Goal: Task Accomplishment & Management: Manage account settings

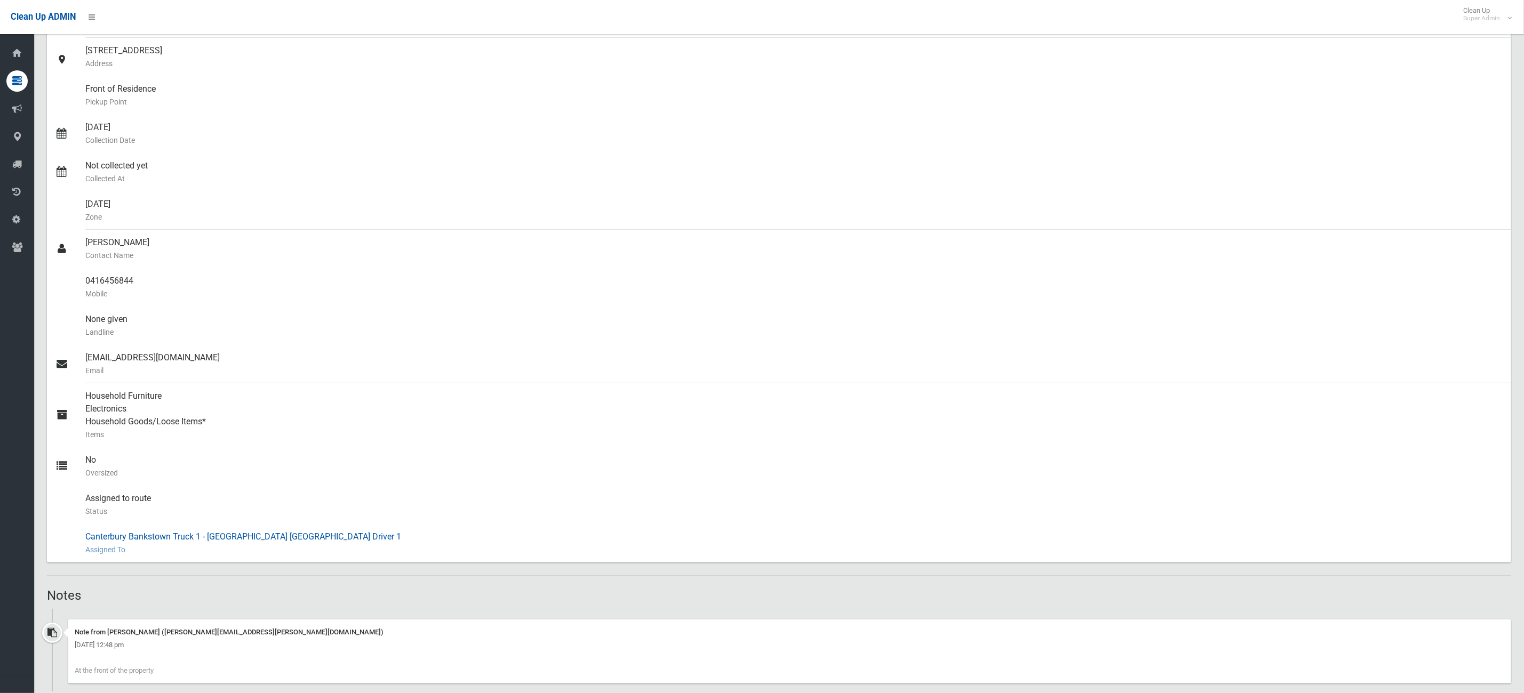
scroll to position [320, 0]
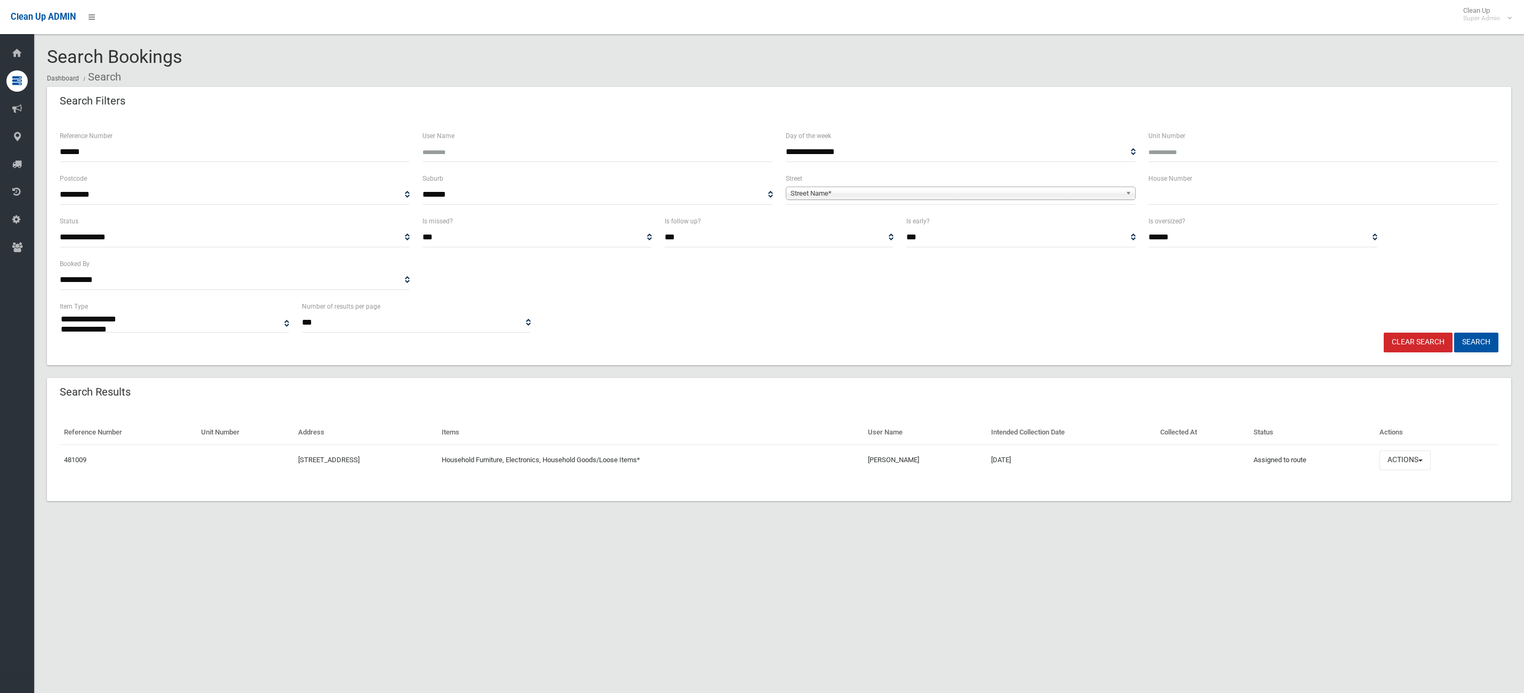
select select
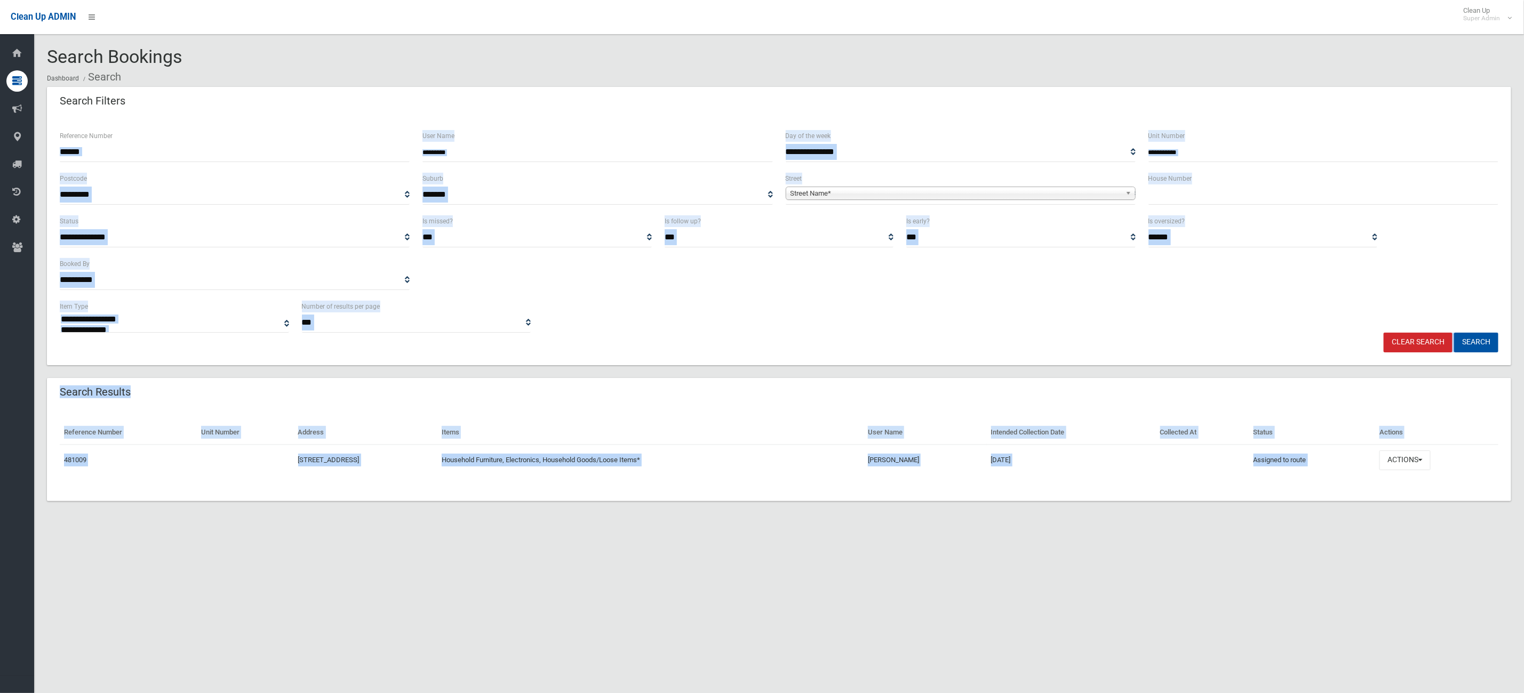
drag, startPoint x: 151, startPoint y: 141, endPoint x: 0, endPoint y: 90, distance: 159.4
click at [0, 117] on div "**********" at bounding box center [762, 359] width 1524 height 693
click at [733, 333] on div "Clear Search Search" at bounding box center [778, 343] width 1451 height 20
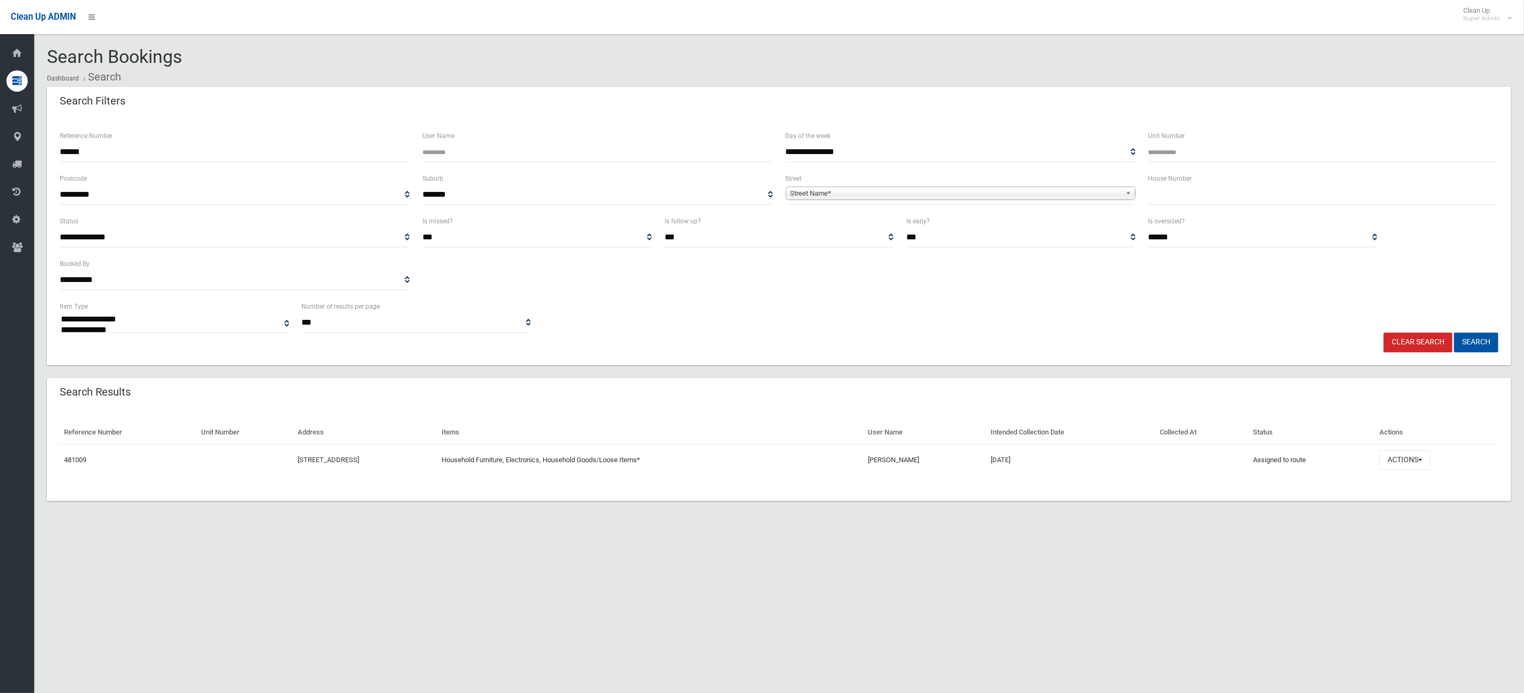
click at [0, 143] on div "**********" at bounding box center [762, 359] width 1524 height 693
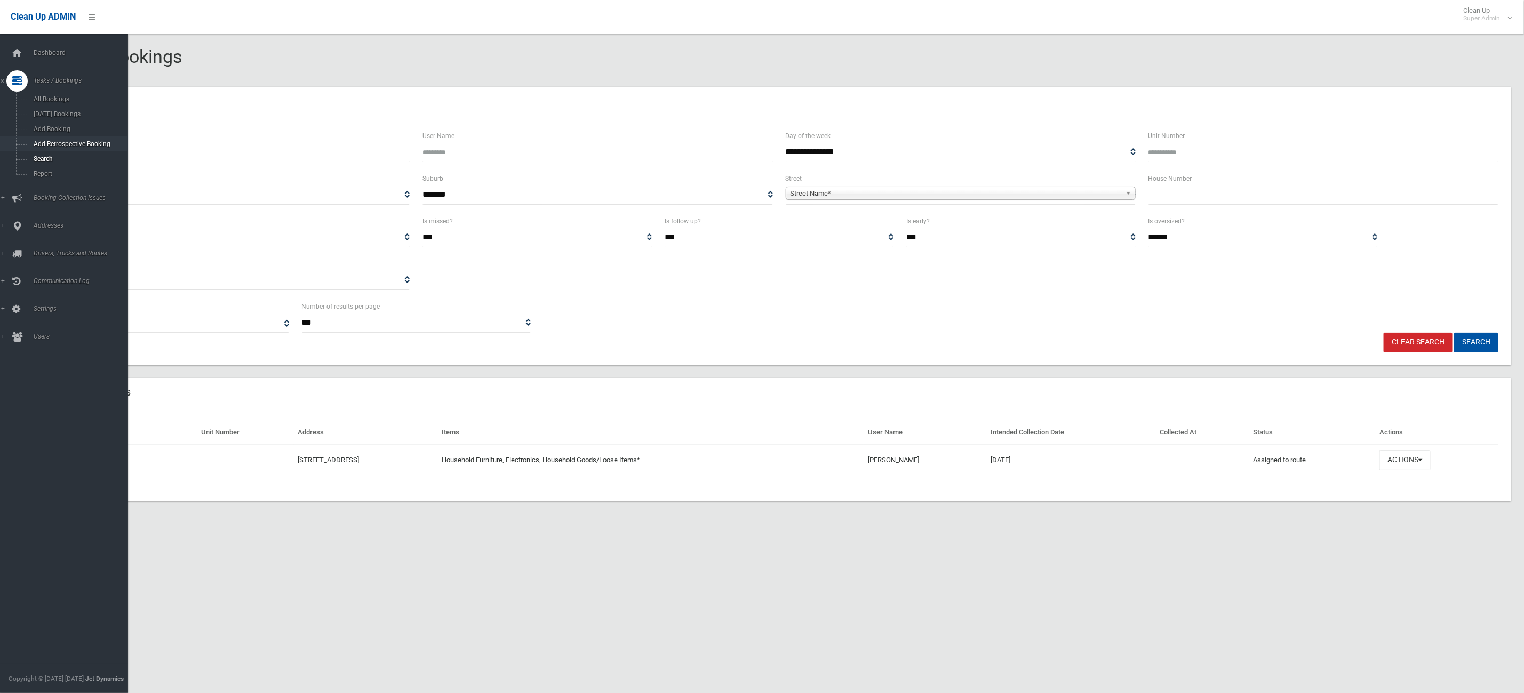
paste input "******"
type input "******"
click at [1454, 333] on button "Search" at bounding box center [1476, 343] width 44 height 20
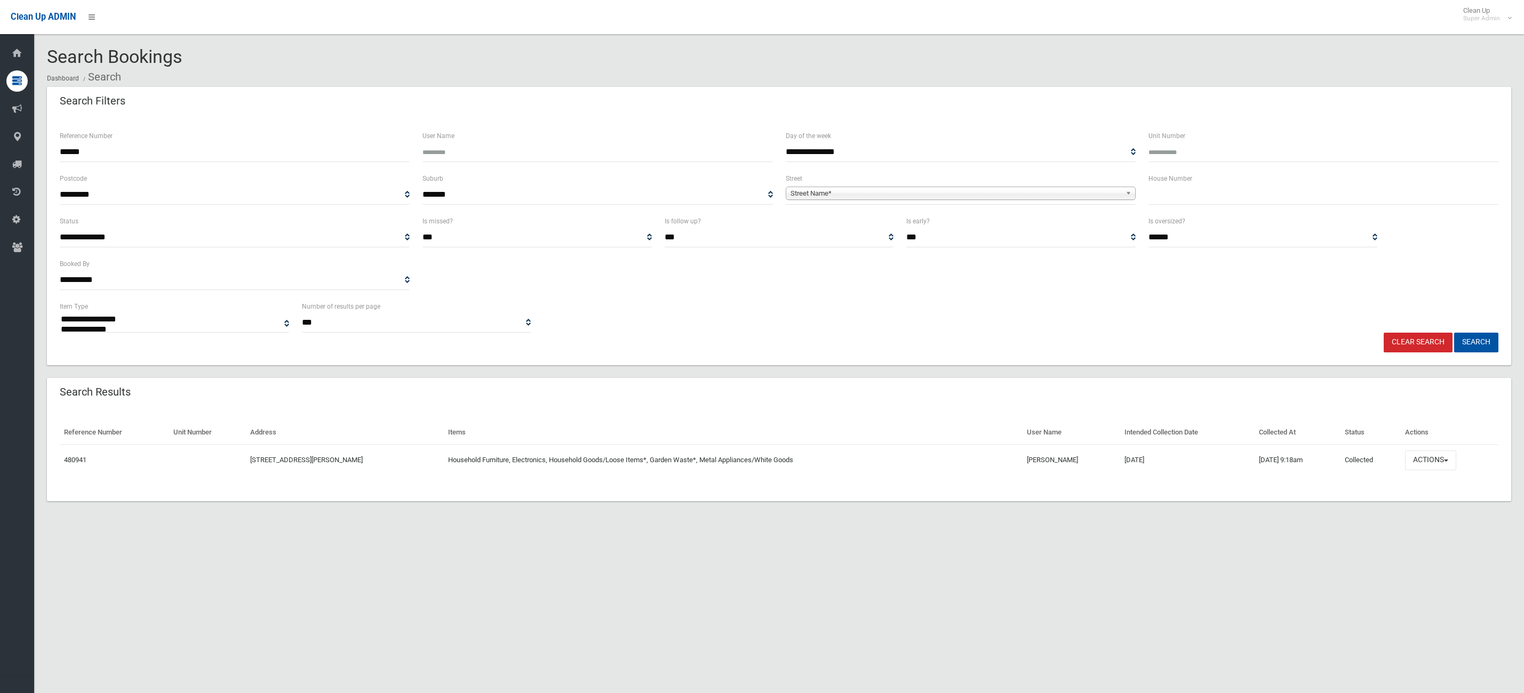
select select
click at [1430, 464] on button "Actions" at bounding box center [1430, 461] width 51 height 20
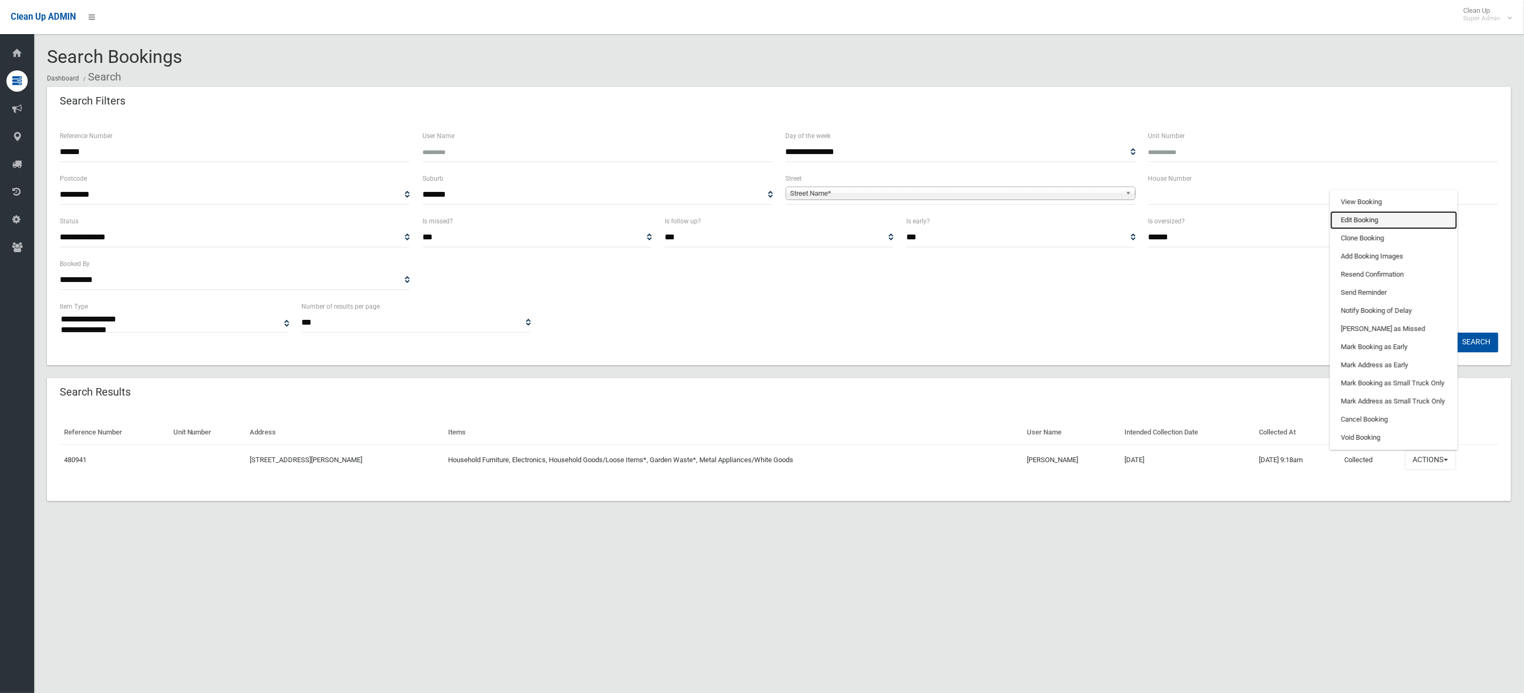
drag, startPoint x: 1375, startPoint y: 216, endPoint x: 1341, endPoint y: 227, distance: 35.9
click at [1375, 216] on link "Edit Booking" at bounding box center [1393, 220] width 127 height 18
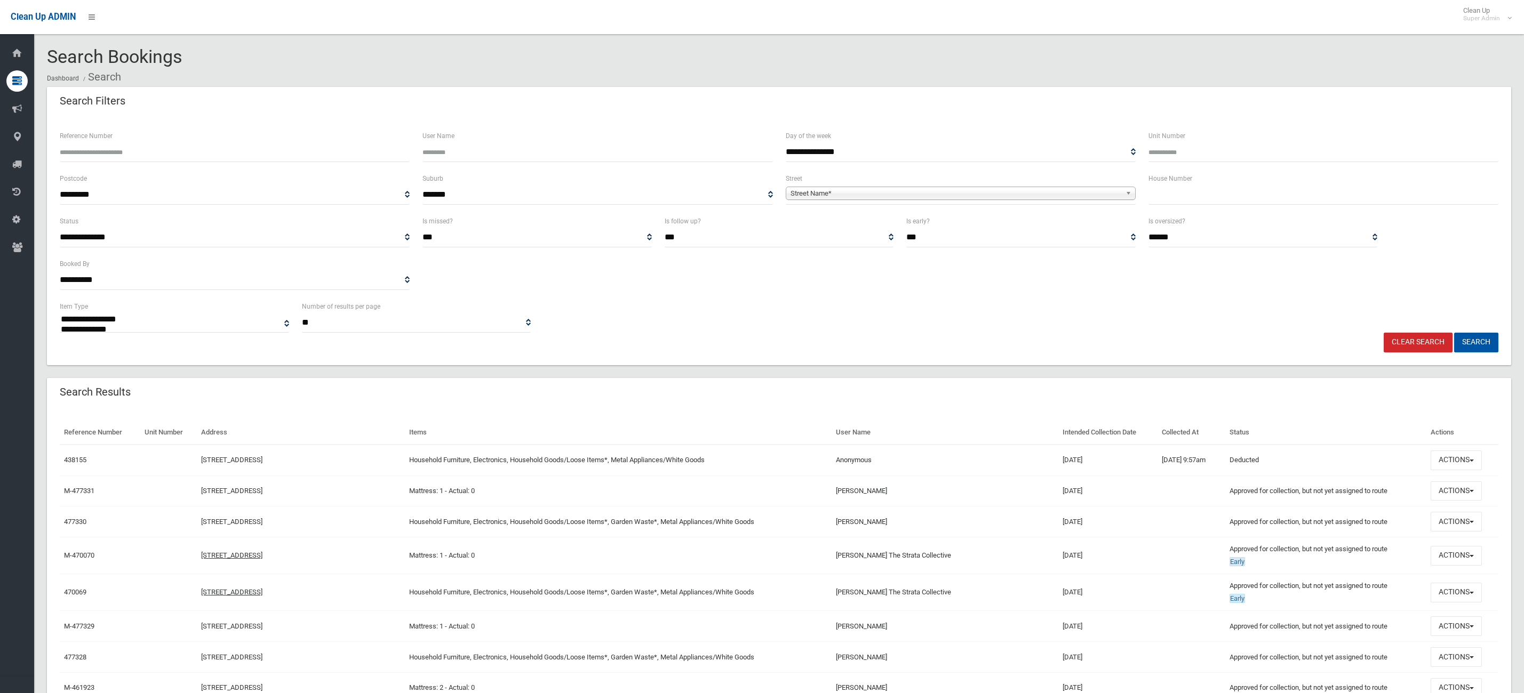
select select
click at [175, 153] on input "Reference Number" at bounding box center [235, 152] width 350 height 20
type input "******"
click at [1454, 333] on button "Search" at bounding box center [1476, 343] width 44 height 20
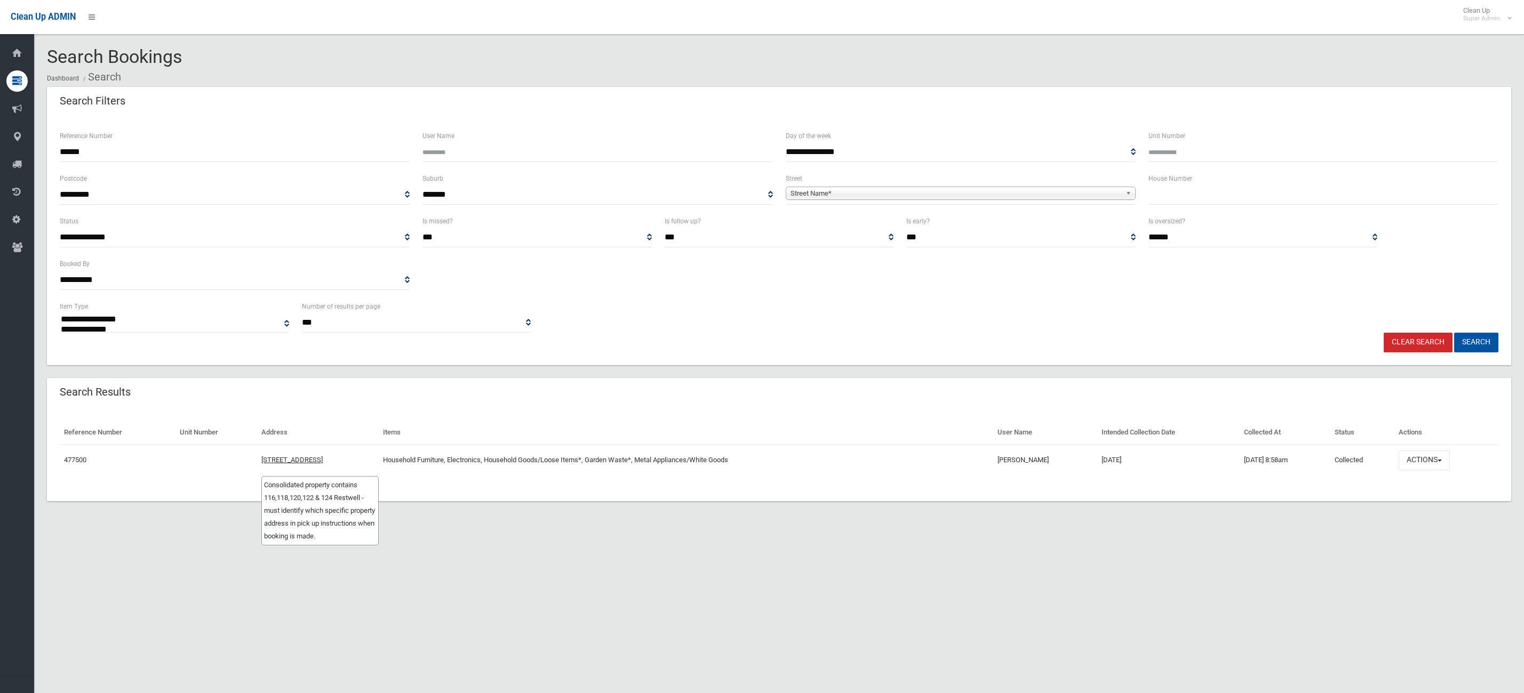
select select
click at [1462, 458] on td "Actions View Booking Edit Booking Clone Booking Add Booking Images Resend Confi…" at bounding box center [1446, 460] width 104 height 31
click at [1449, 458] on button "Actions" at bounding box center [1424, 461] width 51 height 20
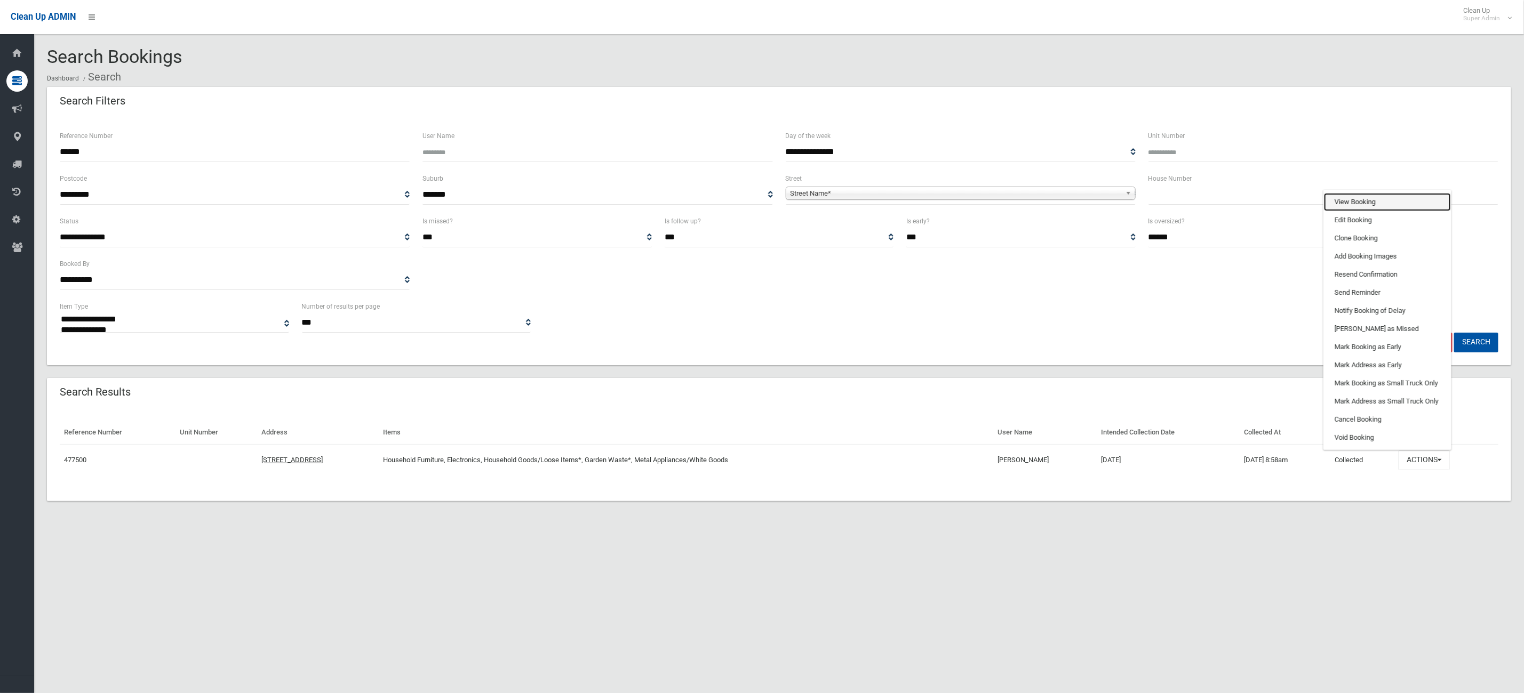
click at [1392, 206] on link "View Booking" at bounding box center [1387, 202] width 127 height 18
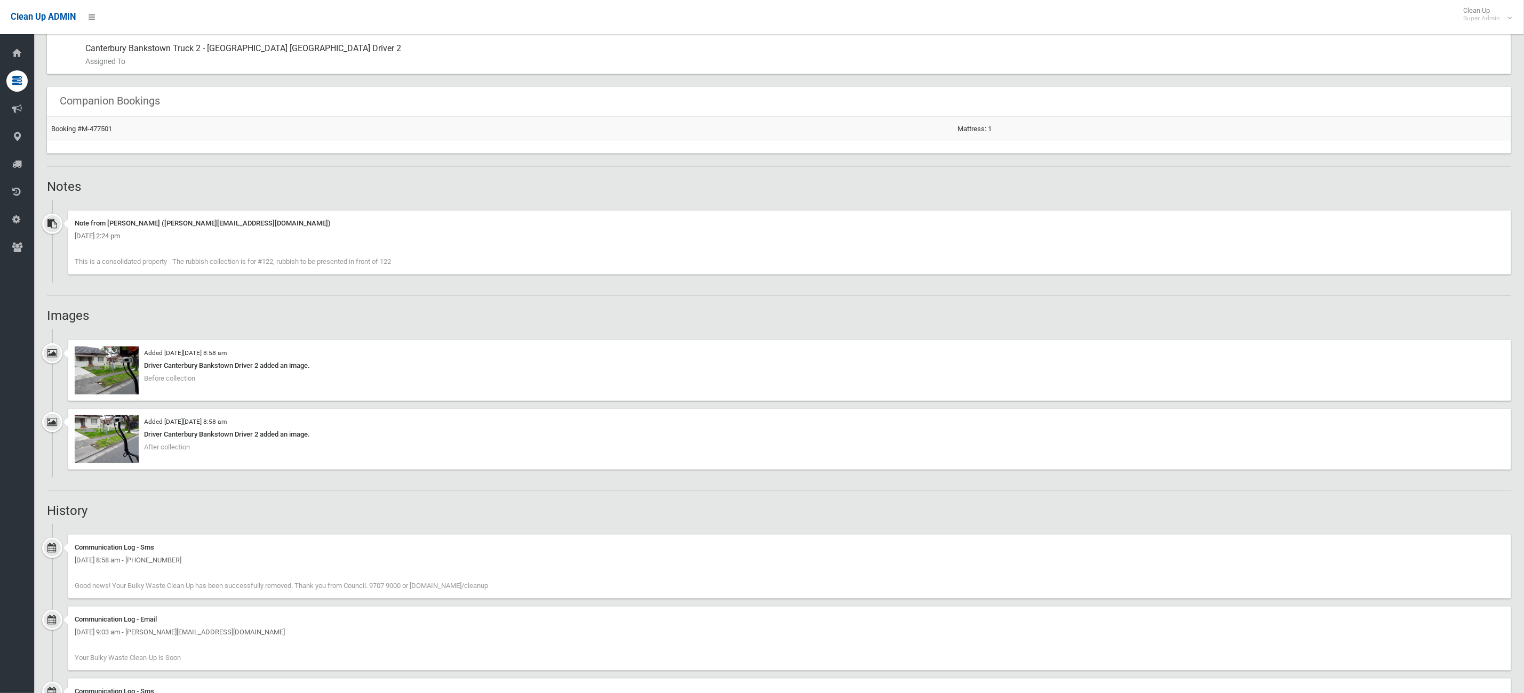
scroll to position [720, 0]
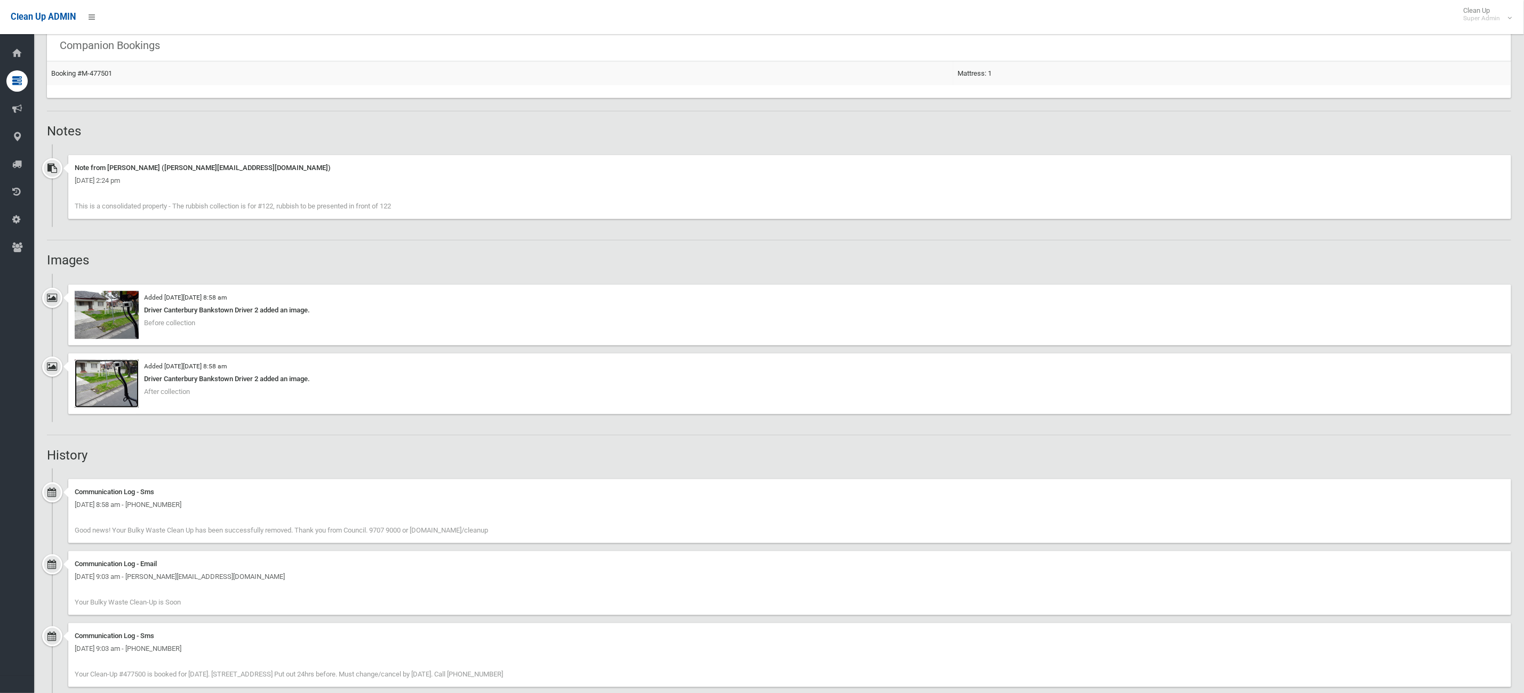
click at [101, 381] on img at bounding box center [107, 384] width 64 height 48
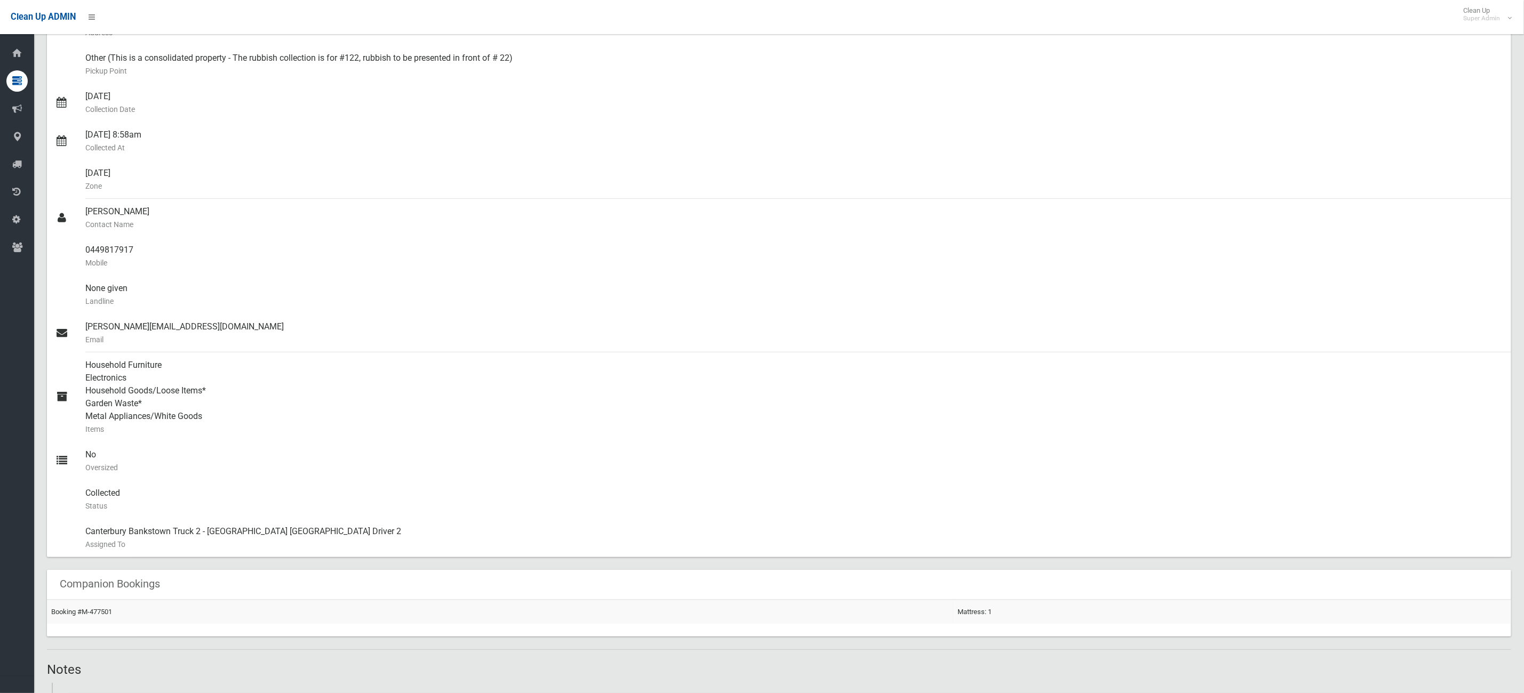
scroll to position [0, 0]
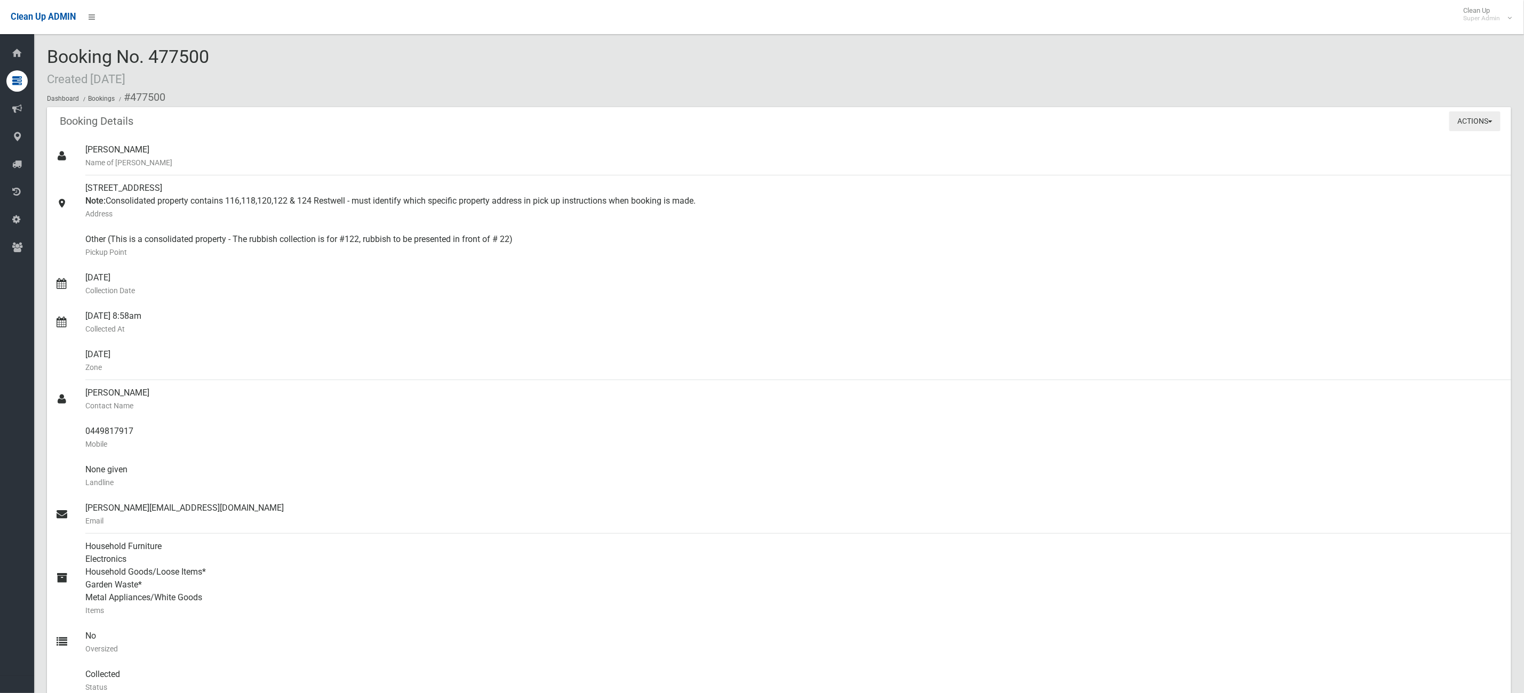
click at [1474, 117] on button "Actions" at bounding box center [1474, 121] width 51 height 20
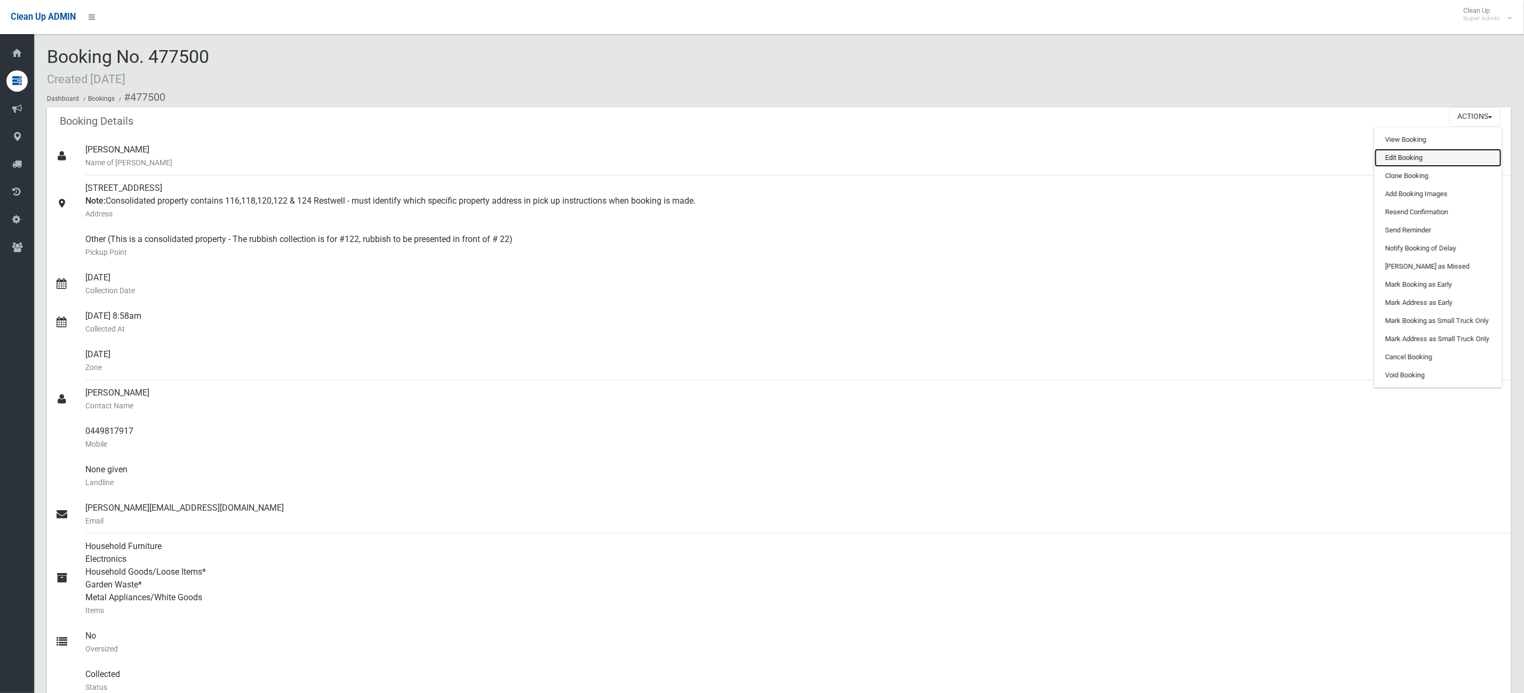
click at [1432, 157] on link "Edit Booking" at bounding box center [1438, 158] width 127 height 18
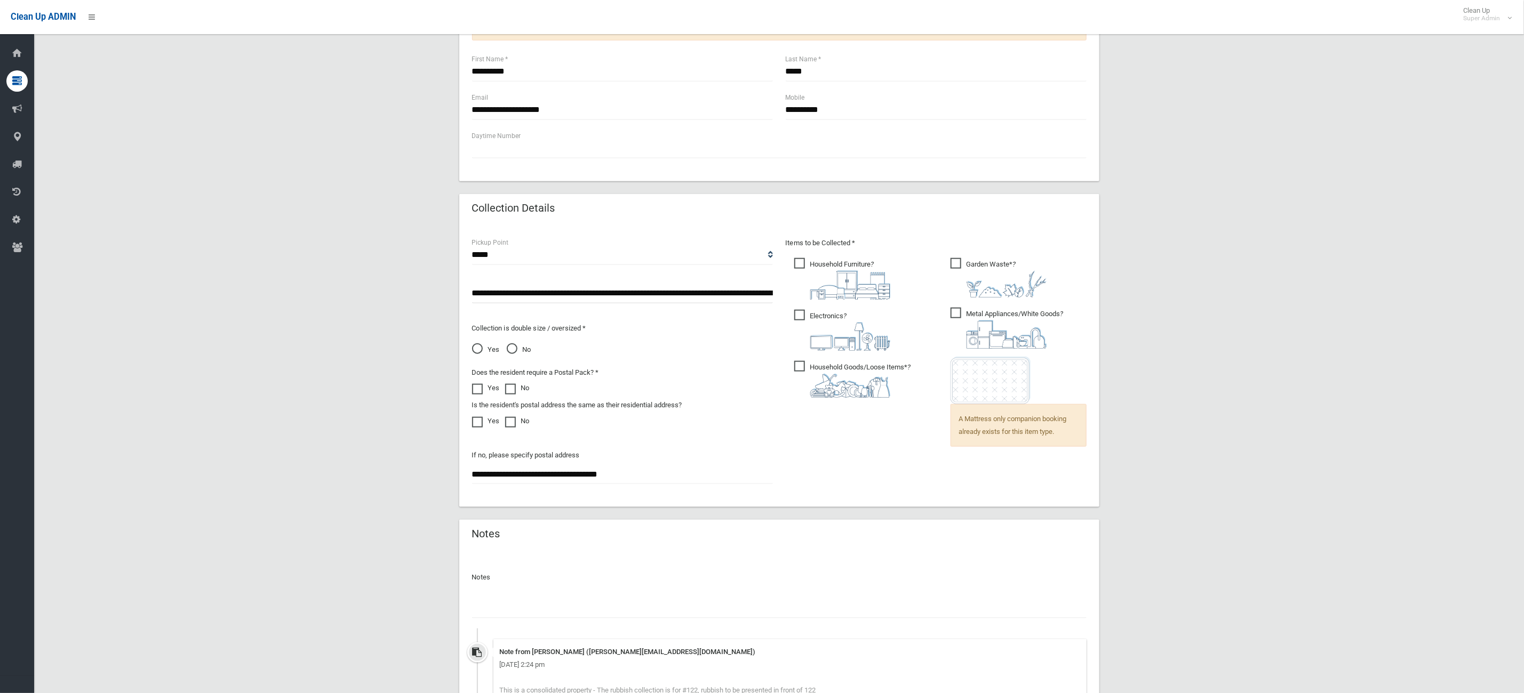
scroll to position [0, 101]
drag, startPoint x: 709, startPoint y: 296, endPoint x: 875, endPoint y: 293, distance: 166.5
click at [898, 293] on div "**********" at bounding box center [779, 366] width 627 height 258
drag, startPoint x: 763, startPoint y: 293, endPoint x: 1204, endPoint y: 365, distance: 446.4
click at [765, 293] on input "**********" at bounding box center [622, 294] width 301 height 20
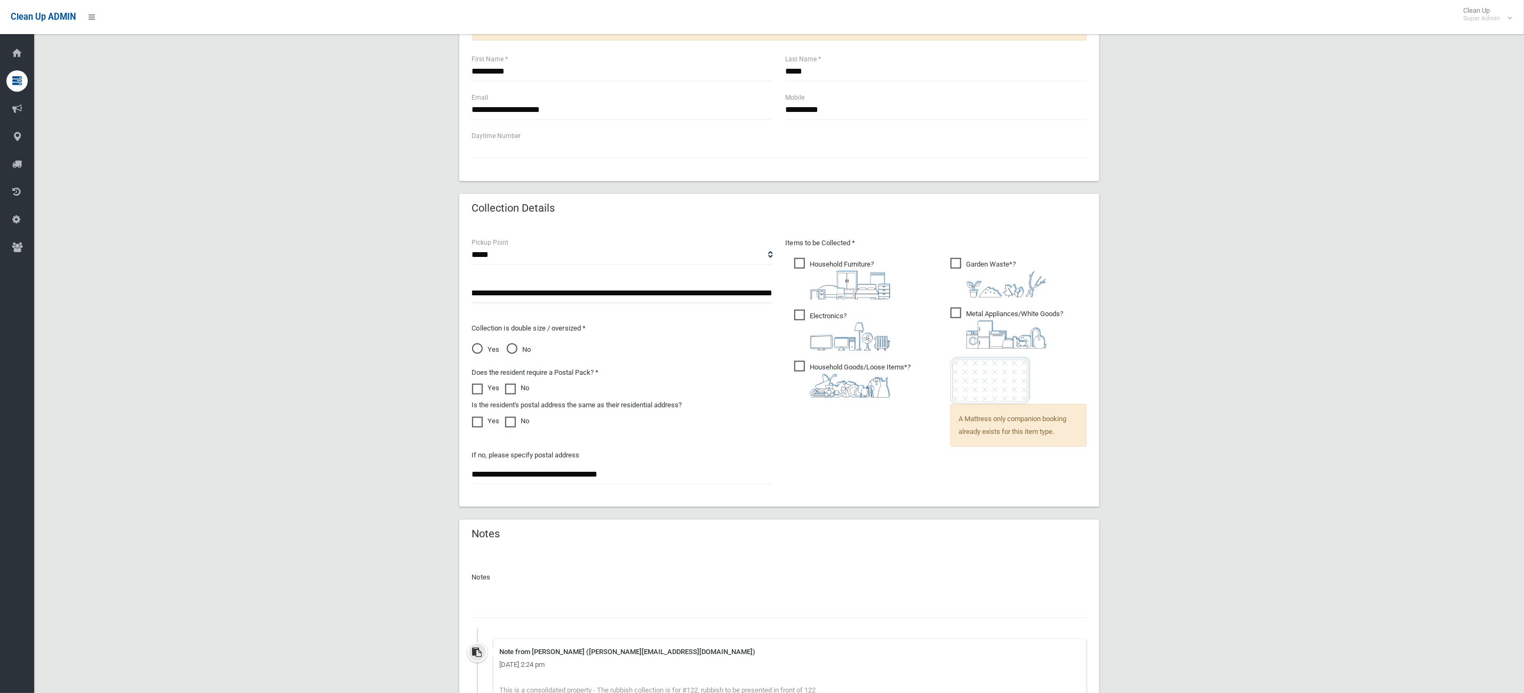
drag, startPoint x: 715, startPoint y: 279, endPoint x: 722, endPoint y: 281, distance: 6.6
click at [720, 281] on div "**********" at bounding box center [622, 289] width 301 height 28
drag, startPoint x: 759, startPoint y: 288, endPoint x: 828, endPoint y: 294, distance: 69.6
click at [828, 294] on div "**********" at bounding box center [779, 366] width 627 height 258
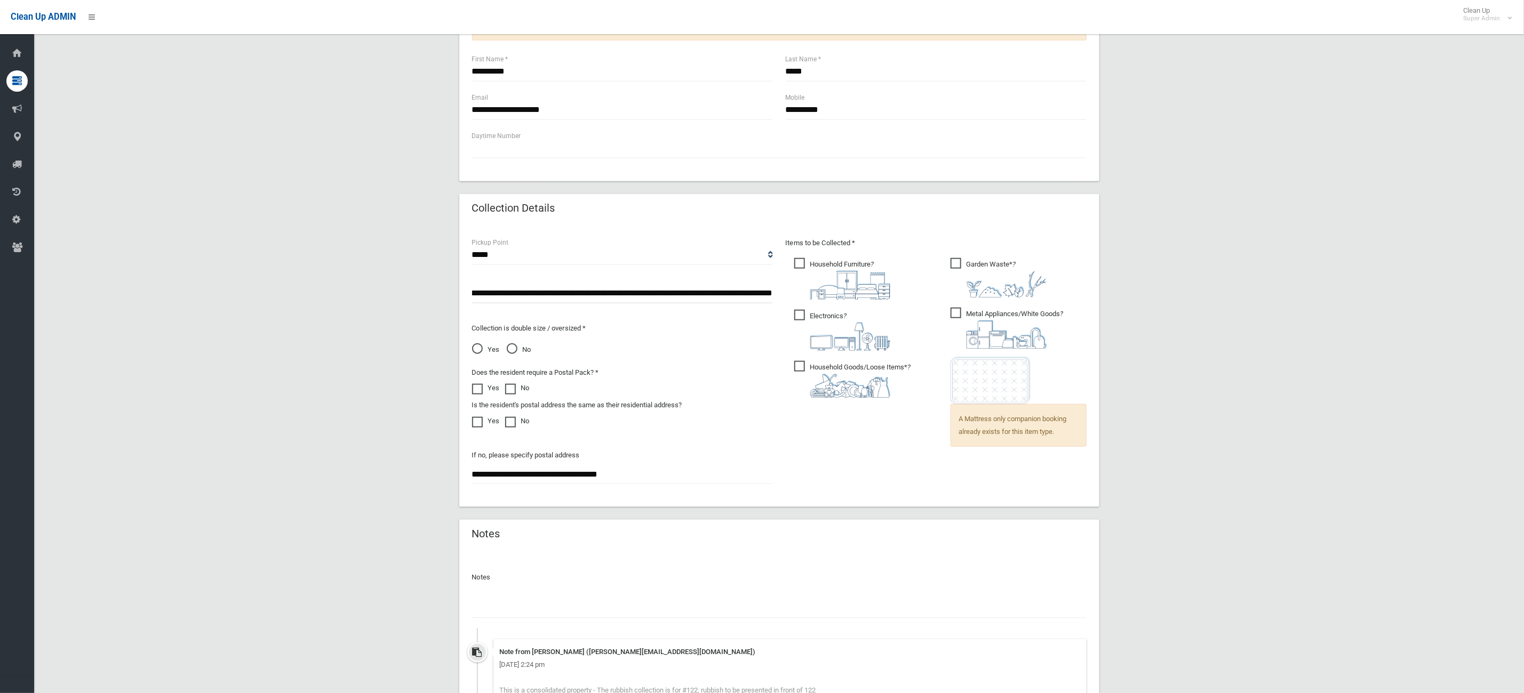
scroll to position [0, 100]
type input "**********"
drag, startPoint x: 725, startPoint y: 293, endPoint x: 957, endPoint y: 293, distance: 232.6
click at [957, 293] on div "**********" at bounding box center [779, 366] width 627 height 258
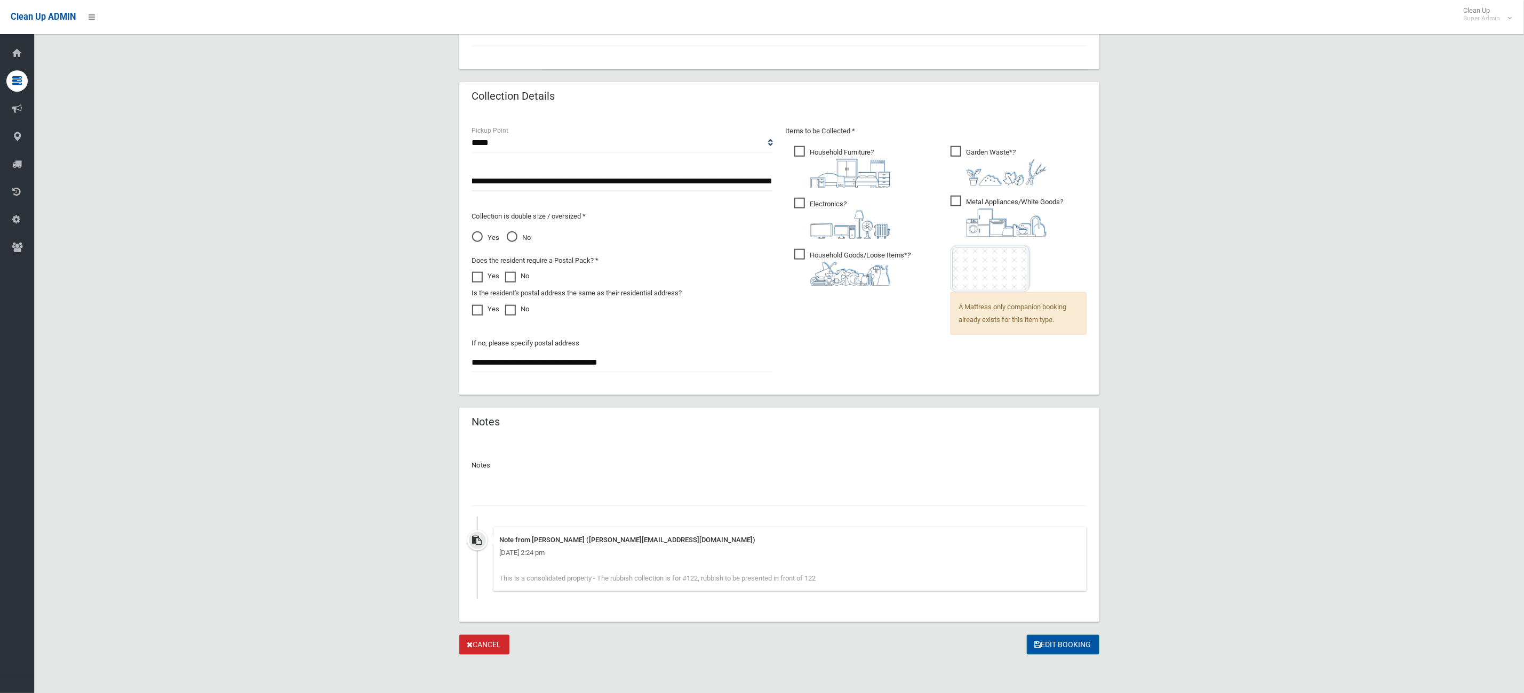
scroll to position [0, 0]
click at [1075, 640] on button "Edit Booking" at bounding box center [1063, 645] width 73 height 20
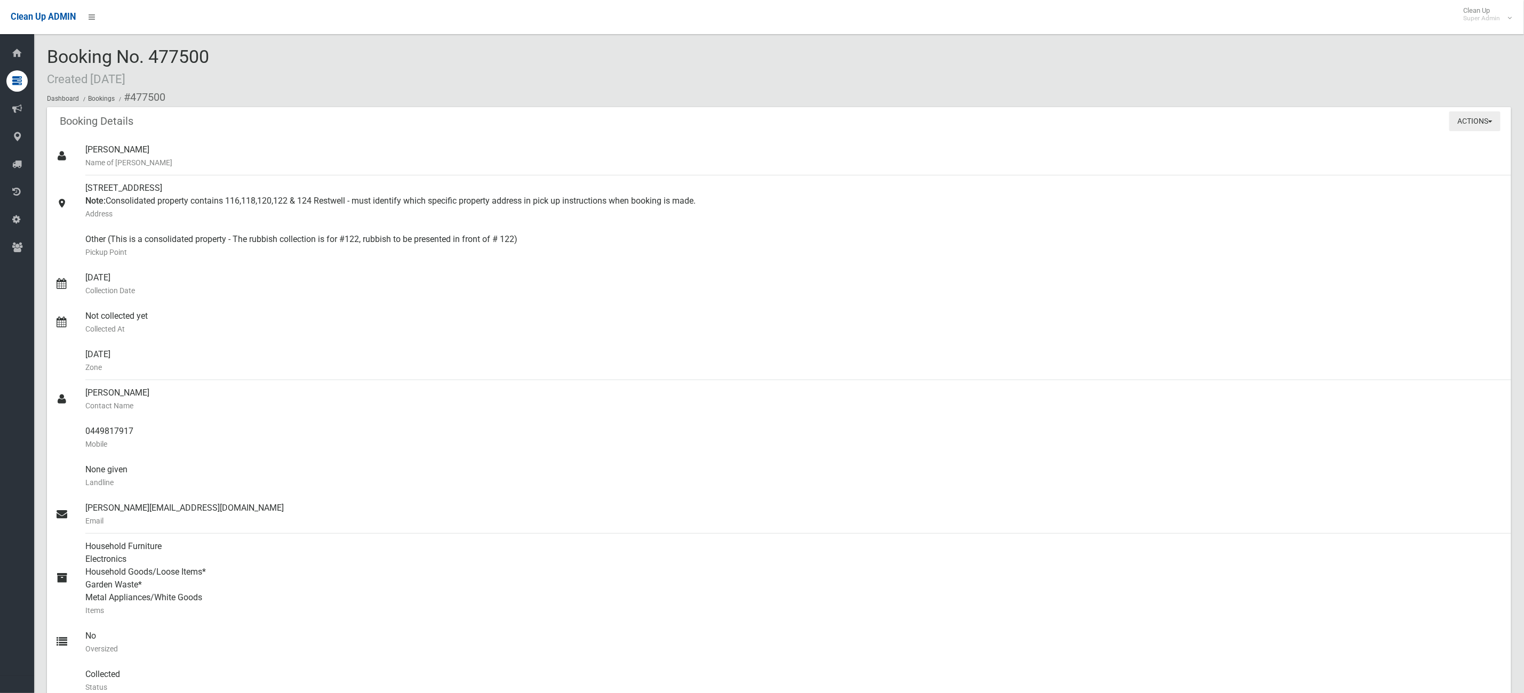
click at [1471, 120] on button "Actions" at bounding box center [1474, 121] width 51 height 20
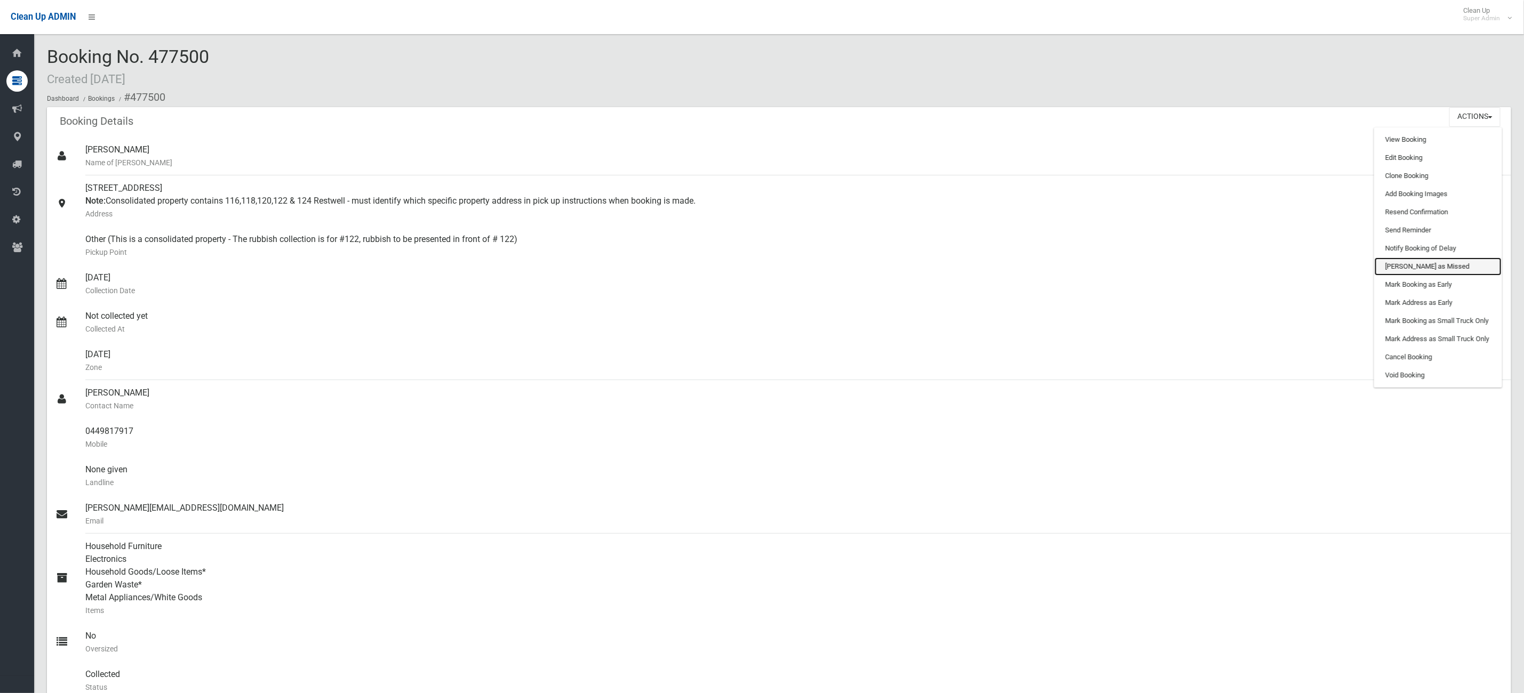
click at [1386, 261] on link "[PERSON_NAME] as Missed" at bounding box center [1438, 267] width 127 height 18
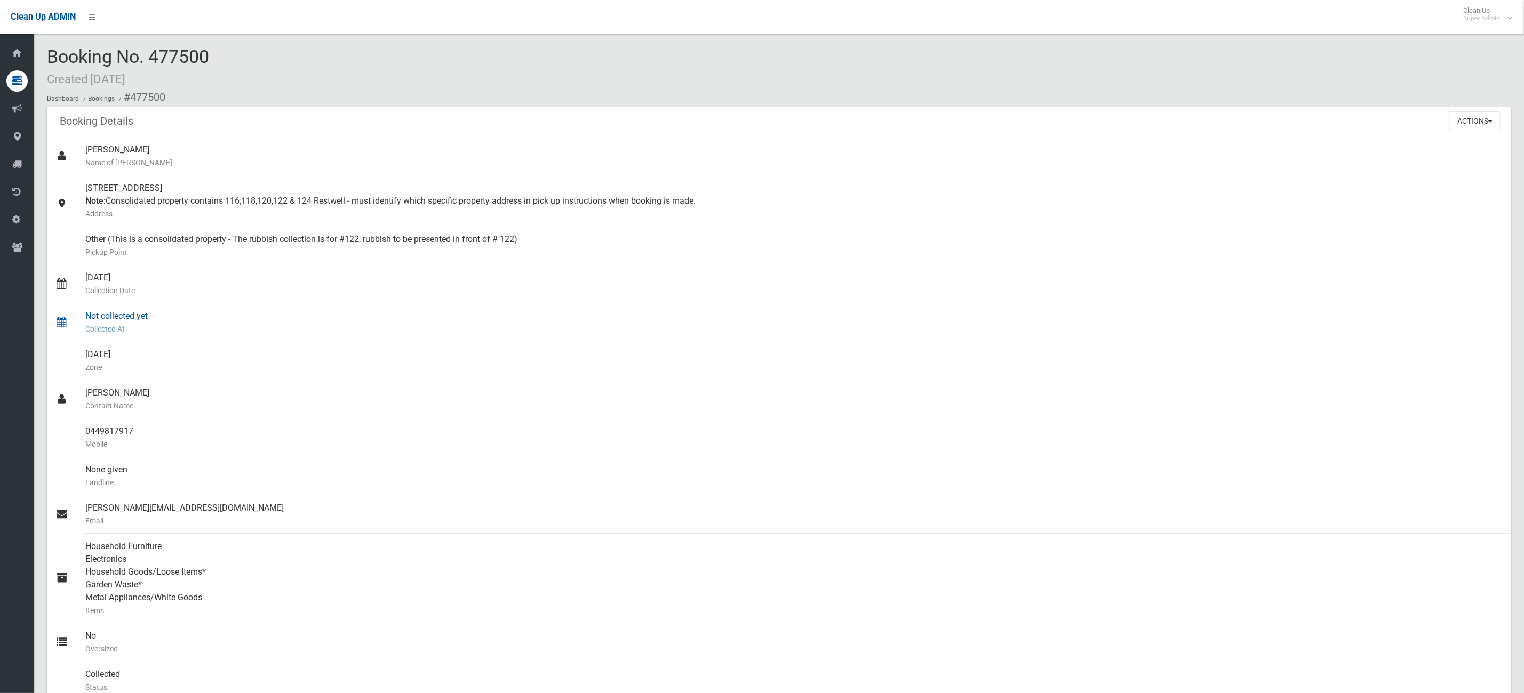
click at [558, 338] on div "Not collected yet Collected At" at bounding box center [793, 323] width 1417 height 38
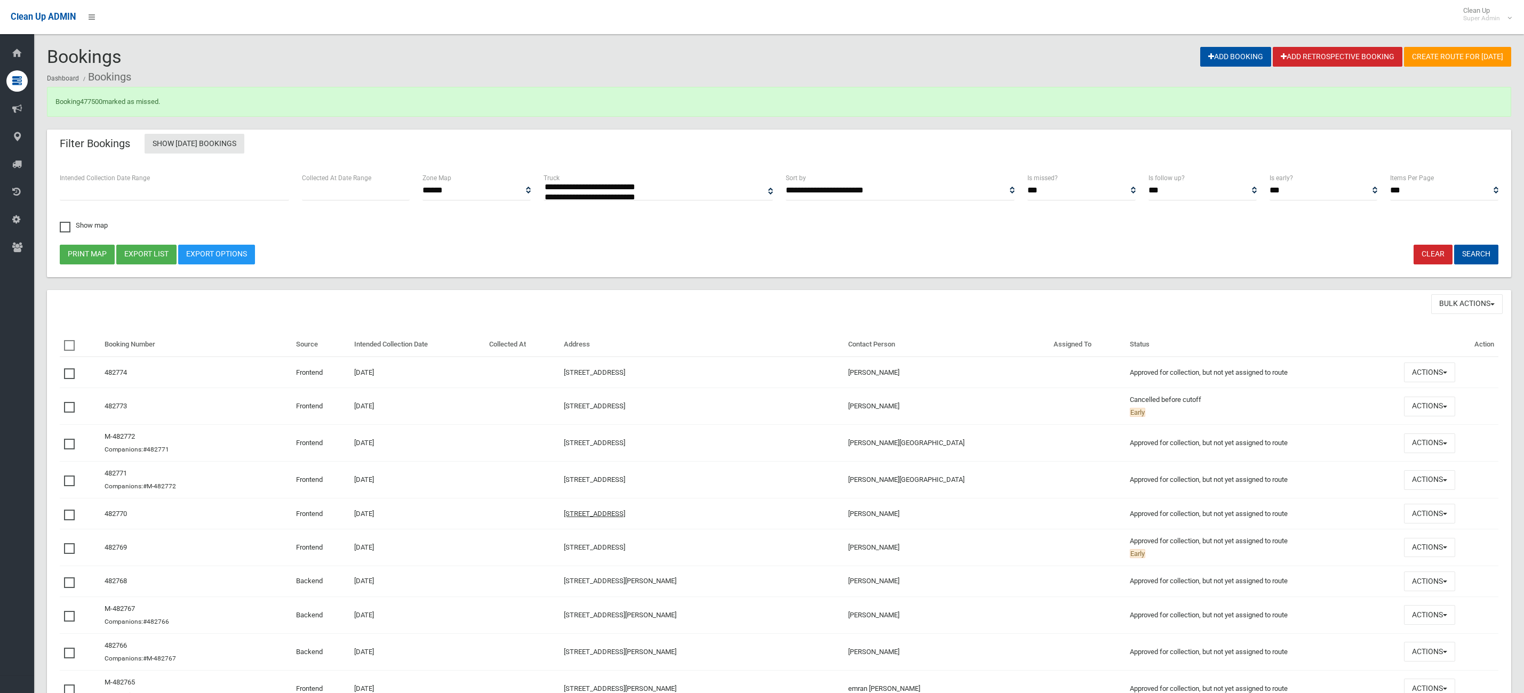
select select
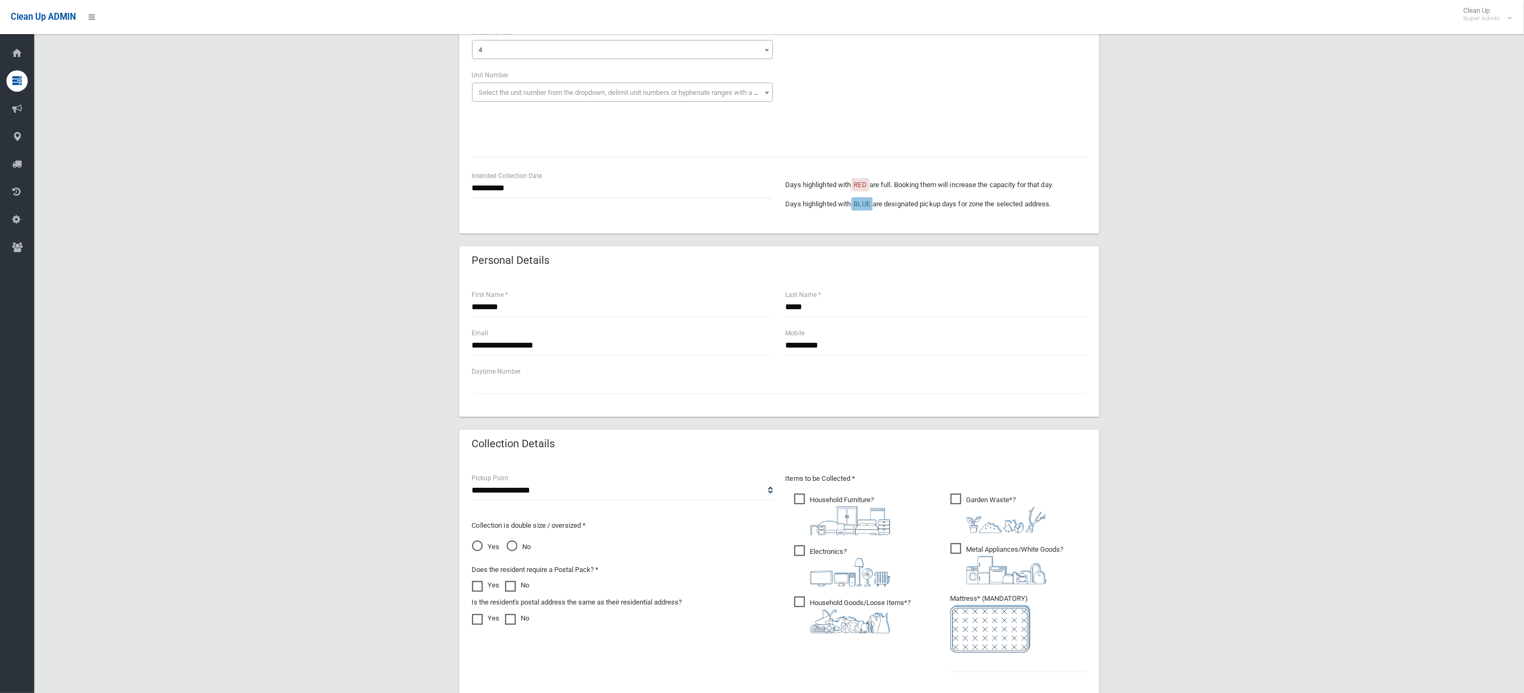
scroll to position [357, 0]
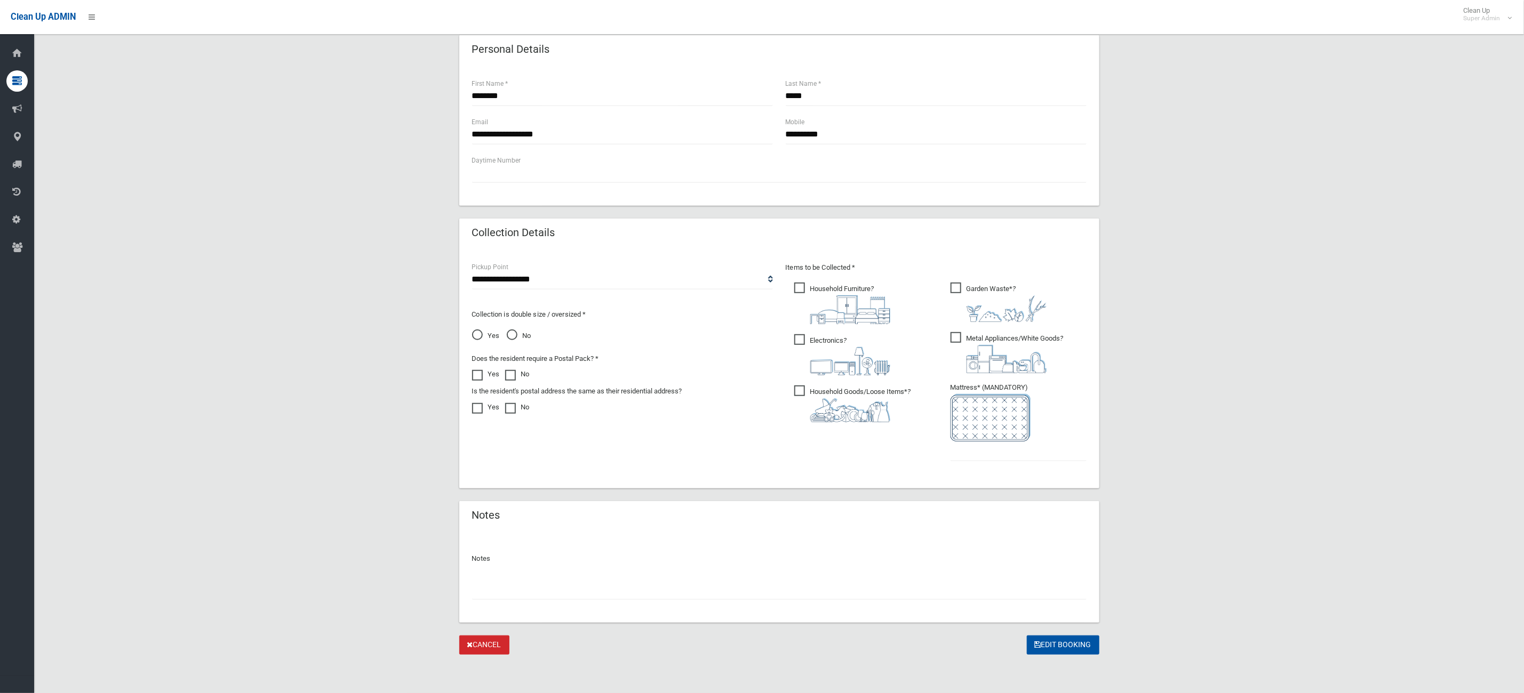
click at [516, 596] on input "text" at bounding box center [779, 590] width 614 height 20
type input "**********"
click at [1068, 655] on button "Edit Booking" at bounding box center [1063, 646] width 73 height 20
type input "*"
click at [1079, 649] on button "Edit Booking" at bounding box center [1063, 646] width 73 height 20
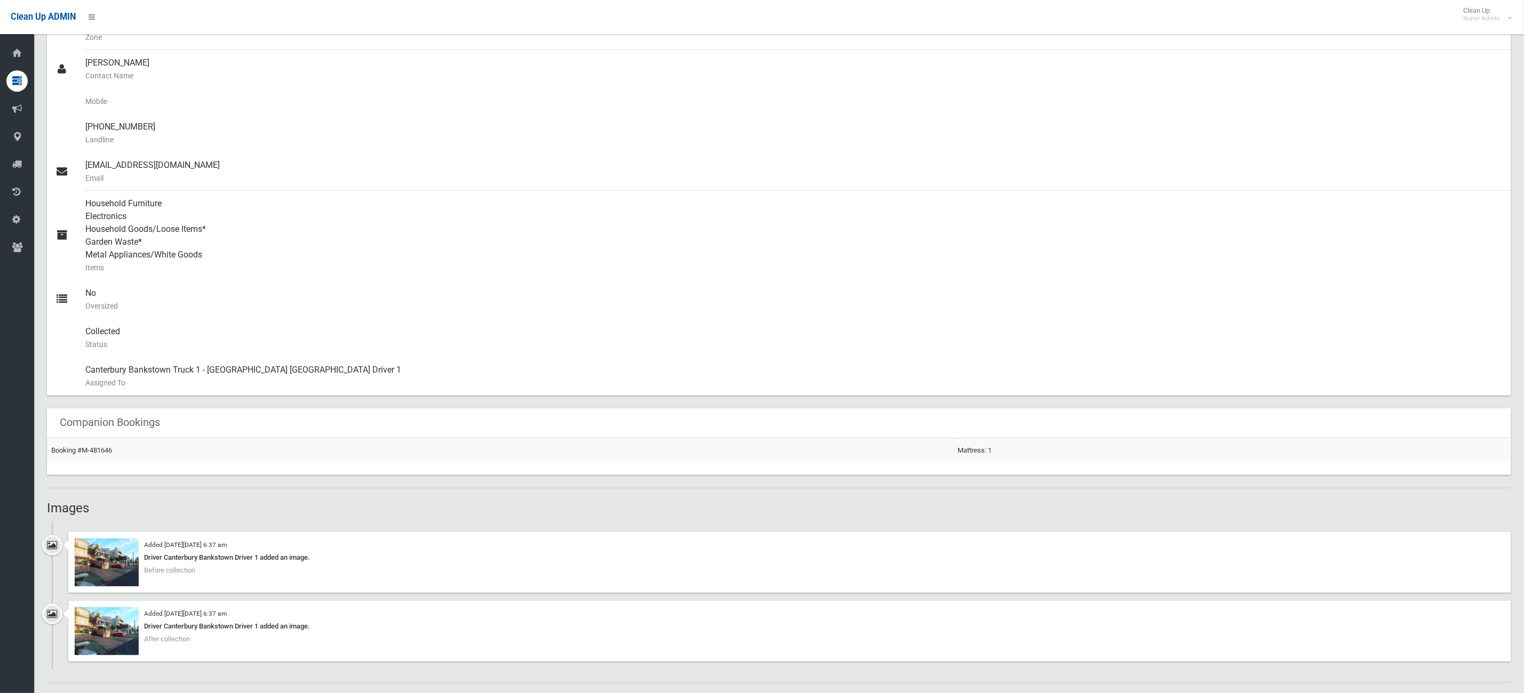
scroll to position [429, 0]
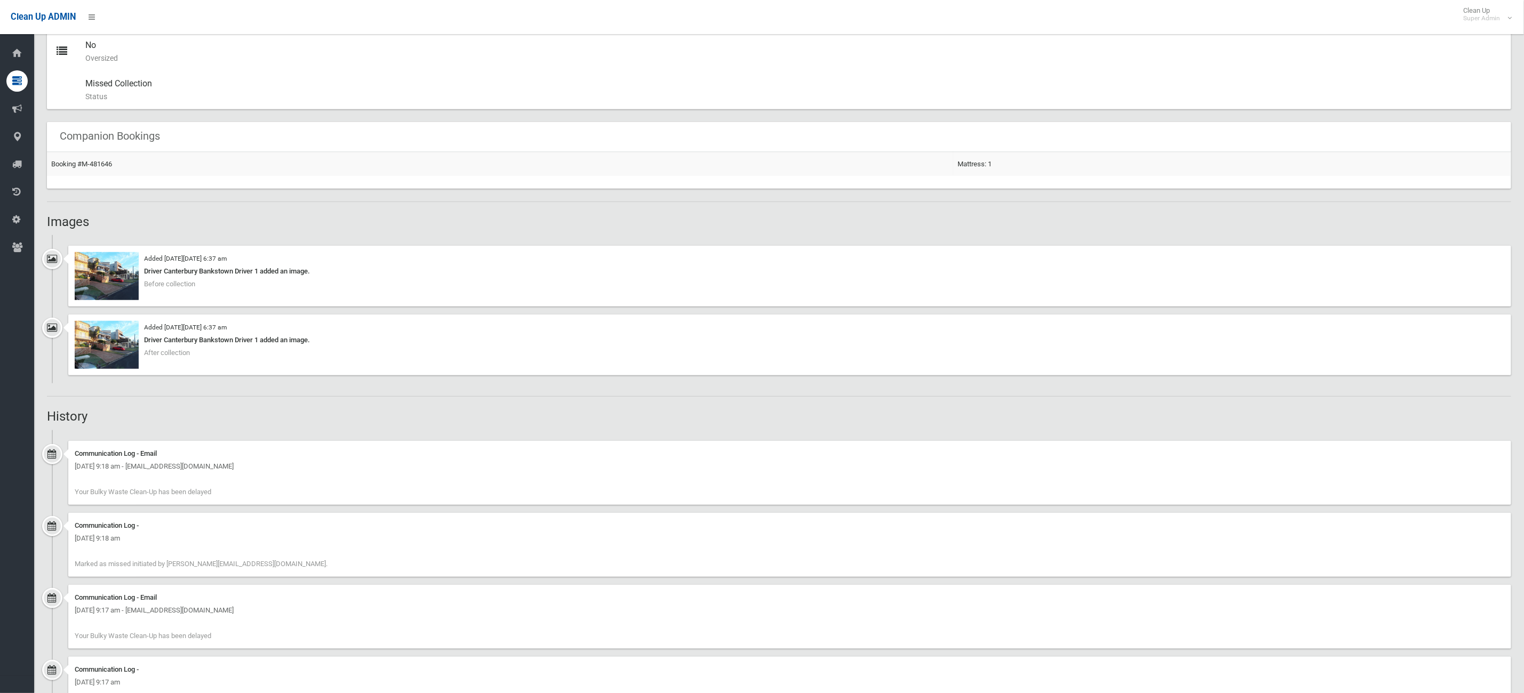
scroll to position [679, 0]
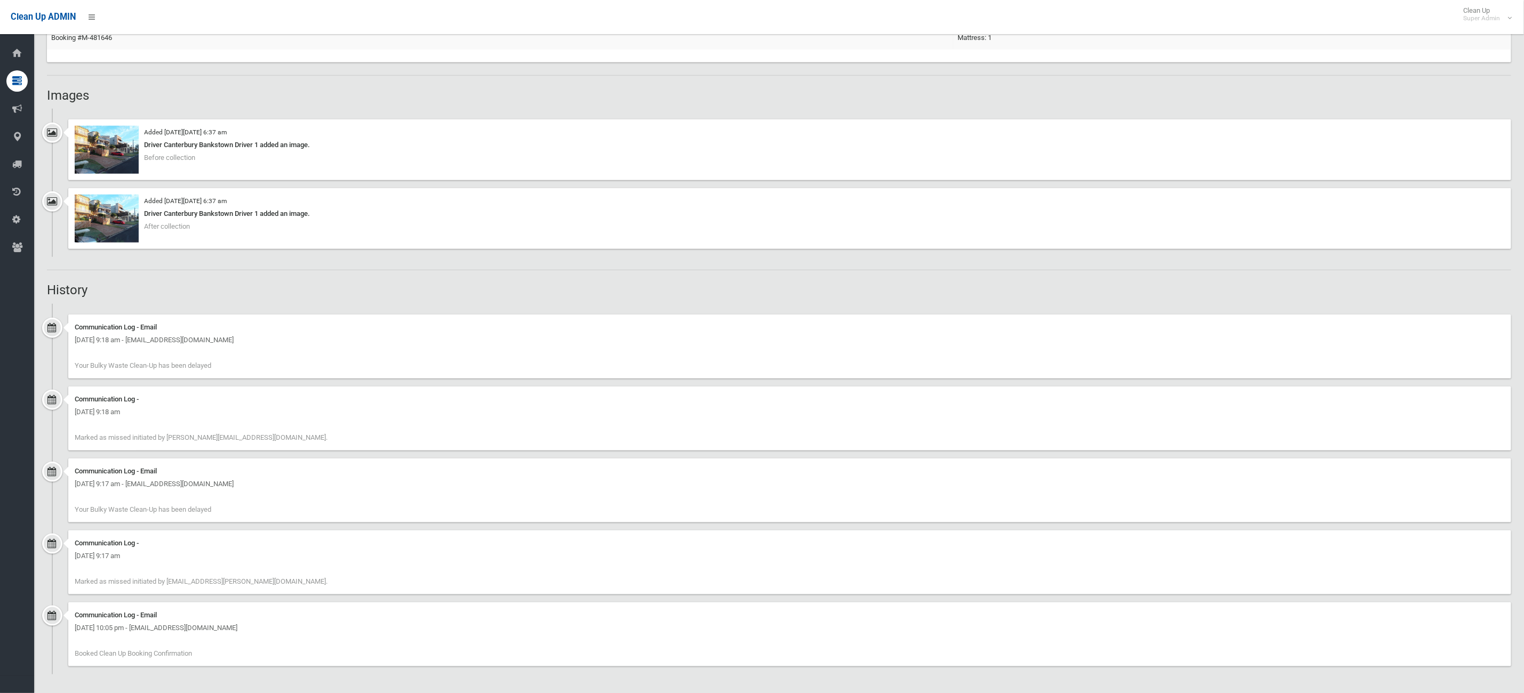
drag, startPoint x: 306, startPoint y: 578, endPoint x: 298, endPoint y: 465, distance: 113.3
click at [306, 575] on div "Communication Log - [DATE] 9:17 am [PERSON_NAME] as missed initiated by [PERSON…" at bounding box center [789, 563] width 1443 height 64
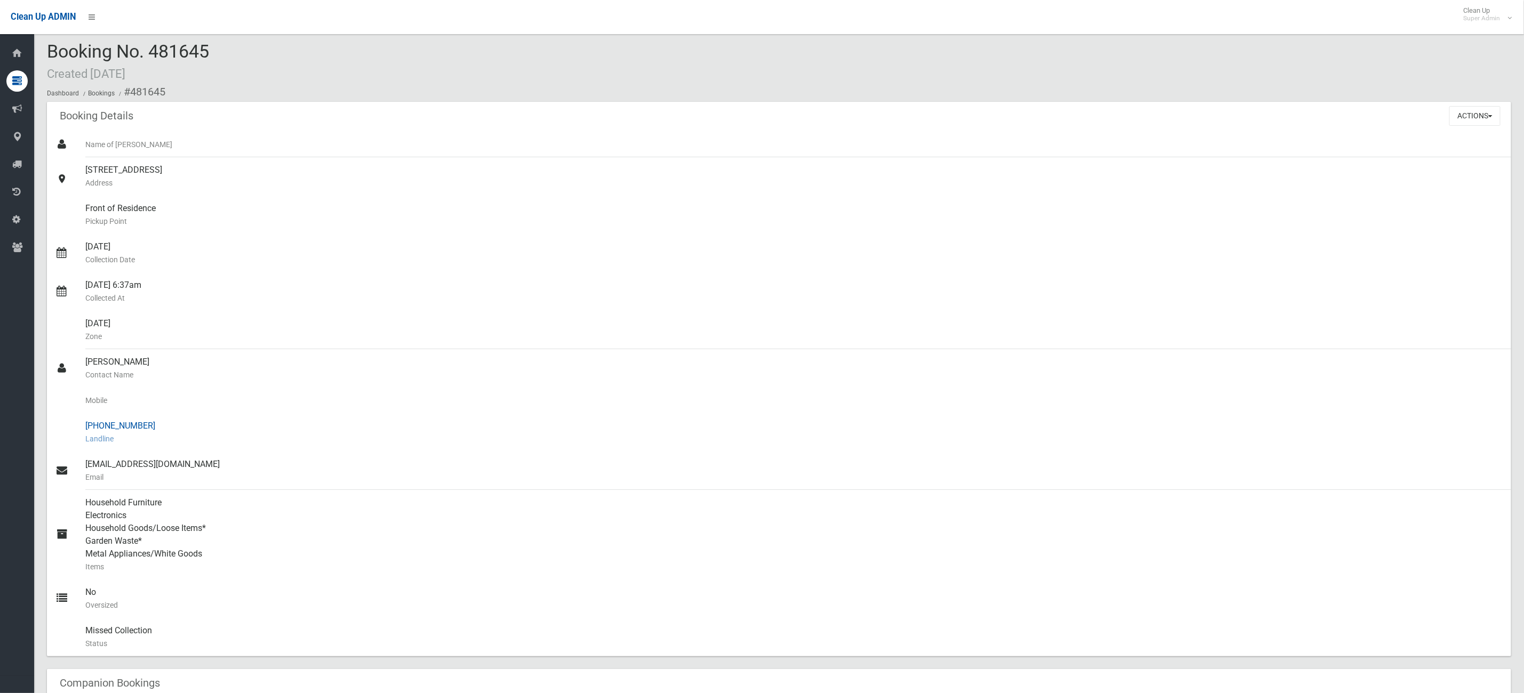
scroll to position [0, 0]
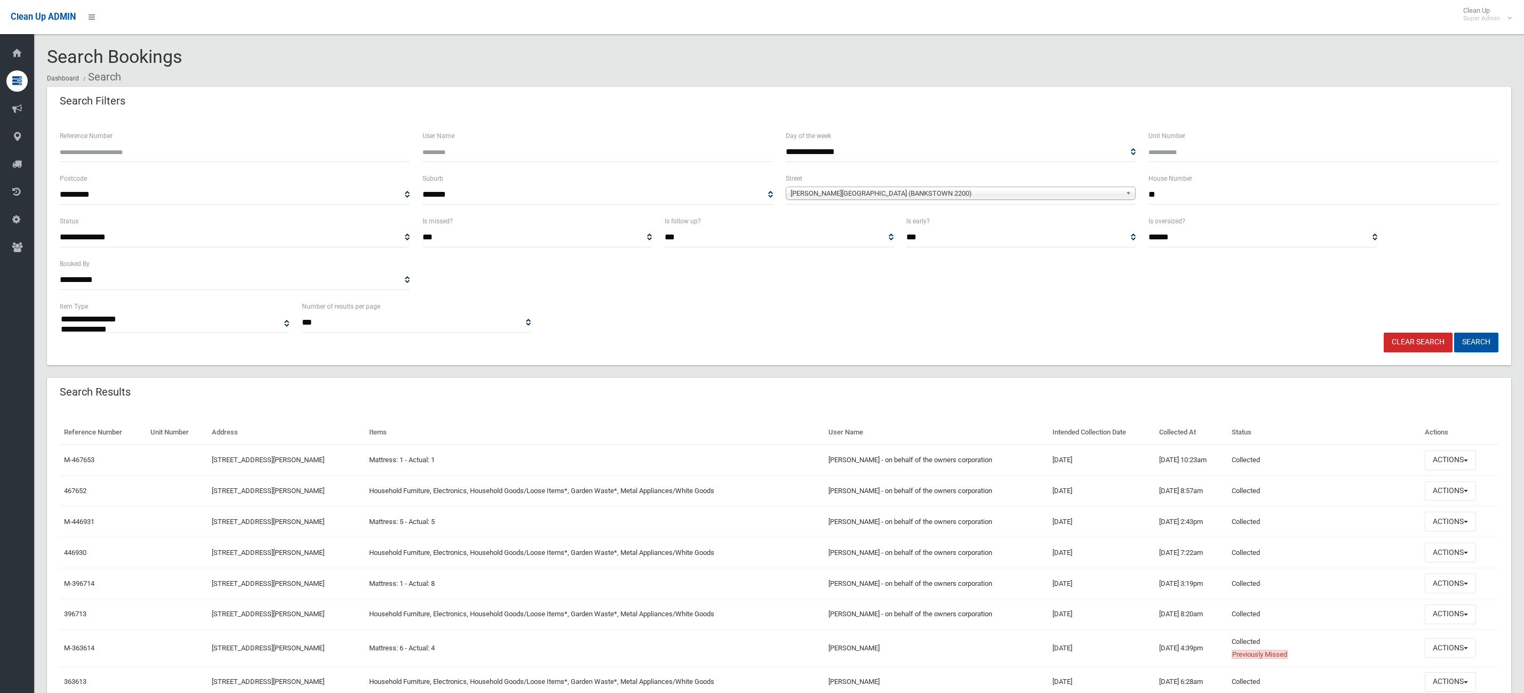
select select
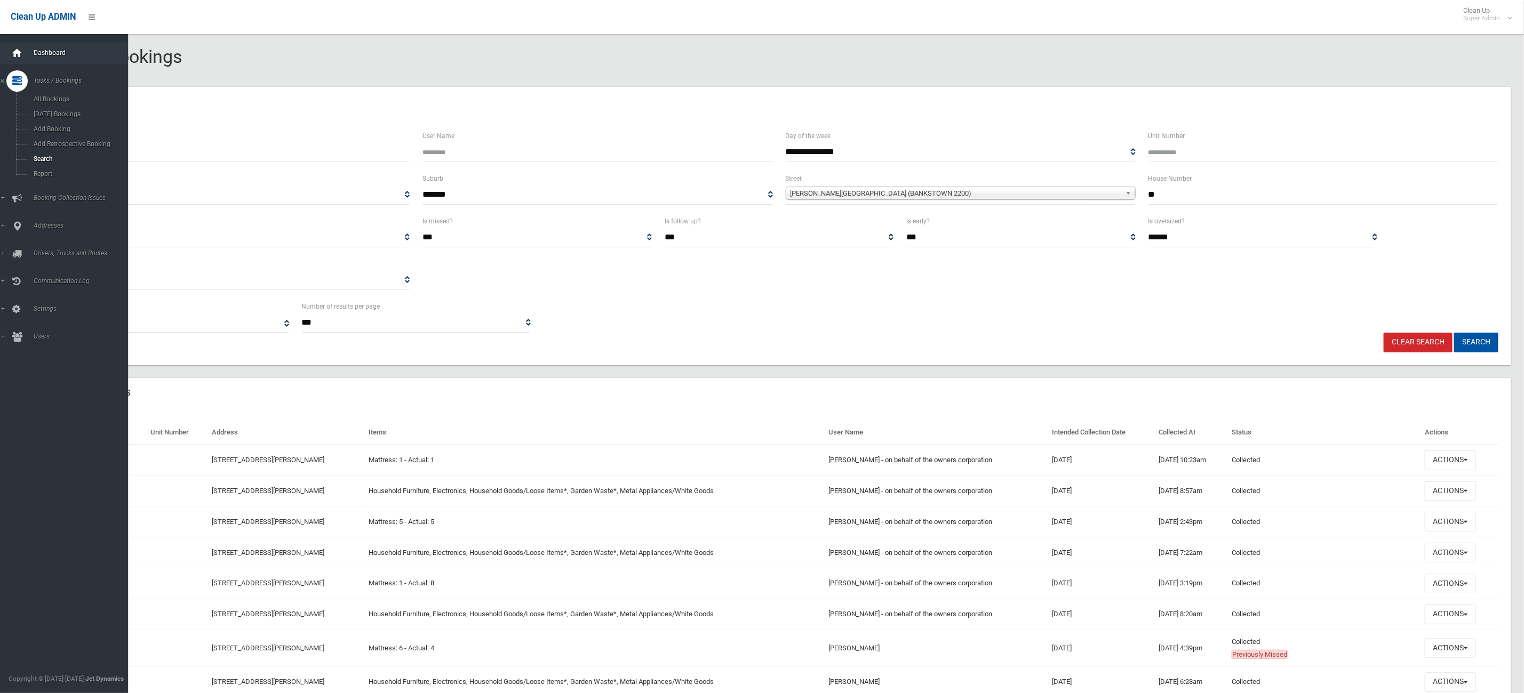
click at [23, 49] on div at bounding box center [16, 53] width 21 height 21
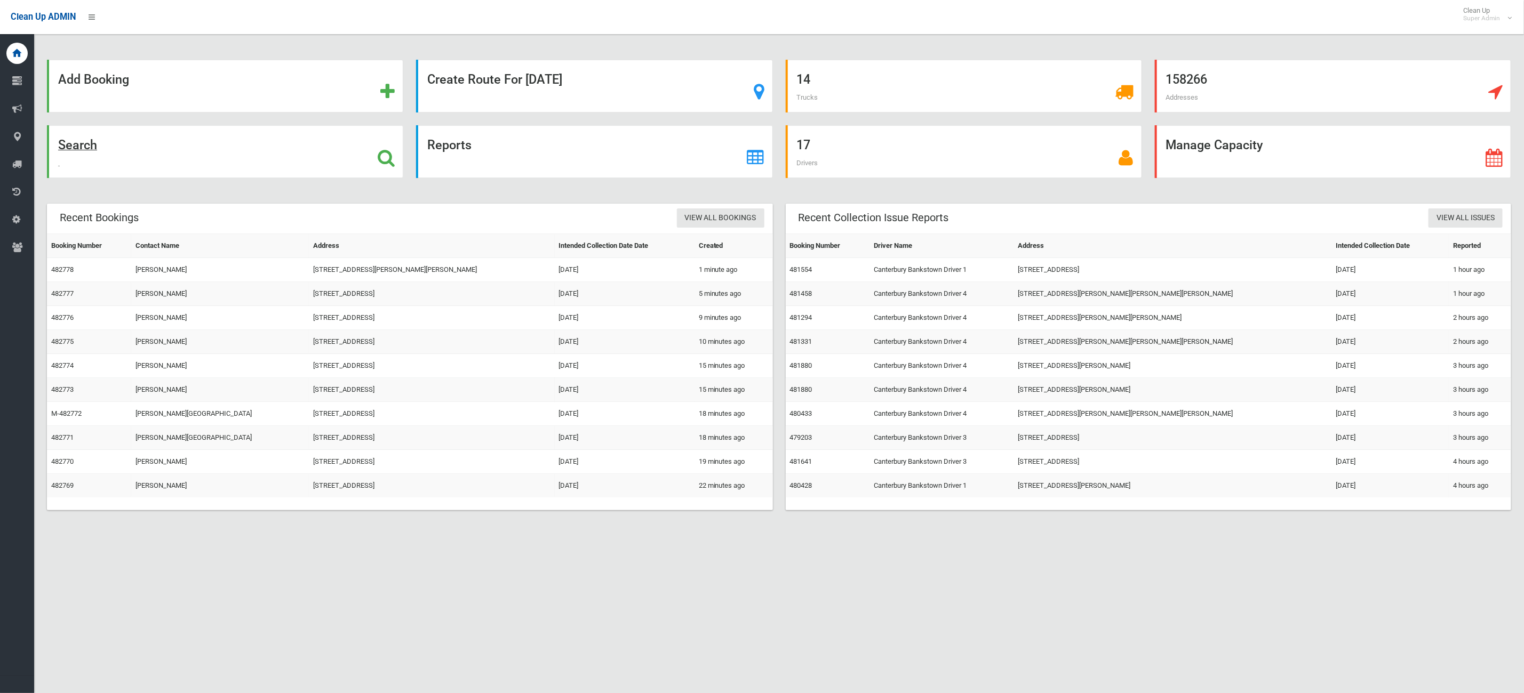
click at [120, 147] on div "Search" at bounding box center [225, 151] width 356 height 53
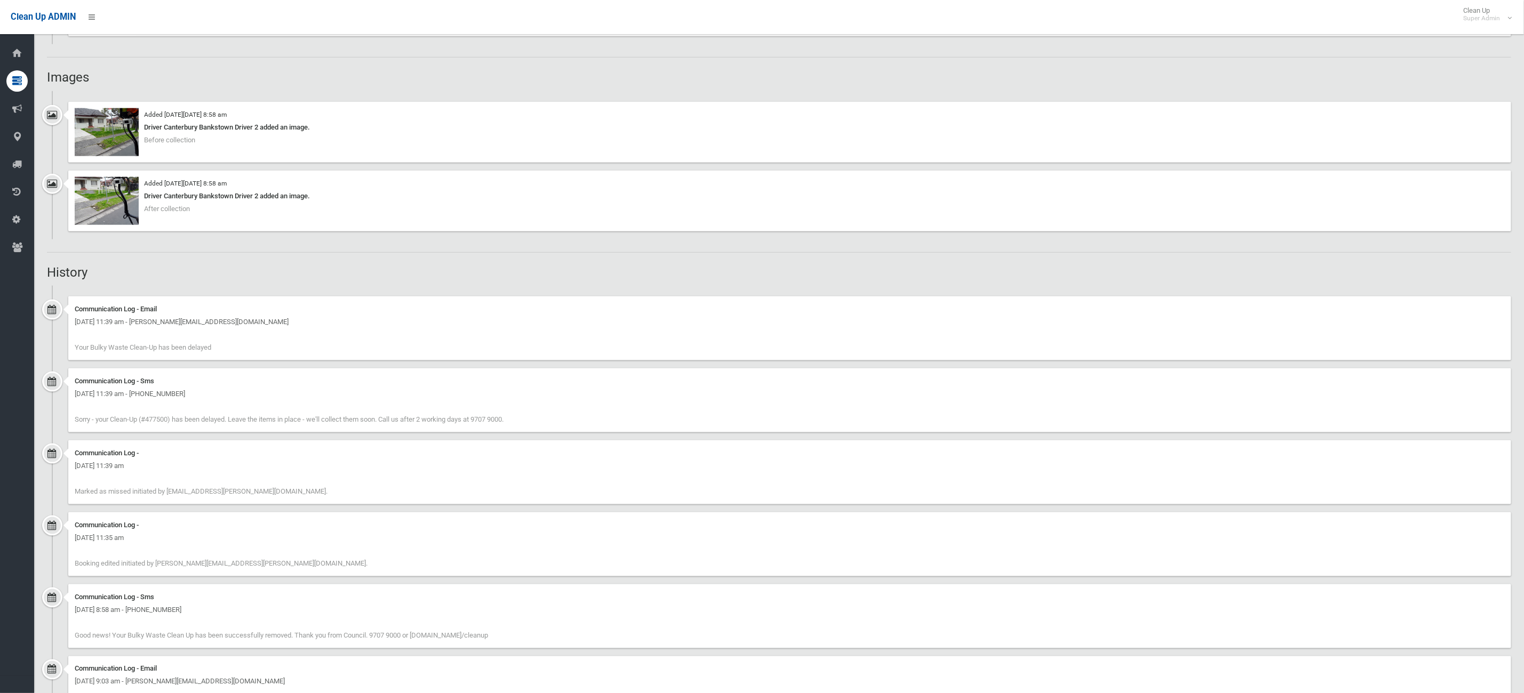
scroll to position [880, 0]
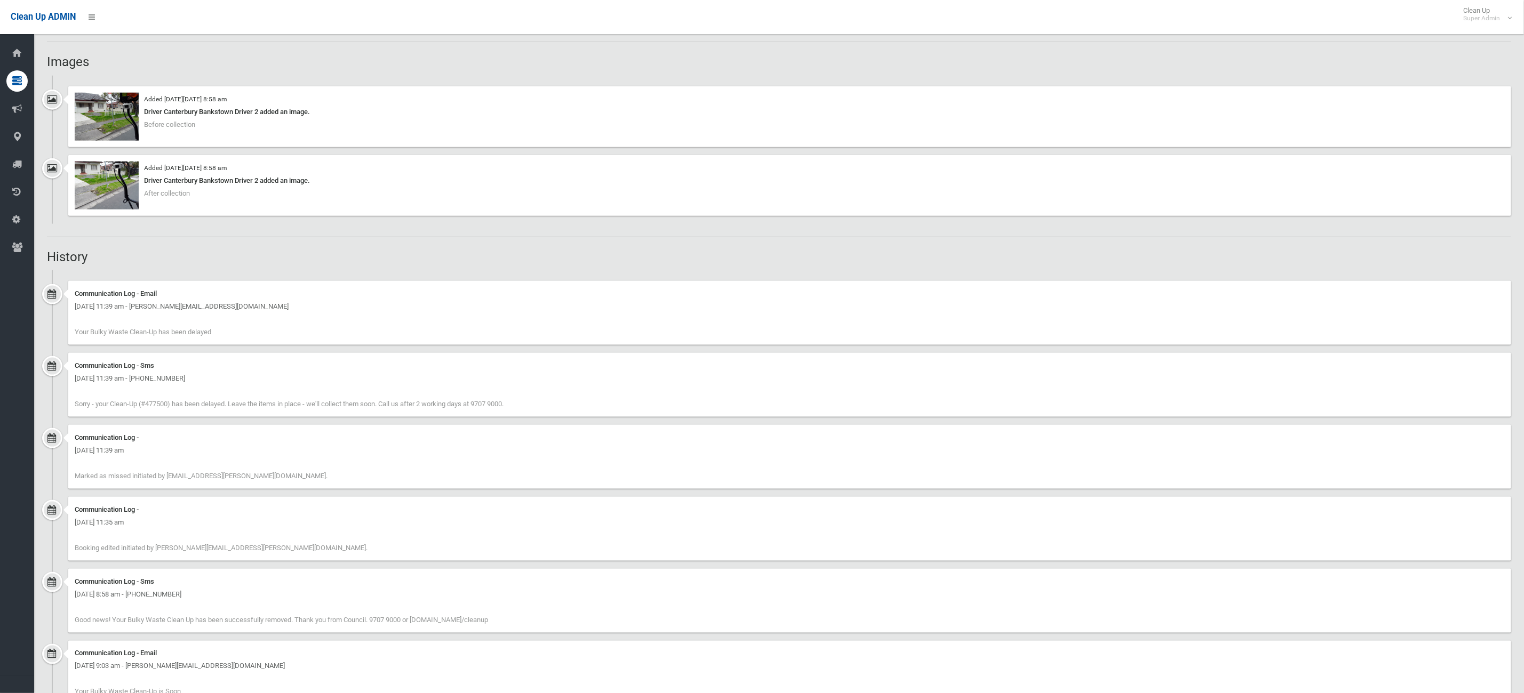
drag, startPoint x: 292, startPoint y: 477, endPoint x: 71, endPoint y: 277, distance: 297.6
click at [71, 277] on ul "Communication Log - Email Tuesday 2nd September 2025 - 11:39 am - ana.pham101@g…" at bounding box center [779, 635] width 1464 height 731
click at [328, 468] on div "Communication Log - Tuesday 2nd September 2025 - 11:39 am Marked as missed init…" at bounding box center [789, 457] width 1443 height 64
drag, startPoint x: 328, startPoint y: 469, endPoint x: 301, endPoint y: 450, distance: 32.6
click at [326, 469] on div "Communication Log - Tuesday 2nd September 2025 - 11:39 am Marked as missed init…" at bounding box center [789, 457] width 1443 height 64
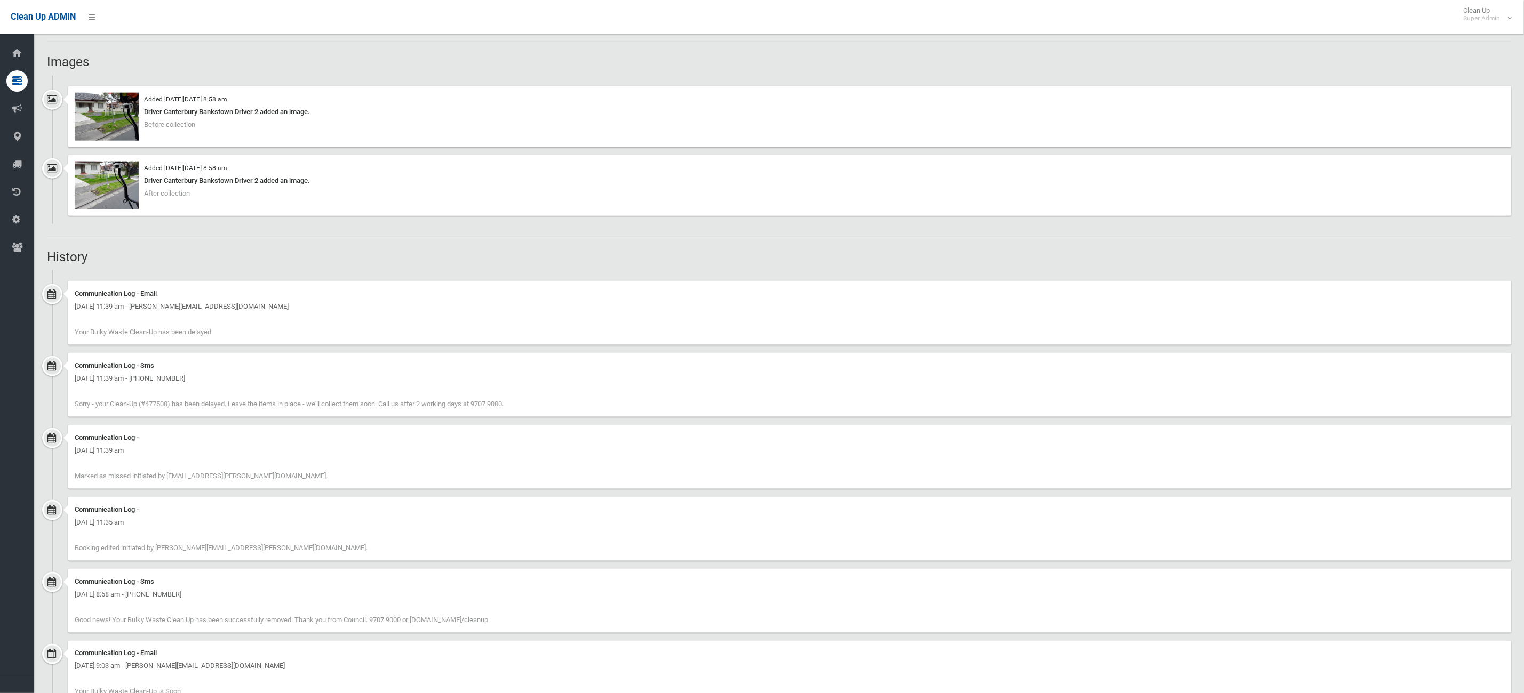
click at [300, 405] on span "Sorry - your Clean-Up (#477500) has been delayed. Leave the items in place - we…" at bounding box center [289, 404] width 429 height 8
drag, startPoint x: 307, startPoint y: 475, endPoint x: 211, endPoint y: 298, distance: 201.9
click at [211, 298] on ul "Communication Log - Email Tuesday 2nd September 2025 - 11:39 am - ana.pham101@g…" at bounding box center [779, 635] width 1464 height 731
click at [402, 425] on div "Communication Log - Tuesday 2nd September 2025 - 11:39 am Marked as missed init…" at bounding box center [789, 457] width 1443 height 64
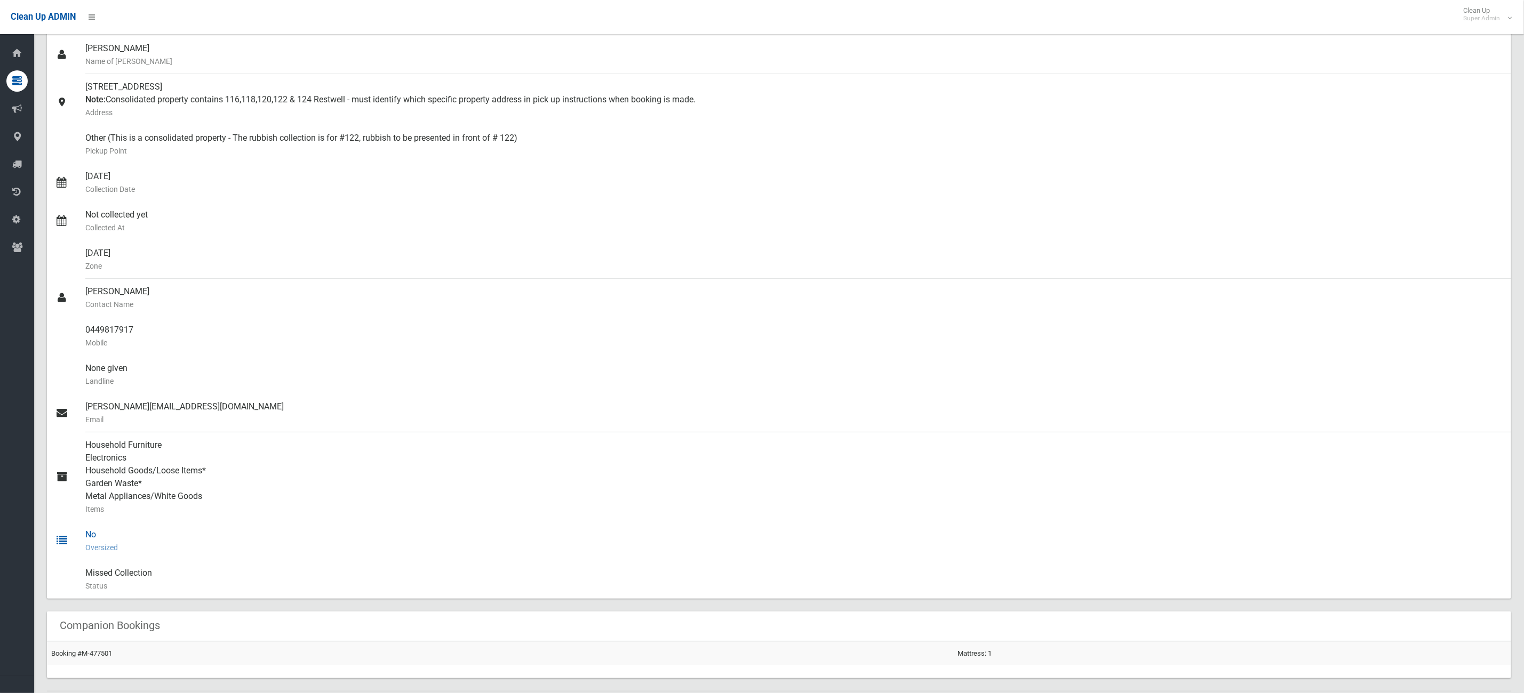
scroll to position [0, 0]
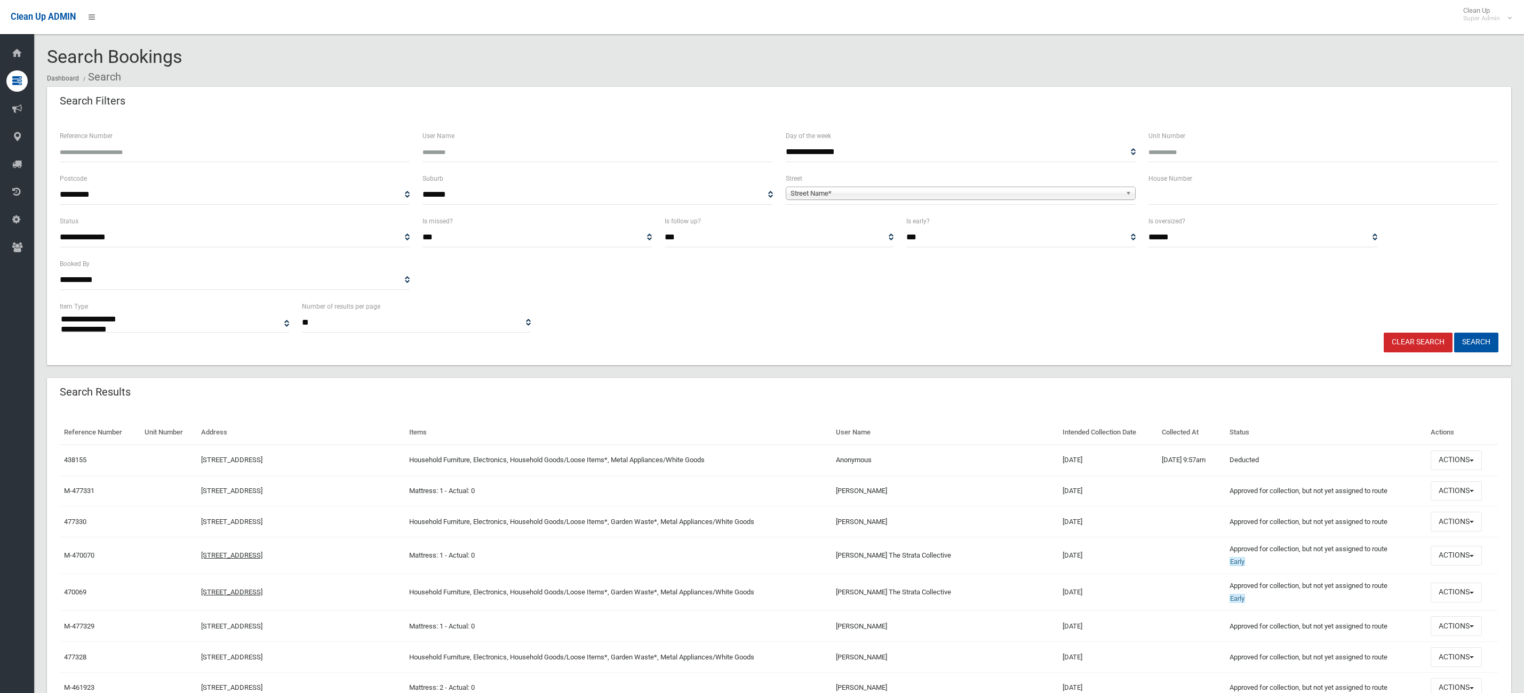
select select
click at [196, 142] on input "Reference Number" at bounding box center [235, 152] width 350 height 20
type input "******"
click at [1454, 333] on button "Search" at bounding box center [1476, 343] width 44 height 20
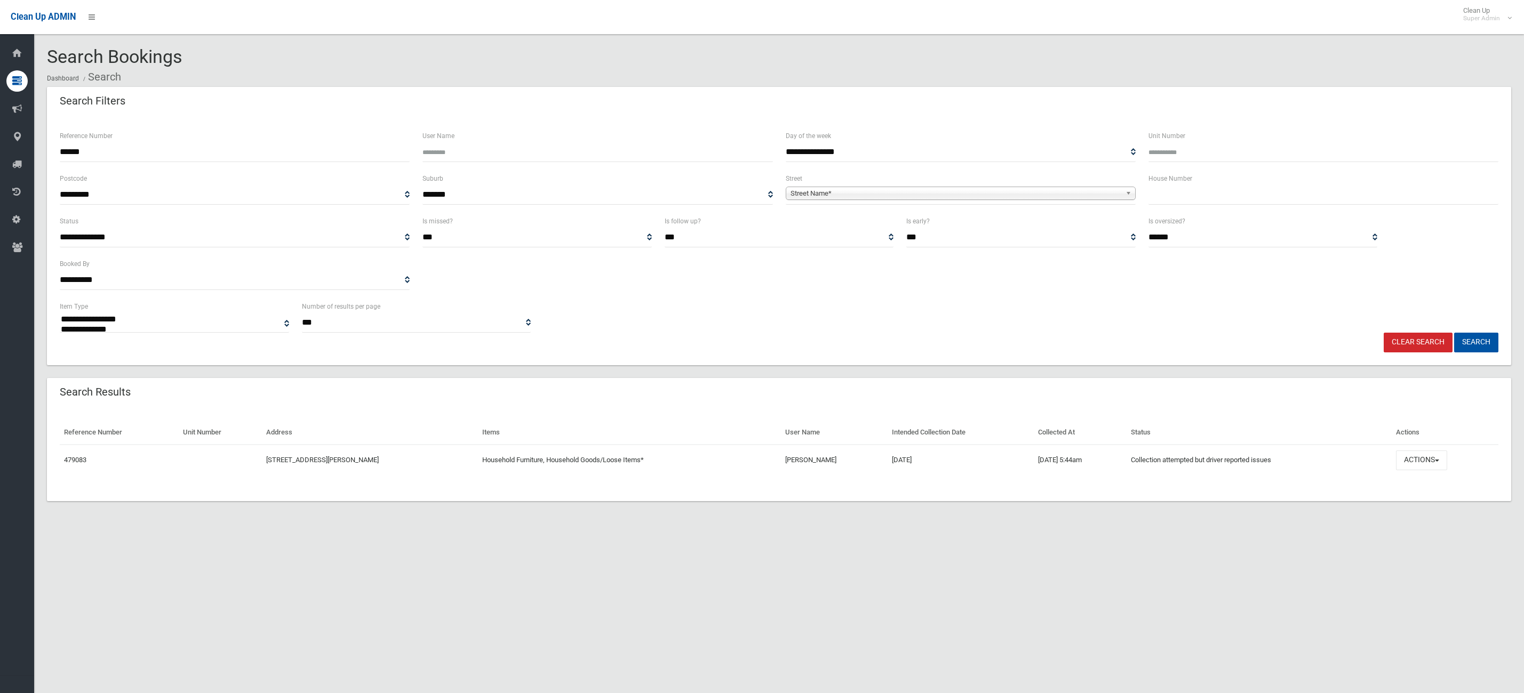
select select
click at [1441, 457] on button "Actions" at bounding box center [1421, 461] width 51 height 20
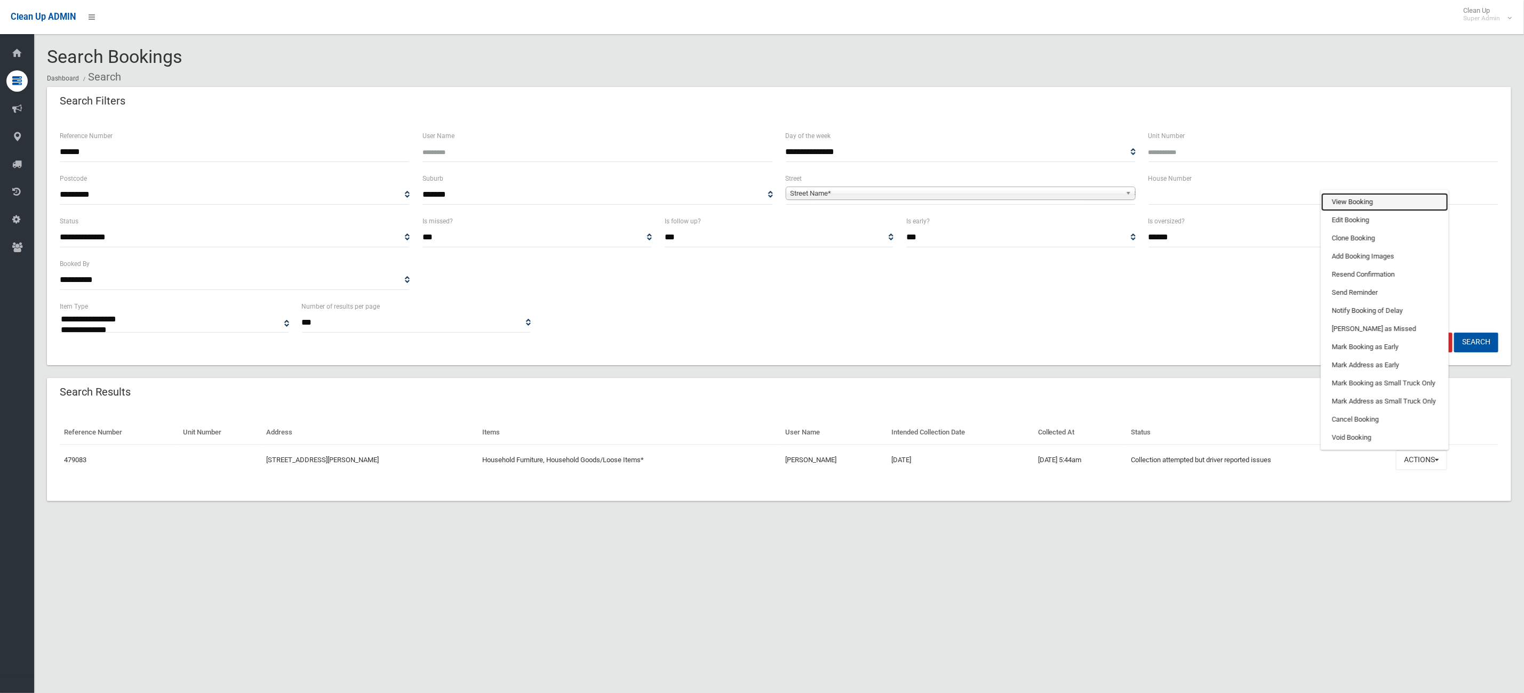
click at [1361, 194] on link "View Booking" at bounding box center [1384, 202] width 127 height 18
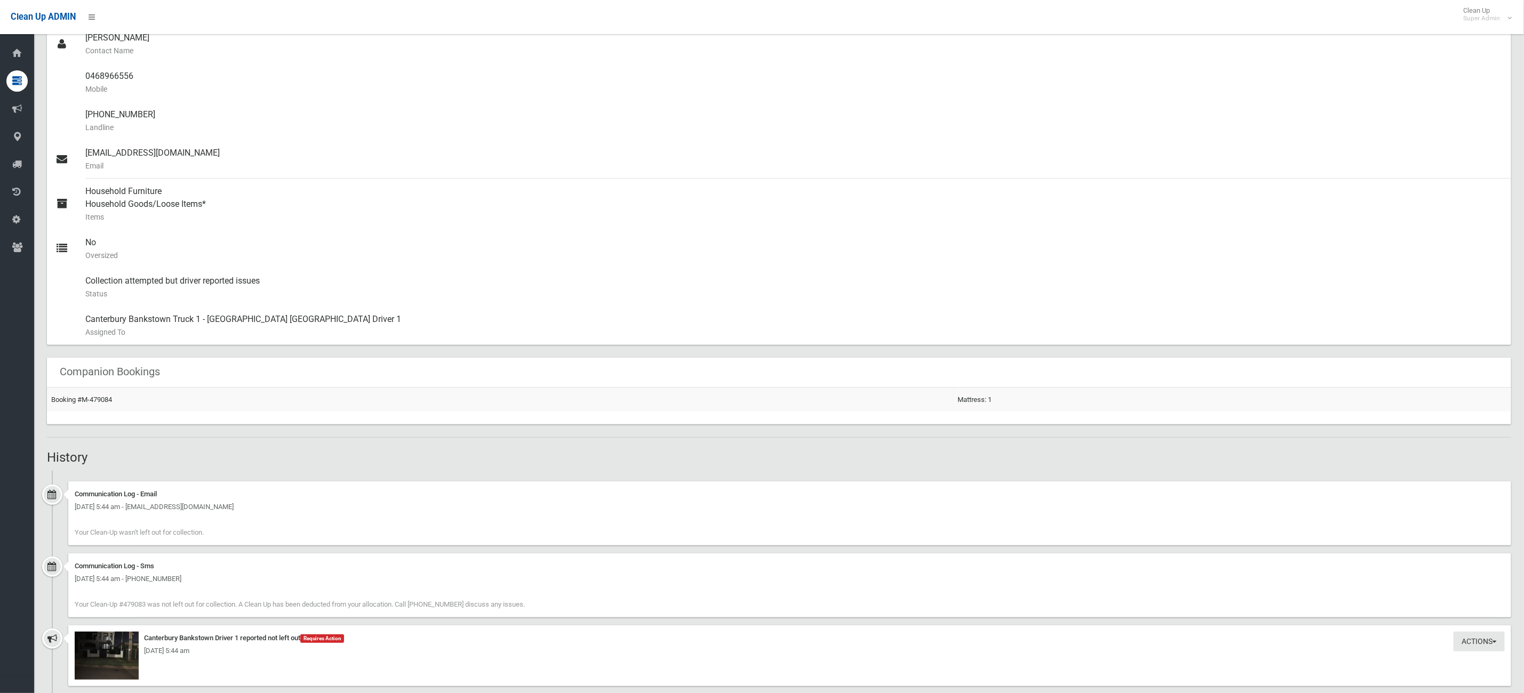
scroll to position [480, 0]
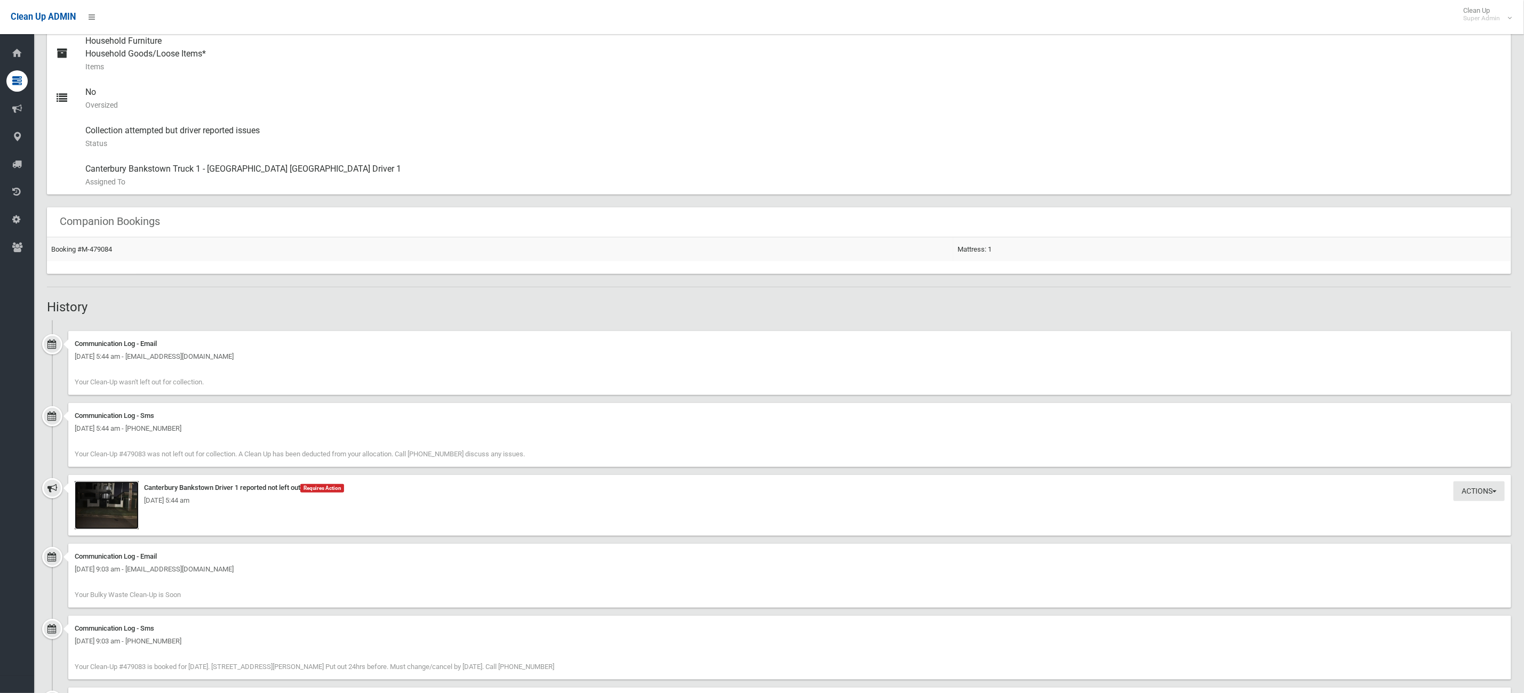
click at [86, 524] on img at bounding box center [107, 506] width 64 height 48
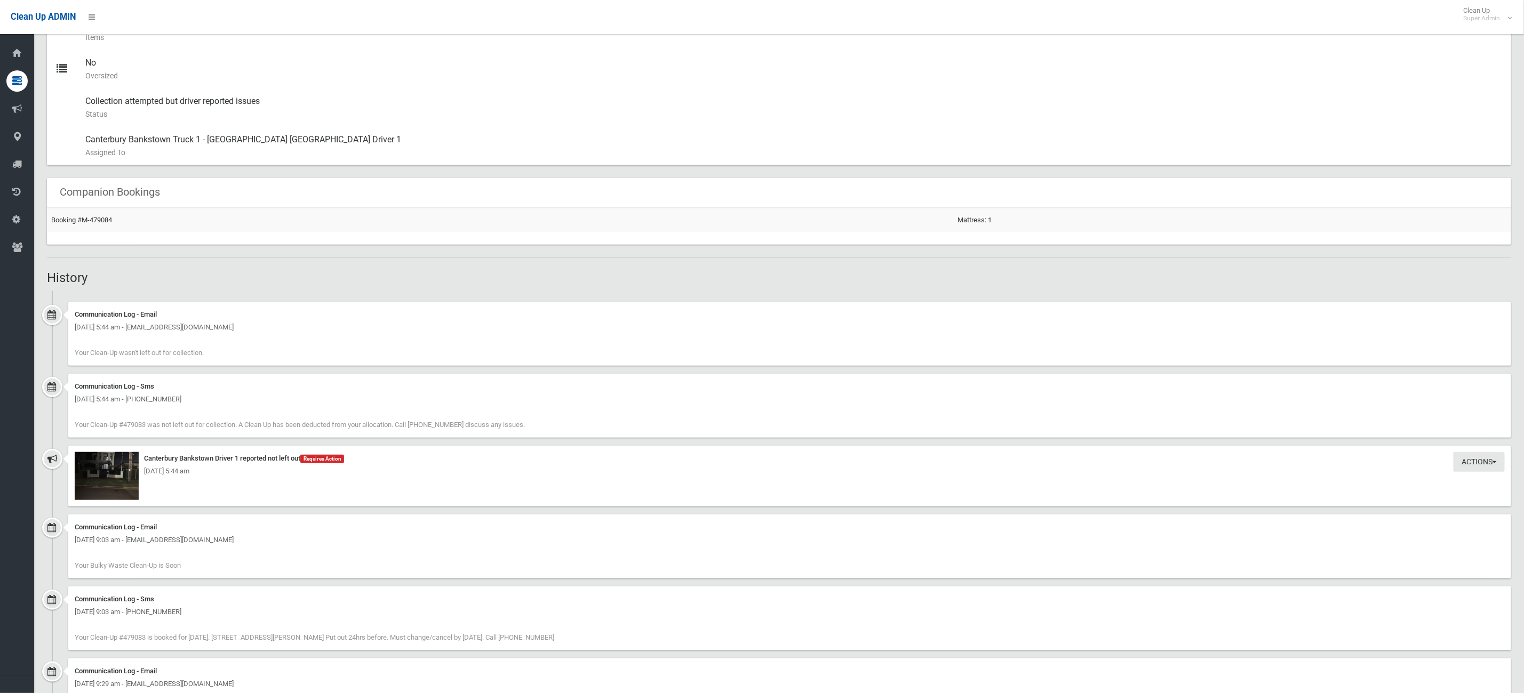
scroll to position [637, 0]
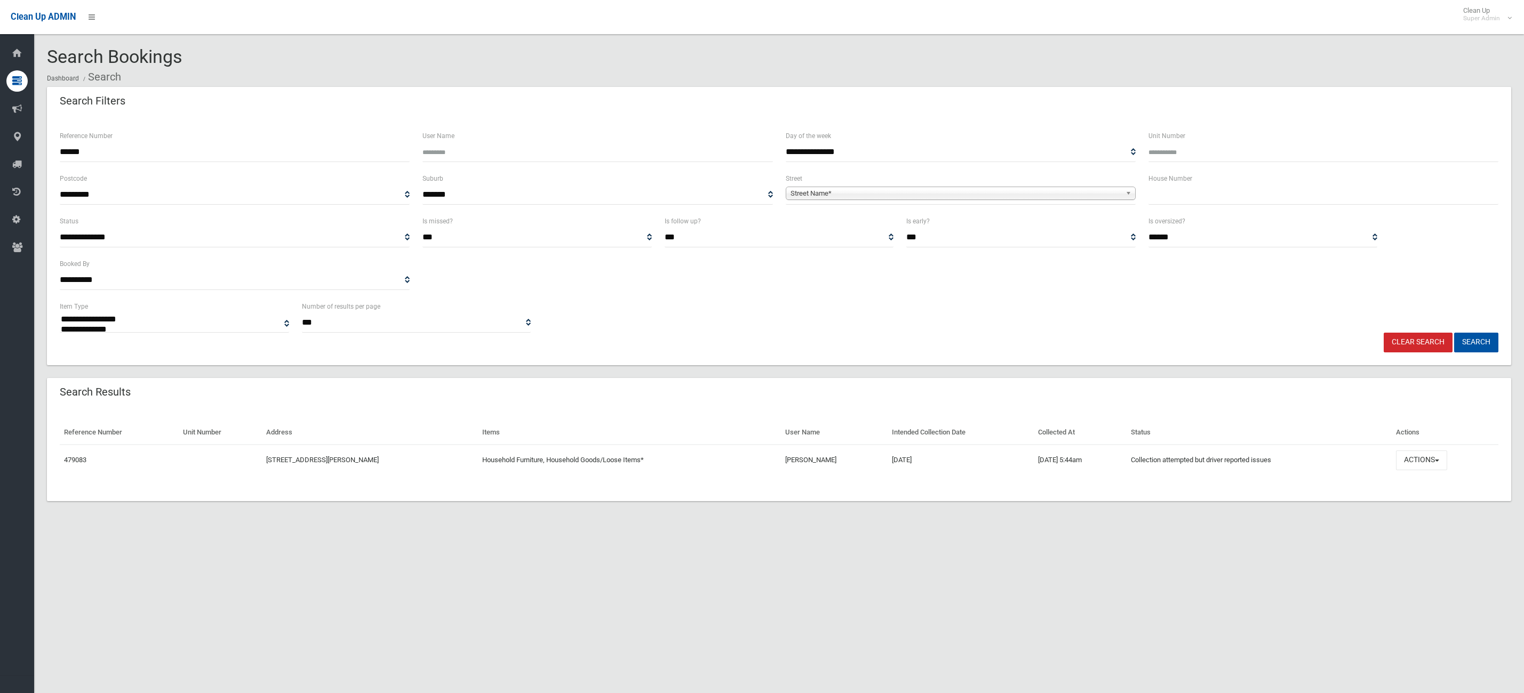
select select
click at [869, 595] on div "**********" at bounding box center [762, 359] width 1524 height 693
select select
click at [1431, 463] on button "Actions" at bounding box center [1421, 461] width 51 height 20
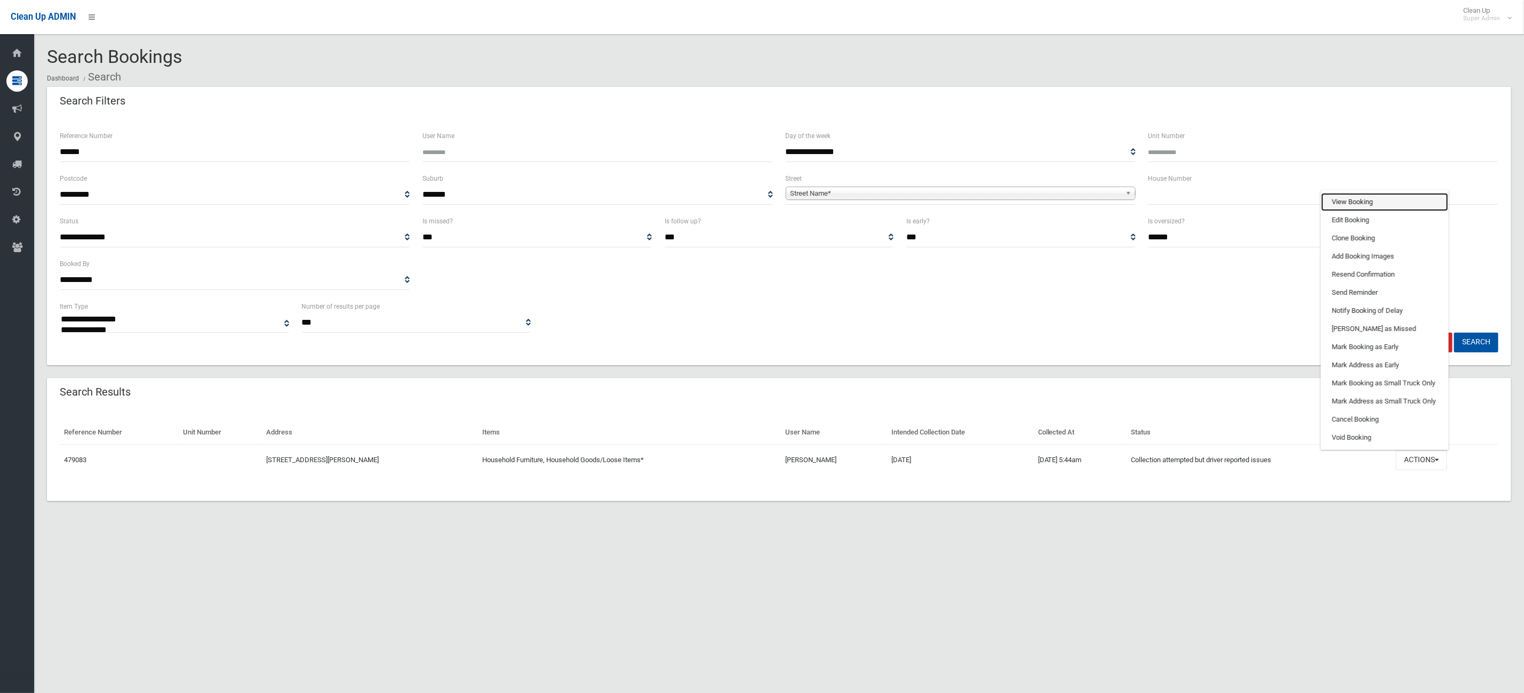
click at [1401, 194] on link "View Booking" at bounding box center [1384, 202] width 127 height 18
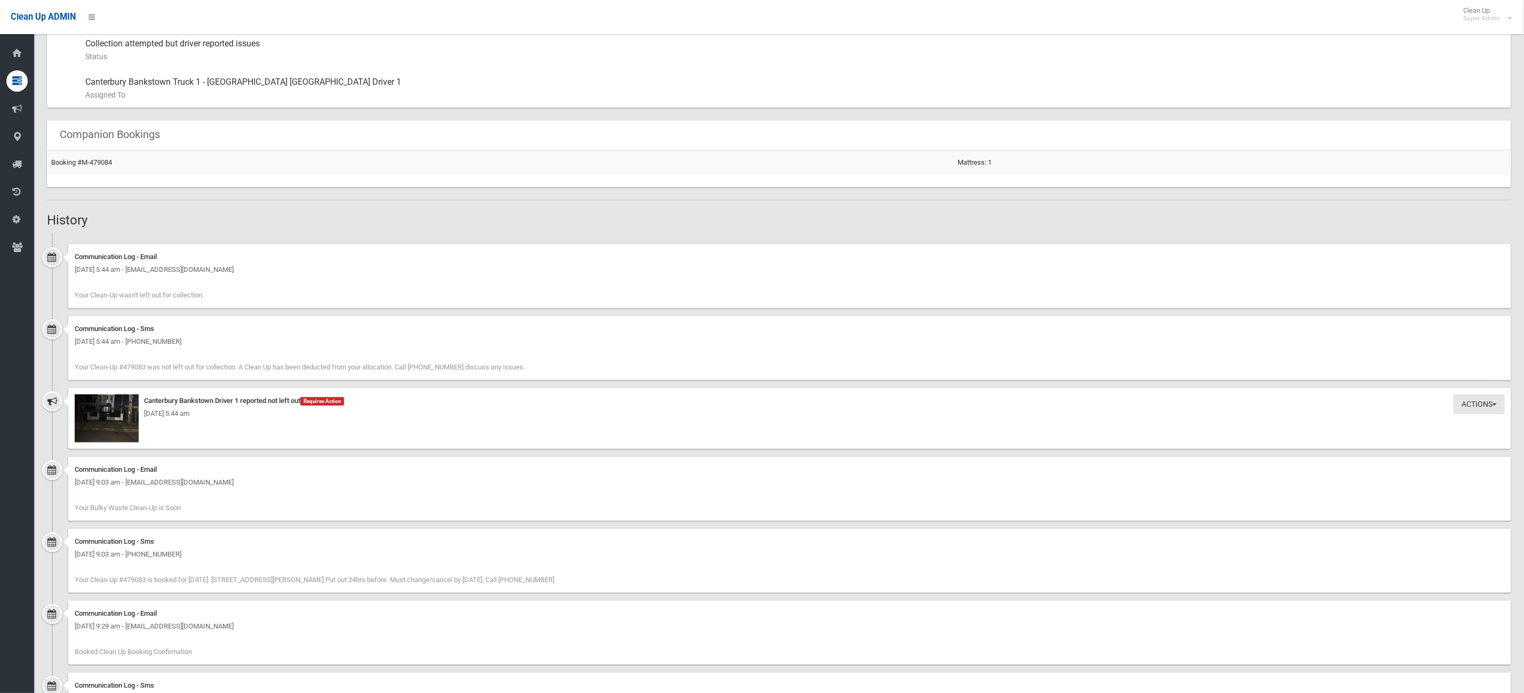
scroll to position [637, 0]
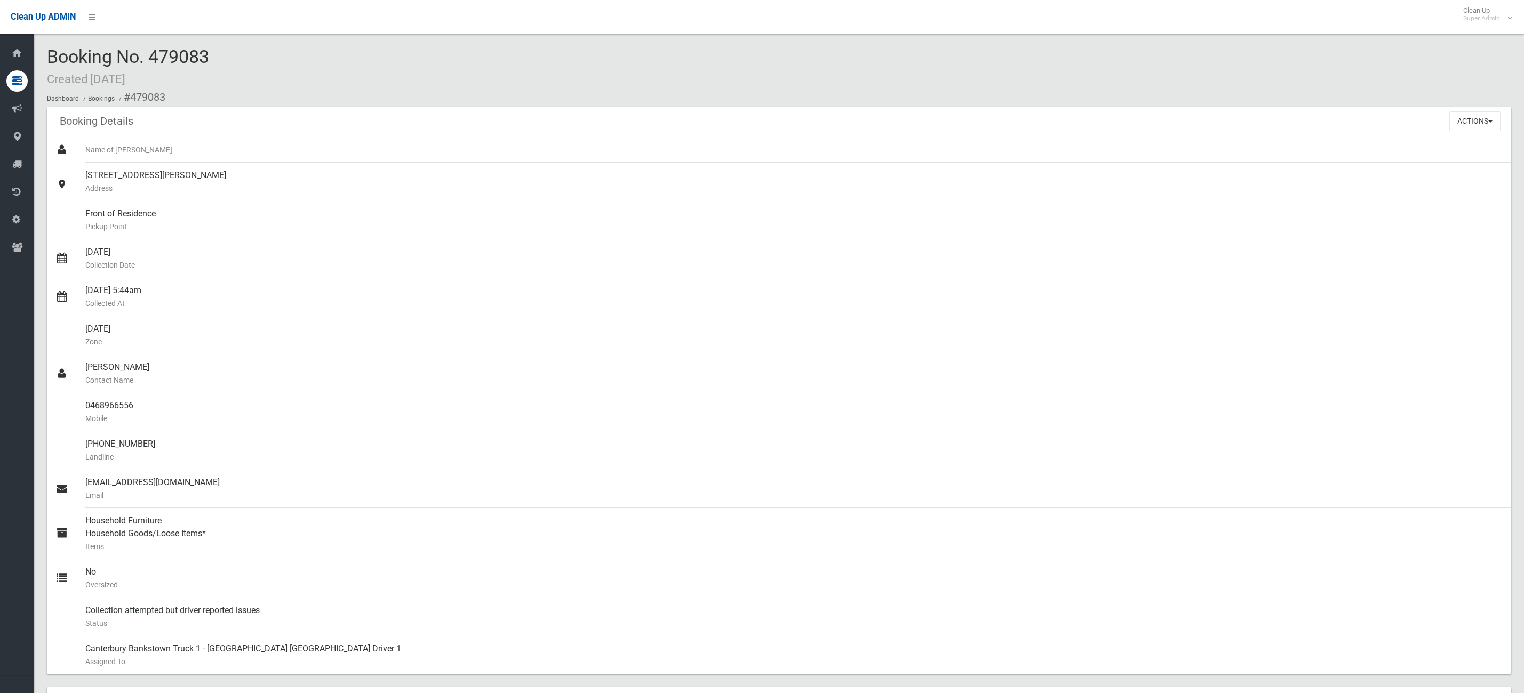
scroll to position [400, 0]
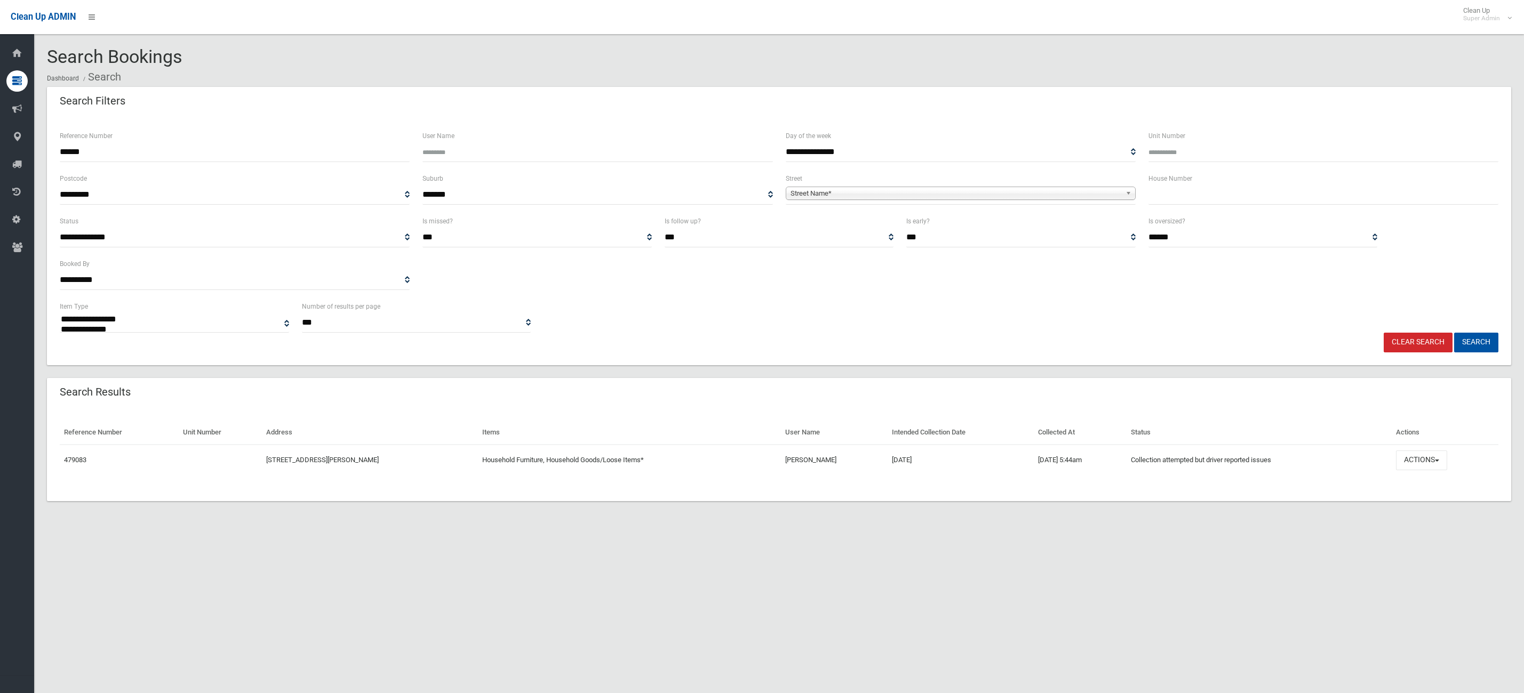
select select
drag, startPoint x: 106, startPoint y: 154, endPoint x: 0, endPoint y: 142, distance: 106.2
click at [0, 149] on div "**********" at bounding box center [762, 359] width 1524 height 693
click at [1245, 205] on div "House Number" at bounding box center [1323, 193] width 363 height 43
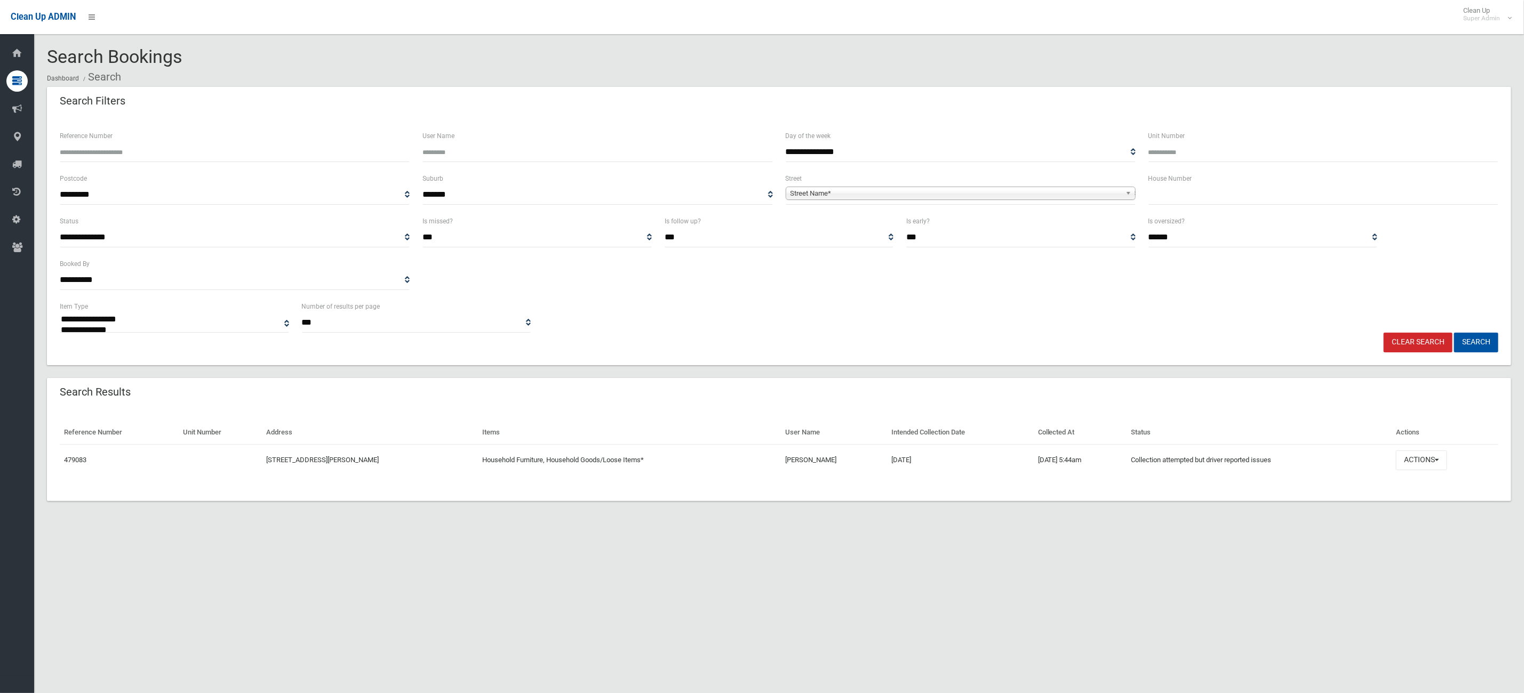
click at [1234, 199] on input "text" at bounding box center [1323, 195] width 350 height 20
type input "**"
click at [992, 173] on div "**********" at bounding box center [961, 188] width 350 height 33
click at [863, 197] on span "Street Name*" at bounding box center [956, 193] width 331 height 13
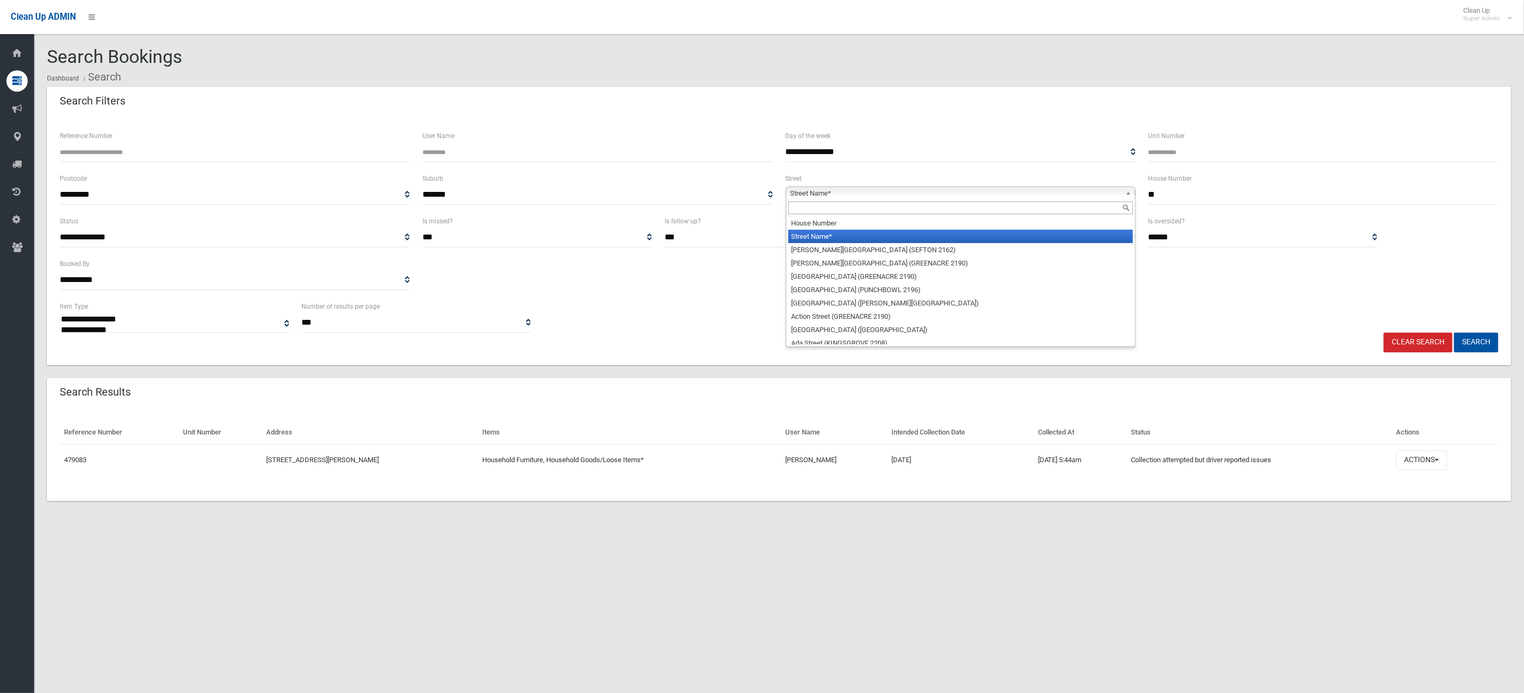
click at [821, 211] on input "text" at bounding box center [960, 208] width 345 height 13
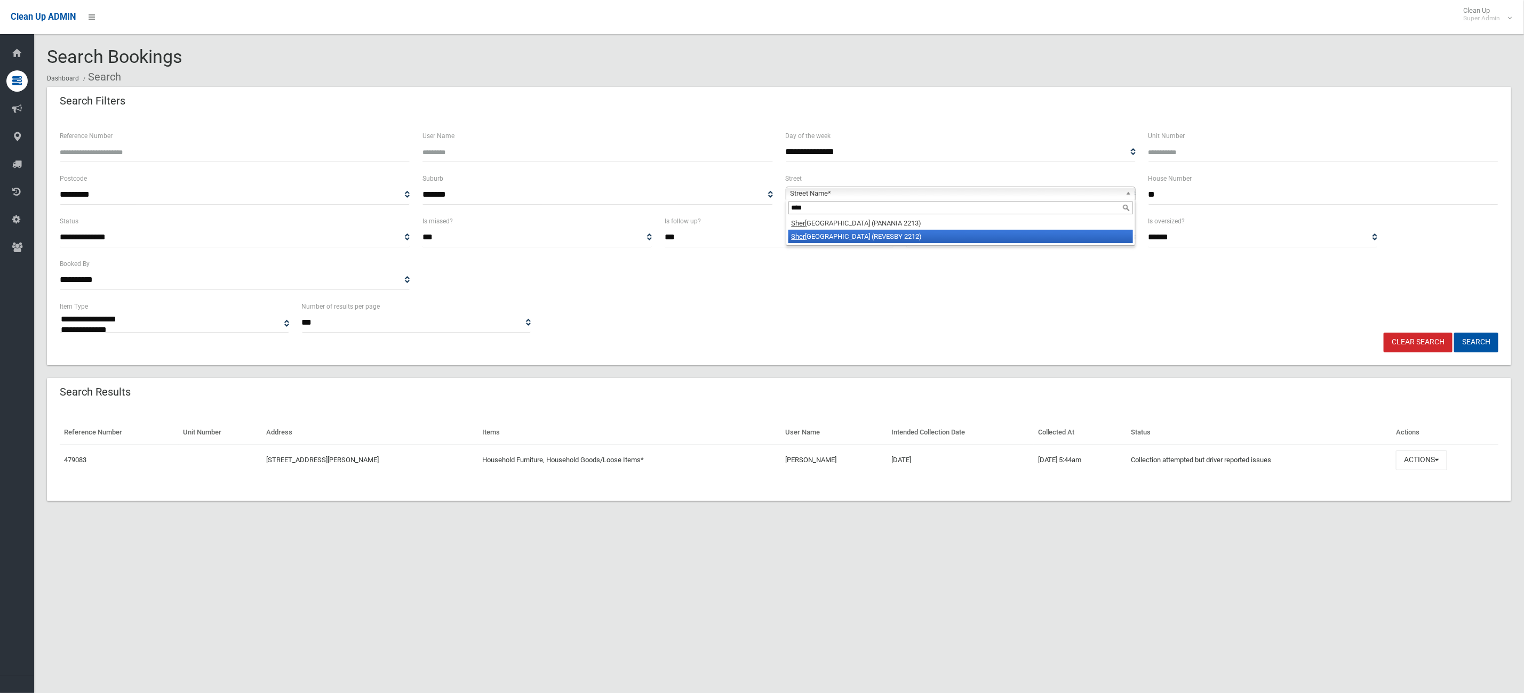
type input "****"
click at [820, 242] on li "Sher wood Street (REVESBY 2212)" at bounding box center [960, 236] width 345 height 13
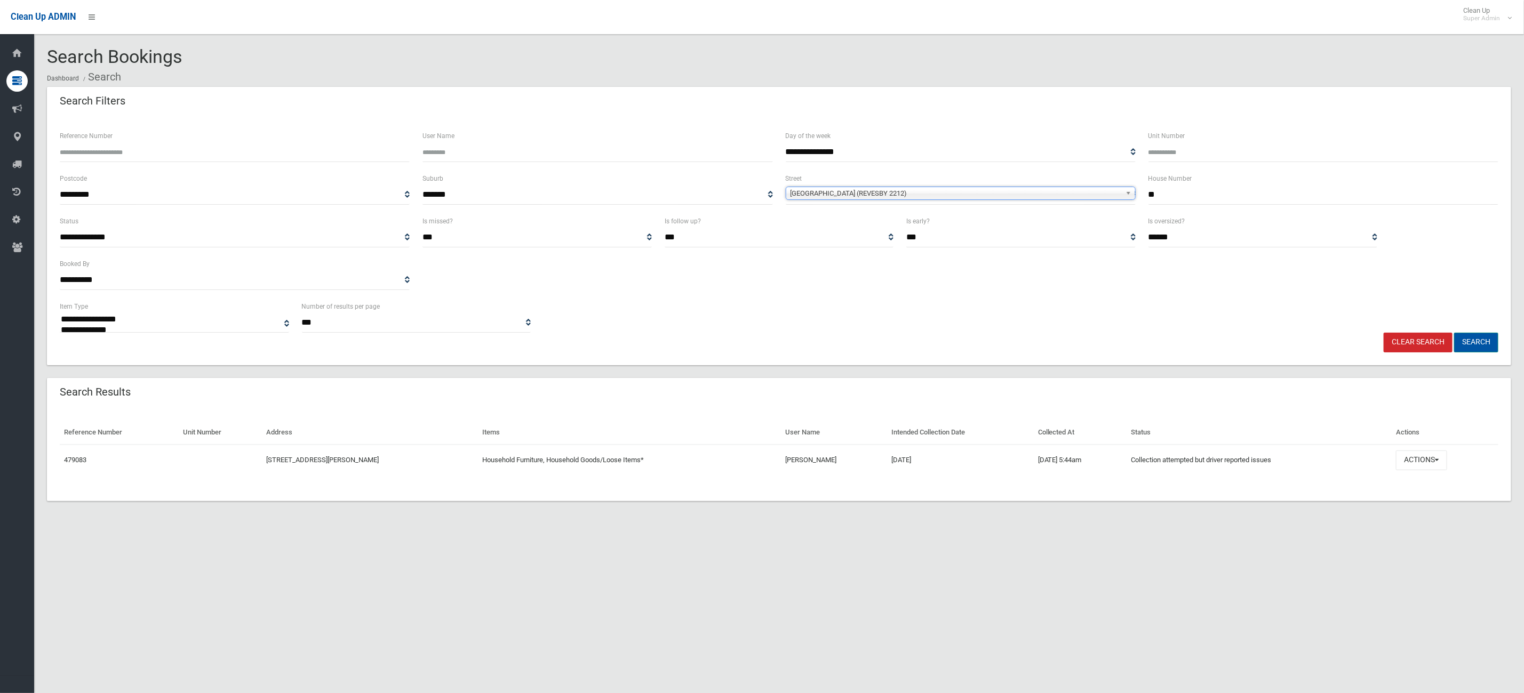
click at [1482, 348] on button "Search" at bounding box center [1476, 343] width 44 height 20
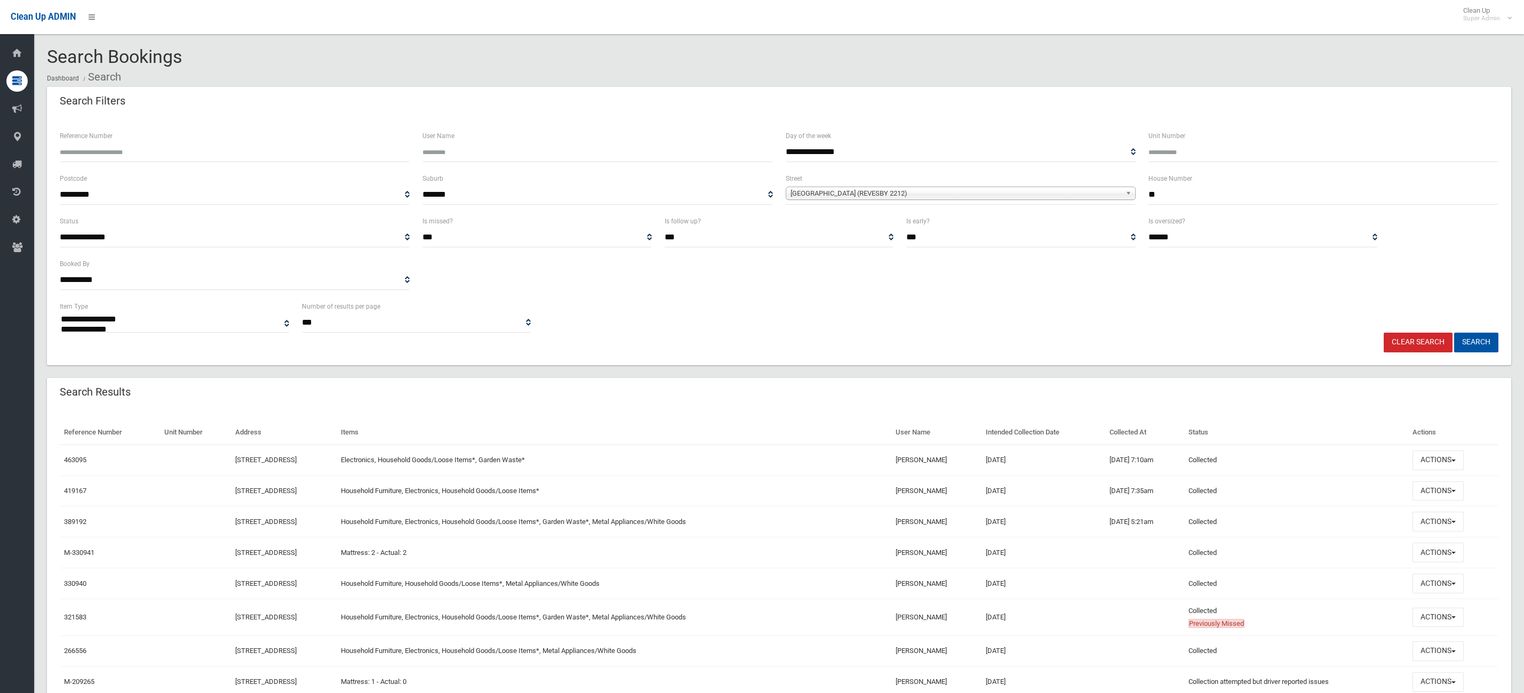
select select
click at [1452, 456] on button "Actions" at bounding box center [1437, 461] width 51 height 20
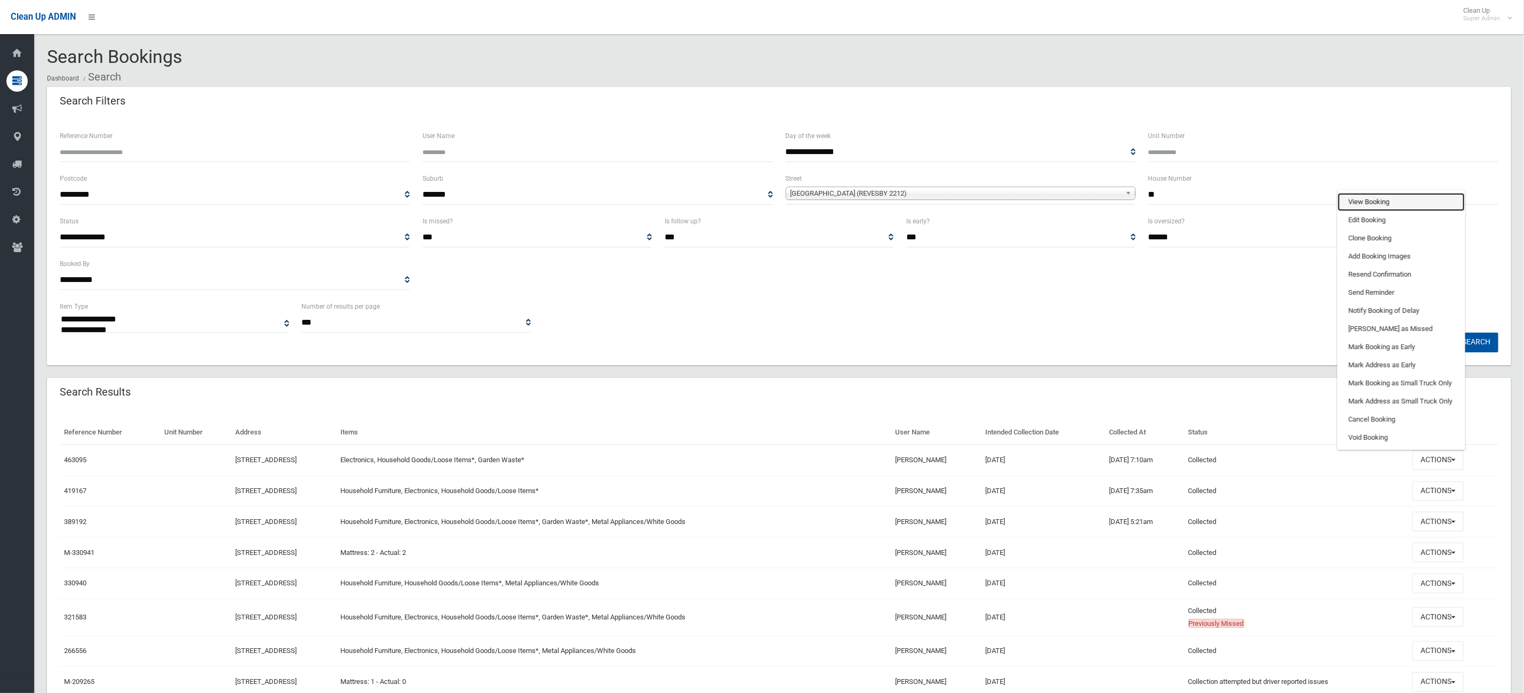
click at [1405, 197] on link "View Booking" at bounding box center [1401, 202] width 127 height 18
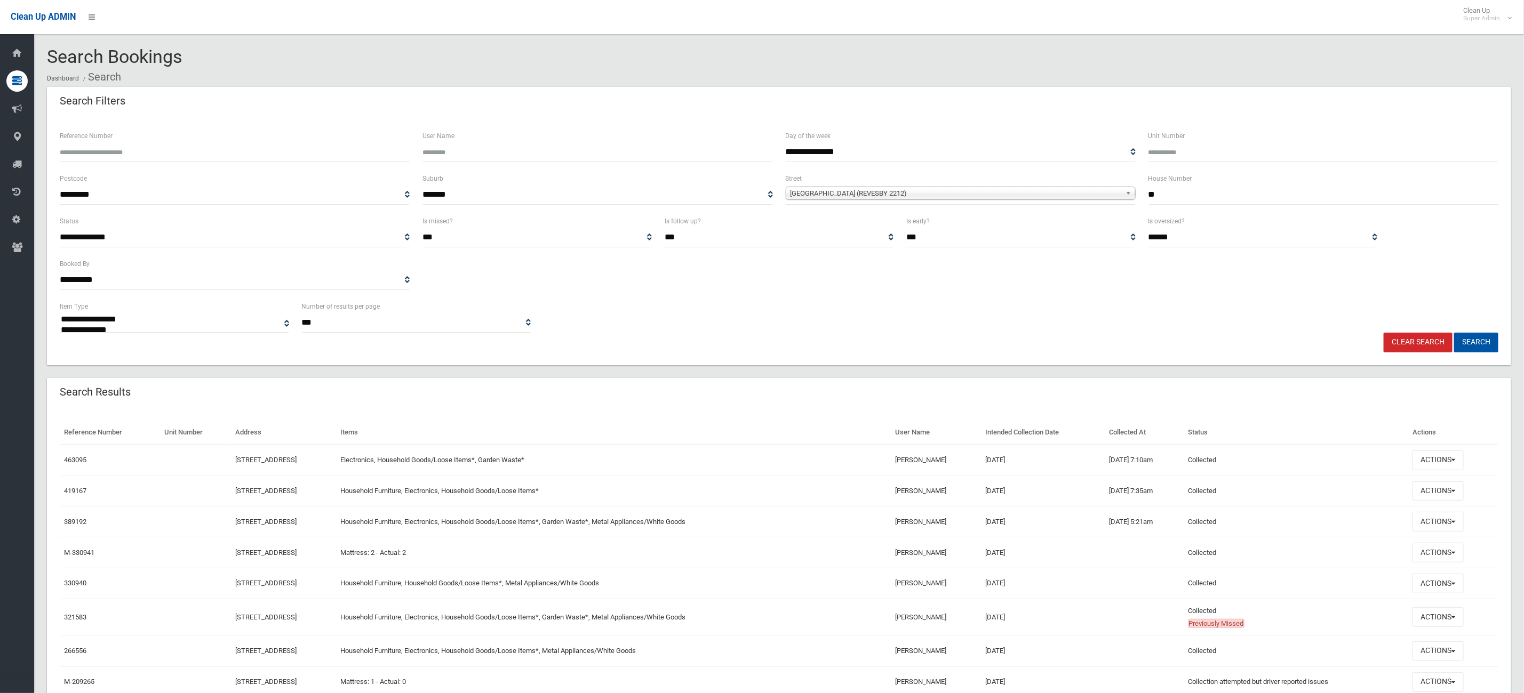
drag, startPoint x: 1191, startPoint y: 189, endPoint x: 1103, endPoint y: 185, distance: 88.6
click at [1104, 185] on div "**********" at bounding box center [778, 193] width 1451 height 43
type input "**"
click at [1069, 191] on span "[GEOGRAPHIC_DATA] (REVESBY 2212)" at bounding box center [956, 193] width 331 height 13
type input "*****"
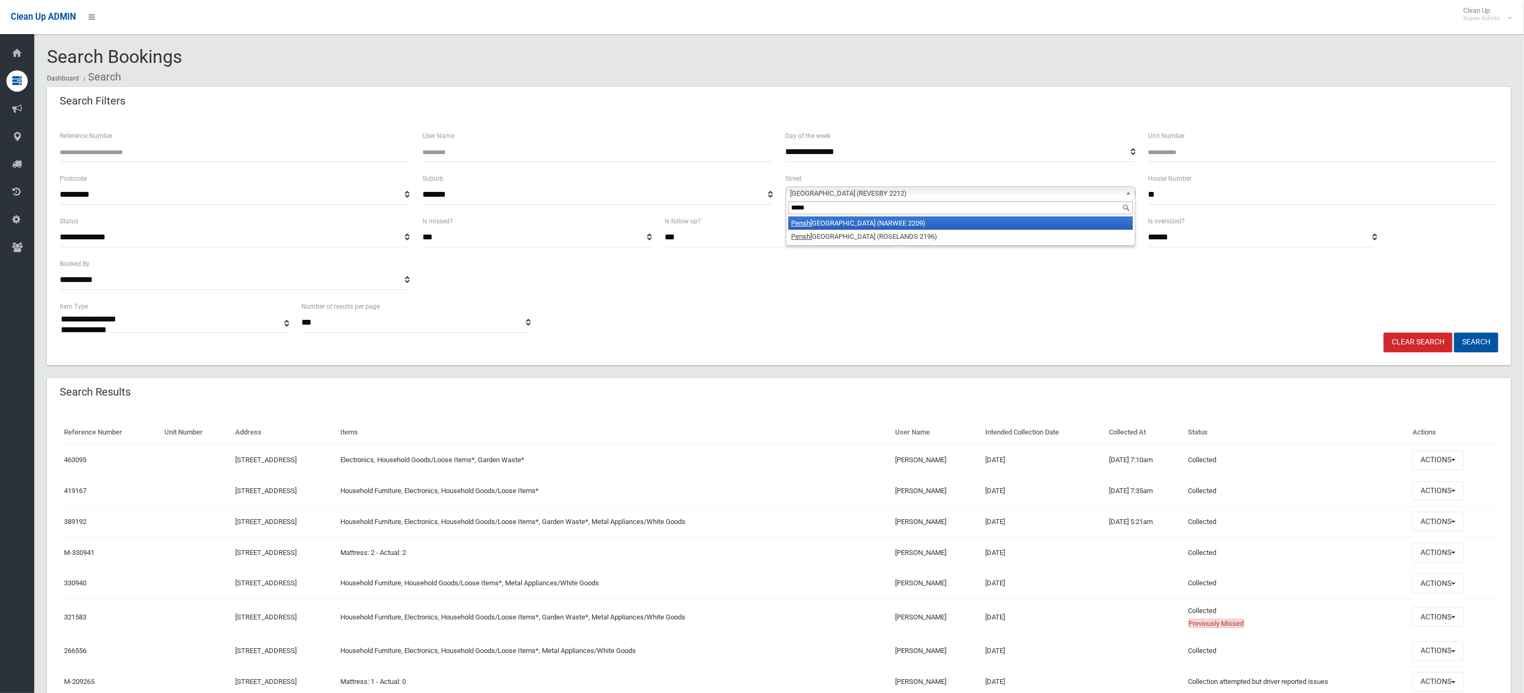
click at [917, 224] on li "Pensh urst Road (NARWEE 2209)" at bounding box center [960, 223] width 345 height 13
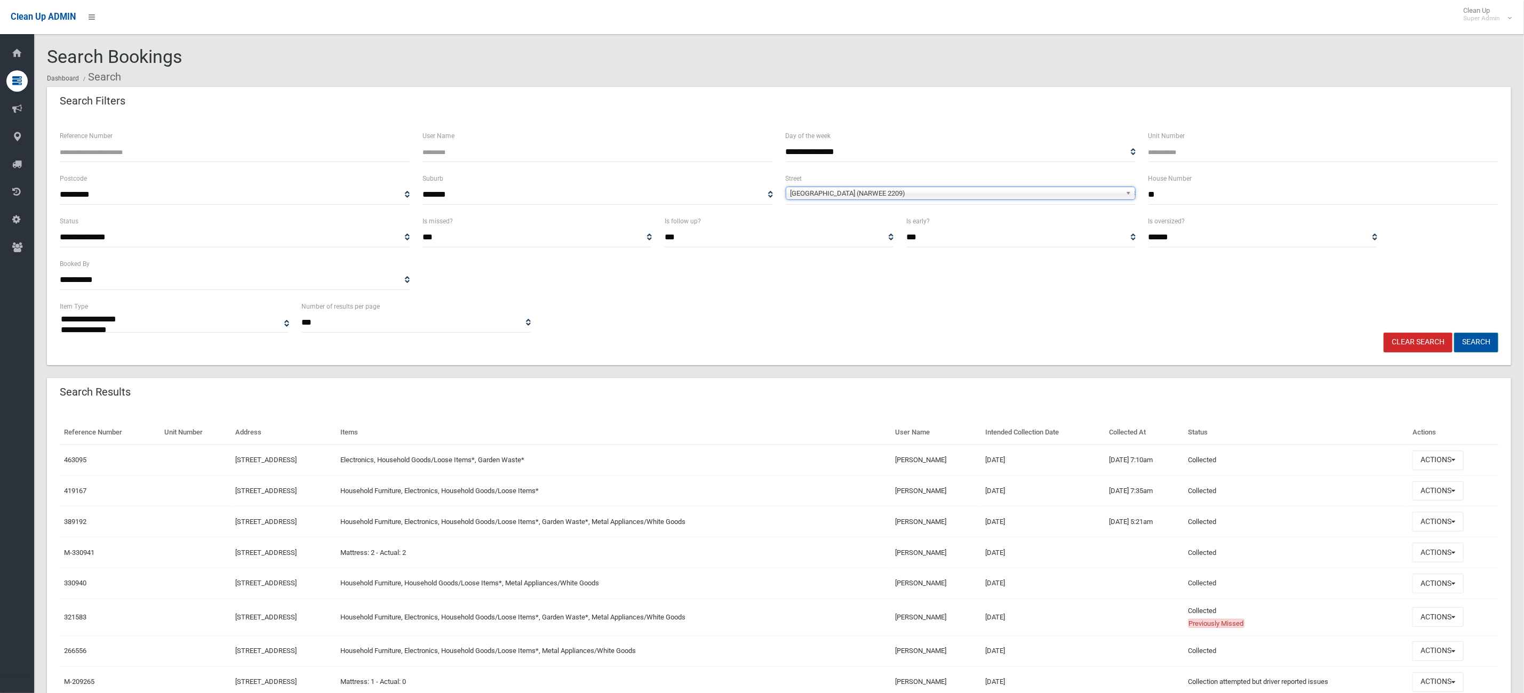
click at [1491, 348] on button "Search" at bounding box center [1476, 343] width 44 height 20
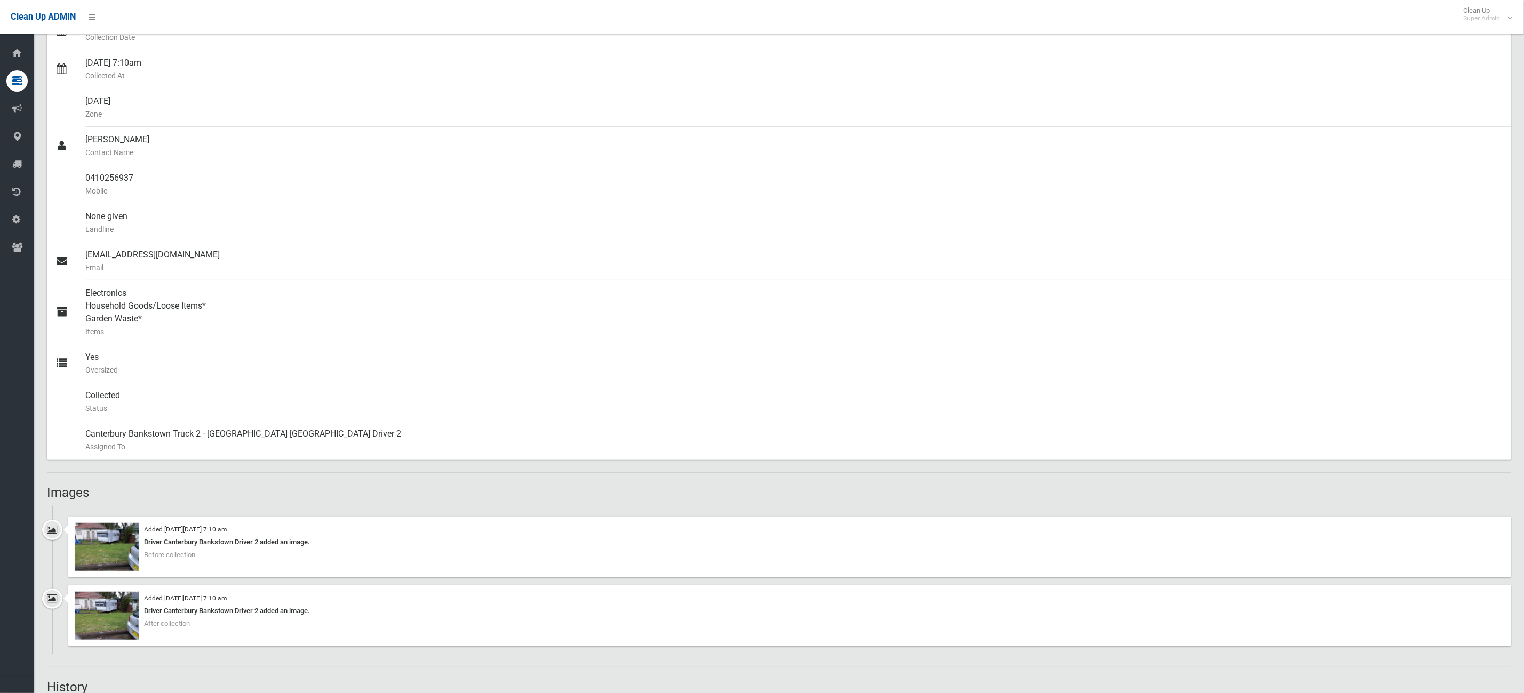
scroll to position [320, 0]
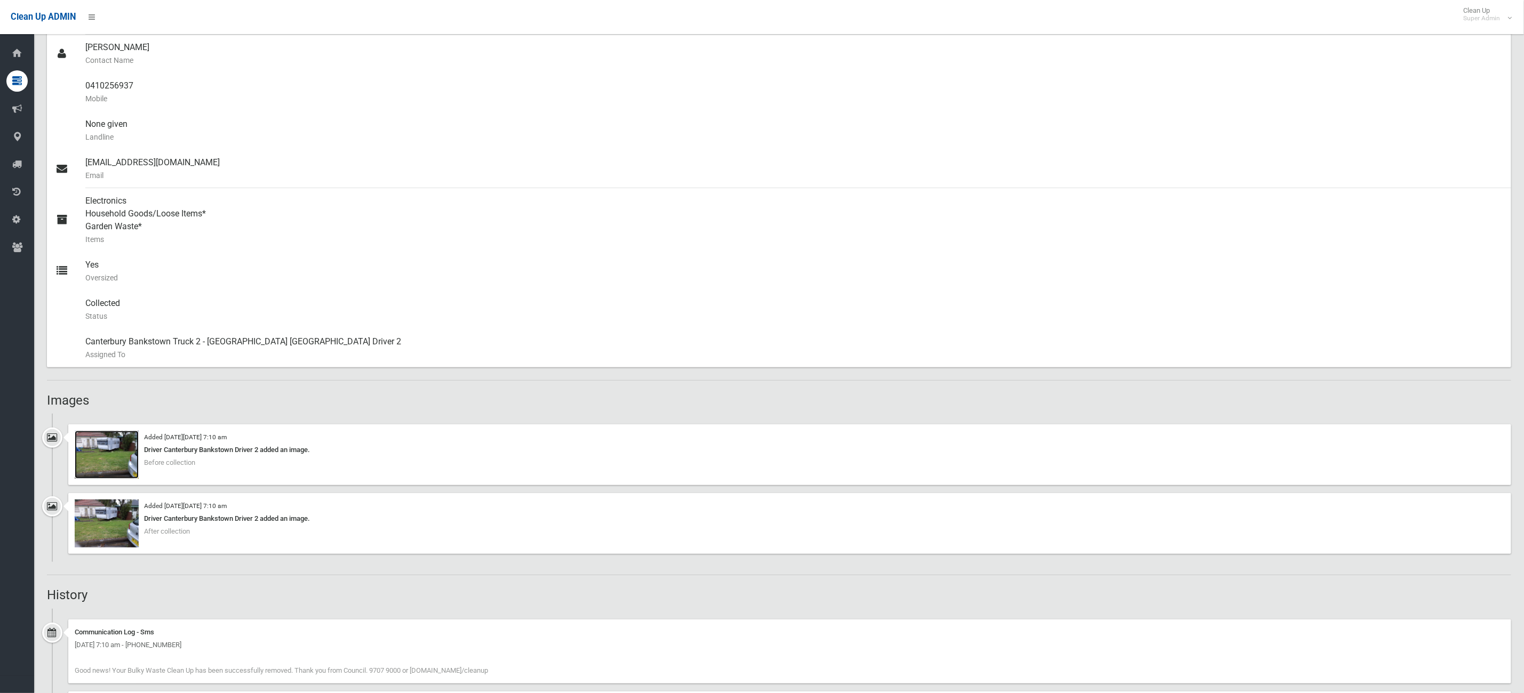
click at [85, 474] on img at bounding box center [107, 455] width 64 height 48
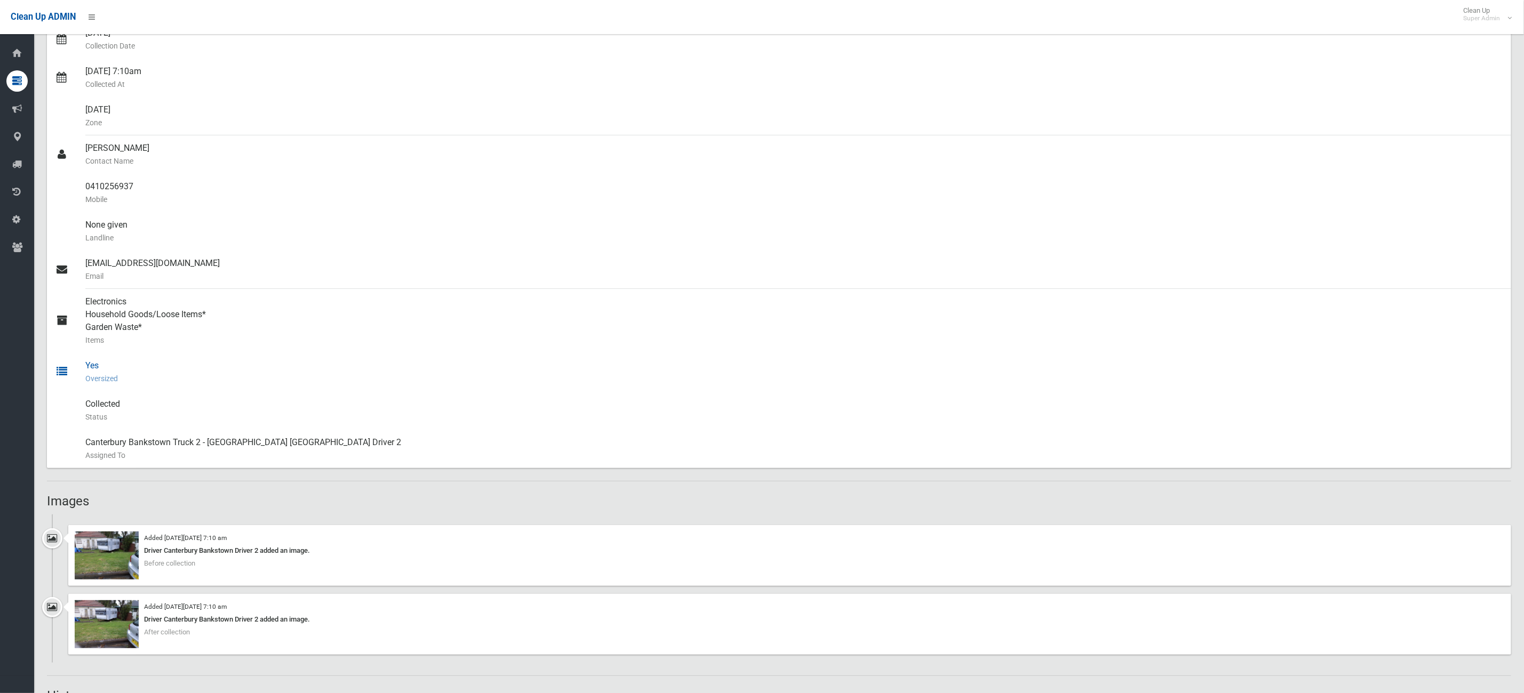
scroll to position [0, 0]
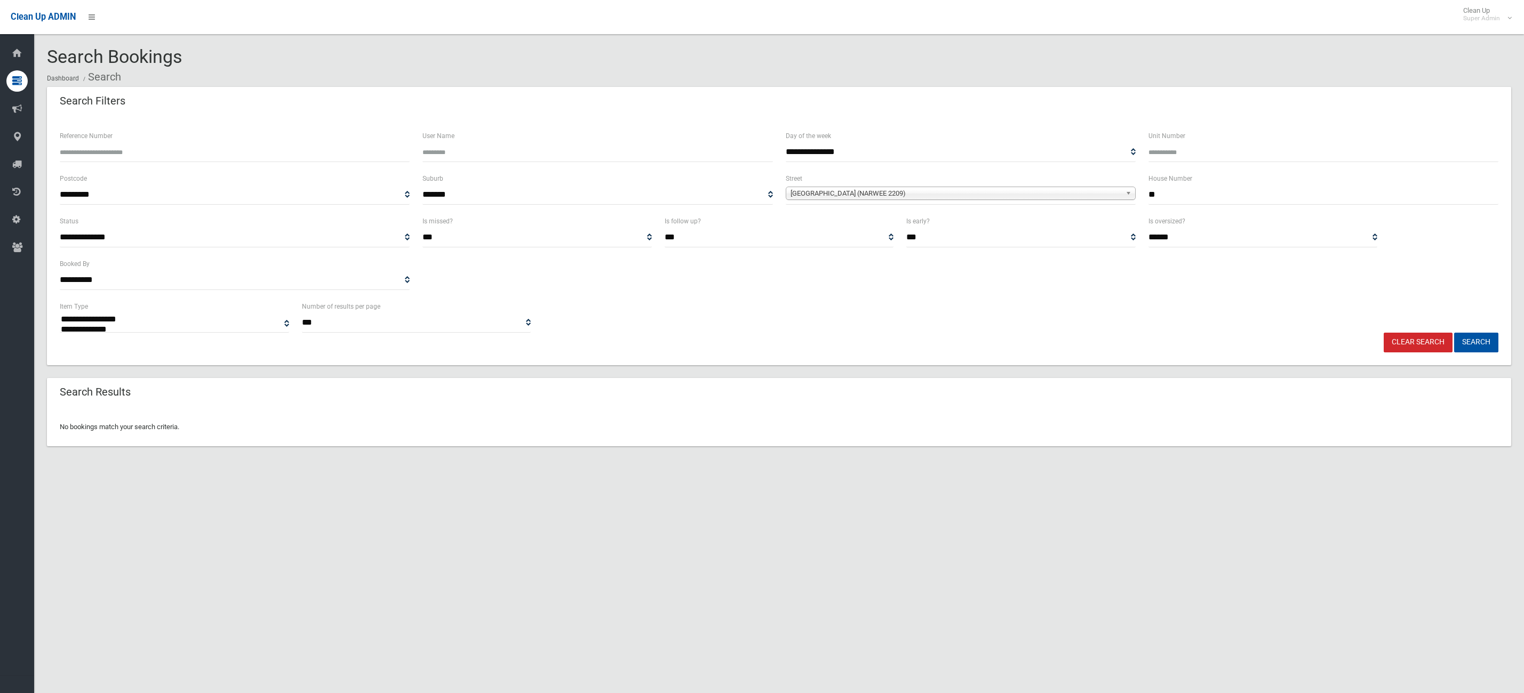
select select
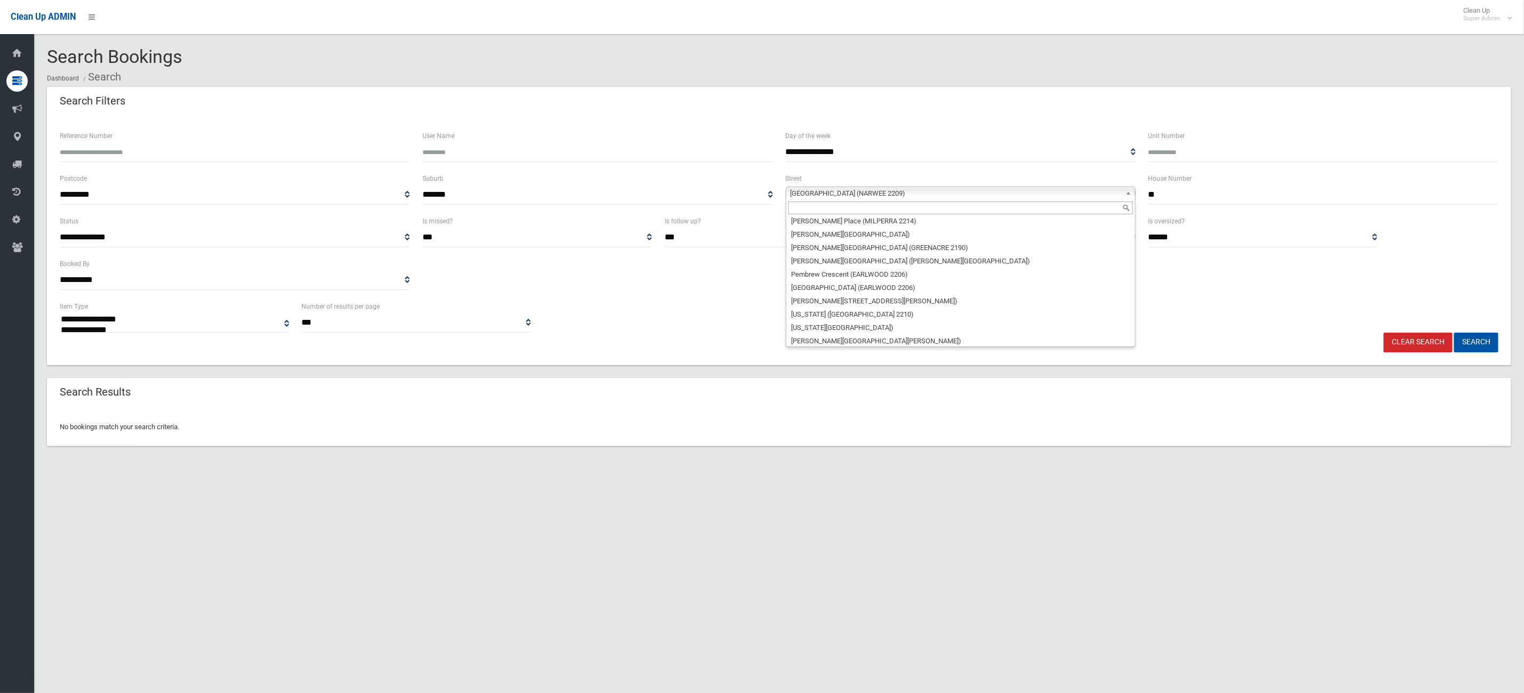
click at [885, 197] on span "[GEOGRAPHIC_DATA] (NARWEE 2209)" at bounding box center [956, 193] width 331 height 13
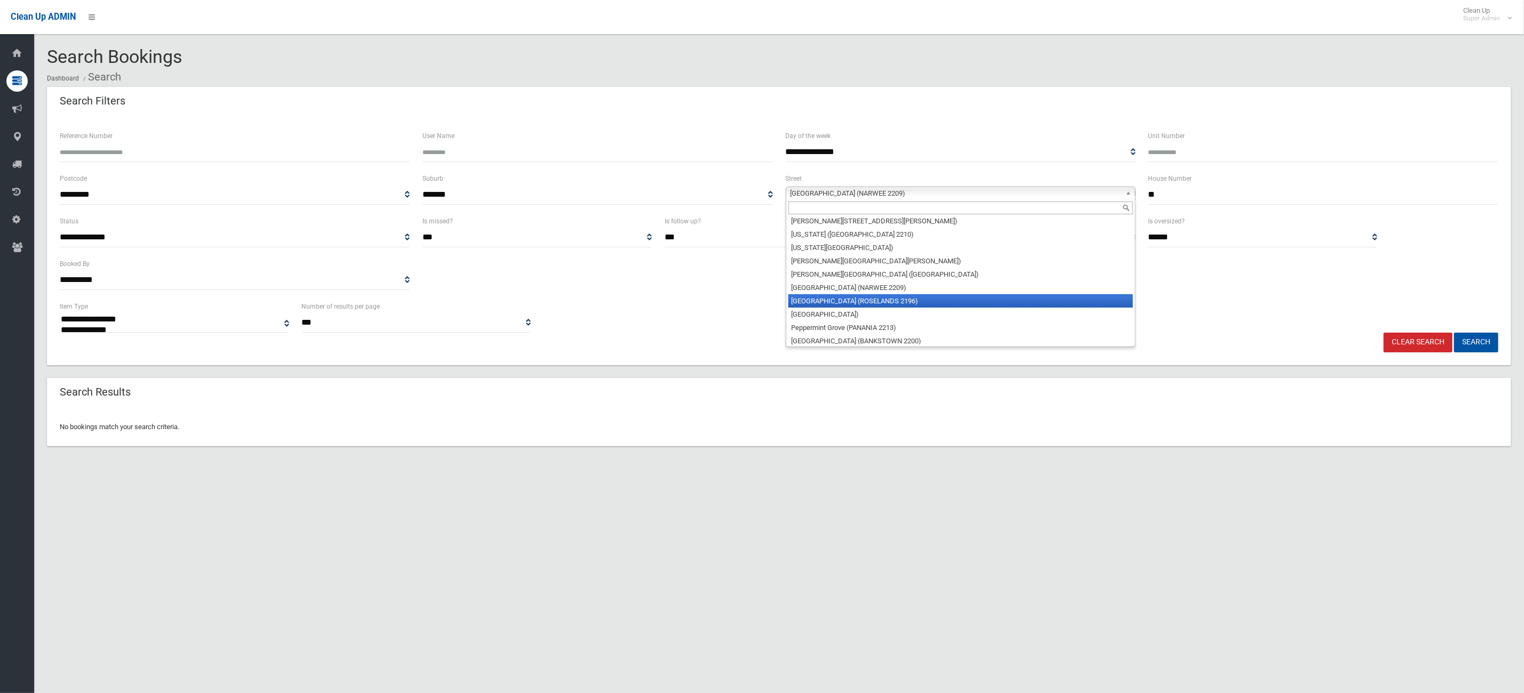
click at [885, 294] on li "[GEOGRAPHIC_DATA] (ROSELANDS 2196)" at bounding box center [960, 300] width 345 height 13
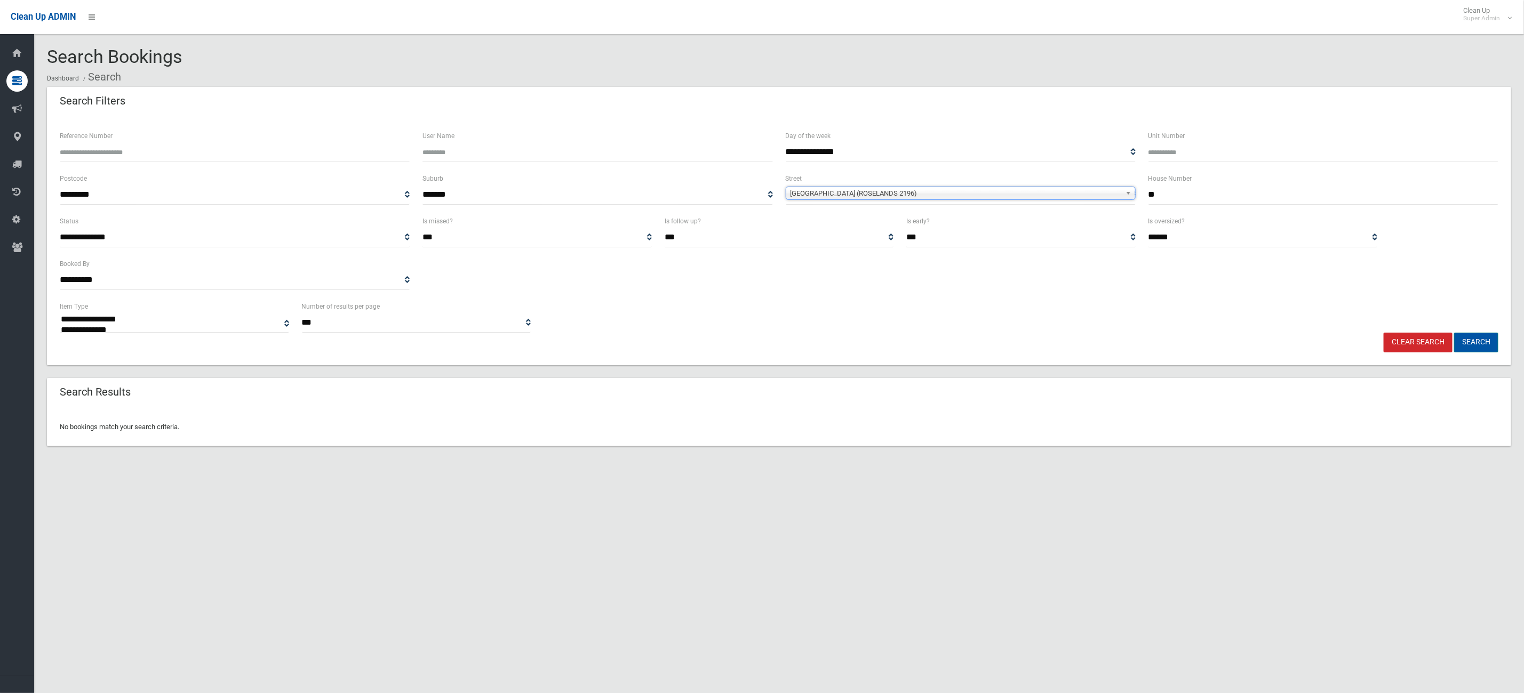
click at [1462, 339] on button "Search" at bounding box center [1476, 343] width 44 height 20
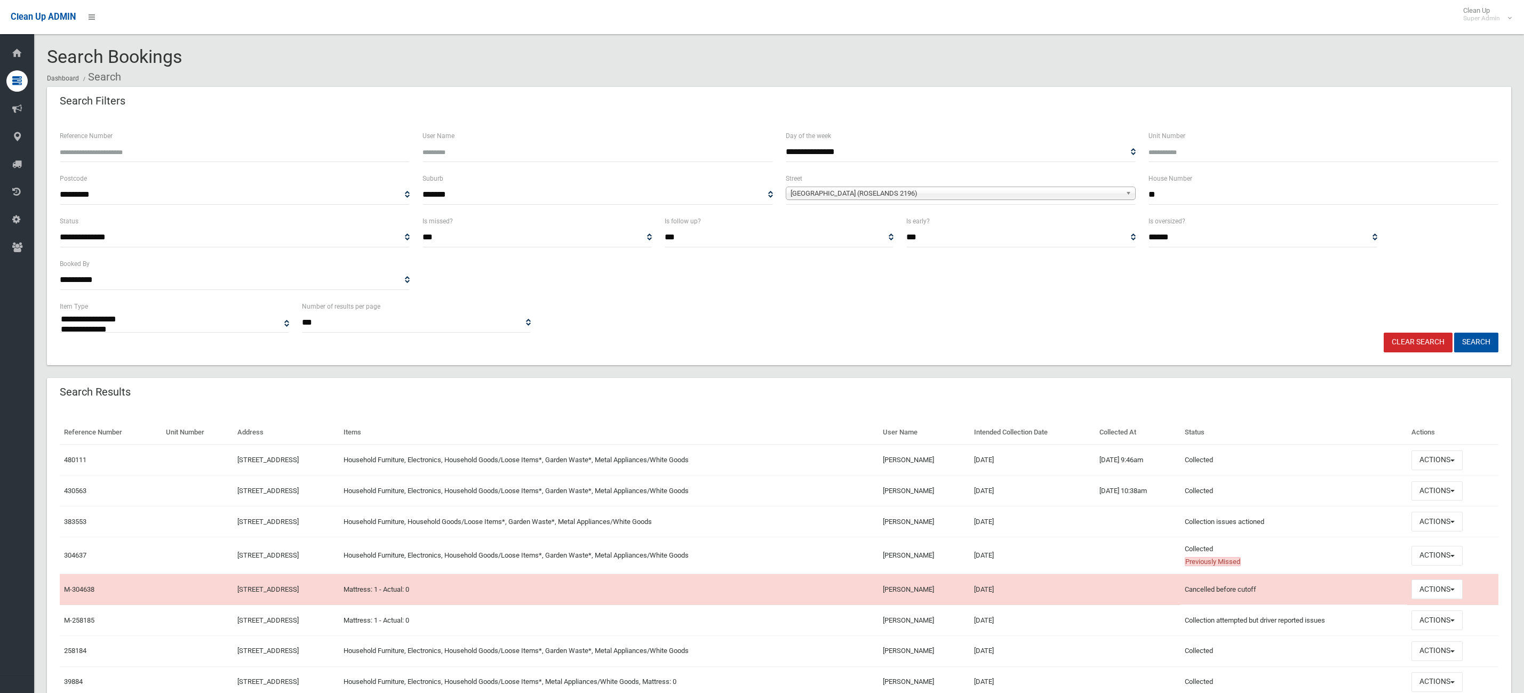
select select
drag, startPoint x: 1106, startPoint y: 461, endPoint x: 1253, endPoint y: 452, distance: 147.5
click at [1253, 452] on tr "480111 29 Penshurst Road, ROSELANDS NSW 2196 Household Furniture, Electronics, …" at bounding box center [779, 460] width 1439 height 31
click at [1271, 458] on td "Collected This booking was completed with no issues." at bounding box center [1293, 460] width 227 height 31
click at [1474, 471] on td "Actions View Booking Edit Booking Clone Booking Add Booking Images Resend Confi…" at bounding box center [1452, 460] width 91 height 31
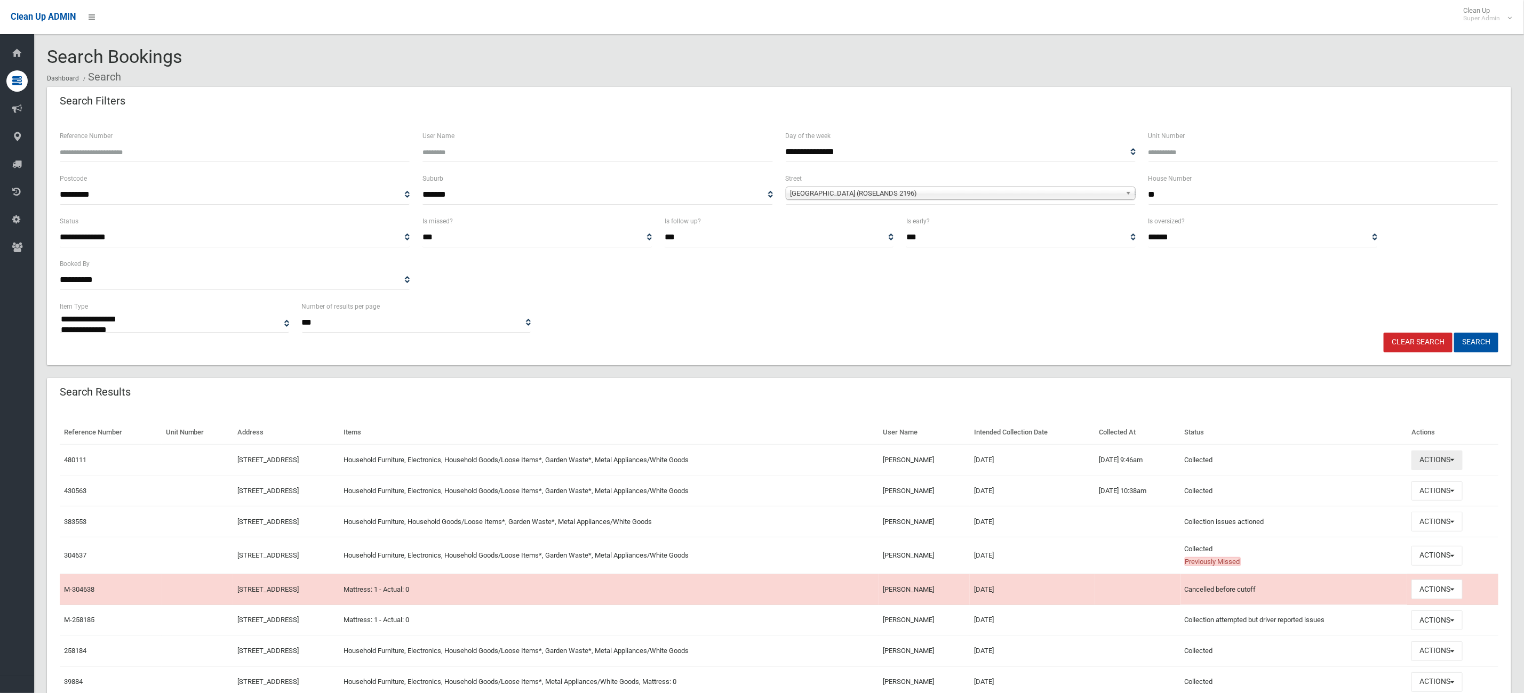
click at [1460, 466] on button "Actions" at bounding box center [1436, 461] width 51 height 20
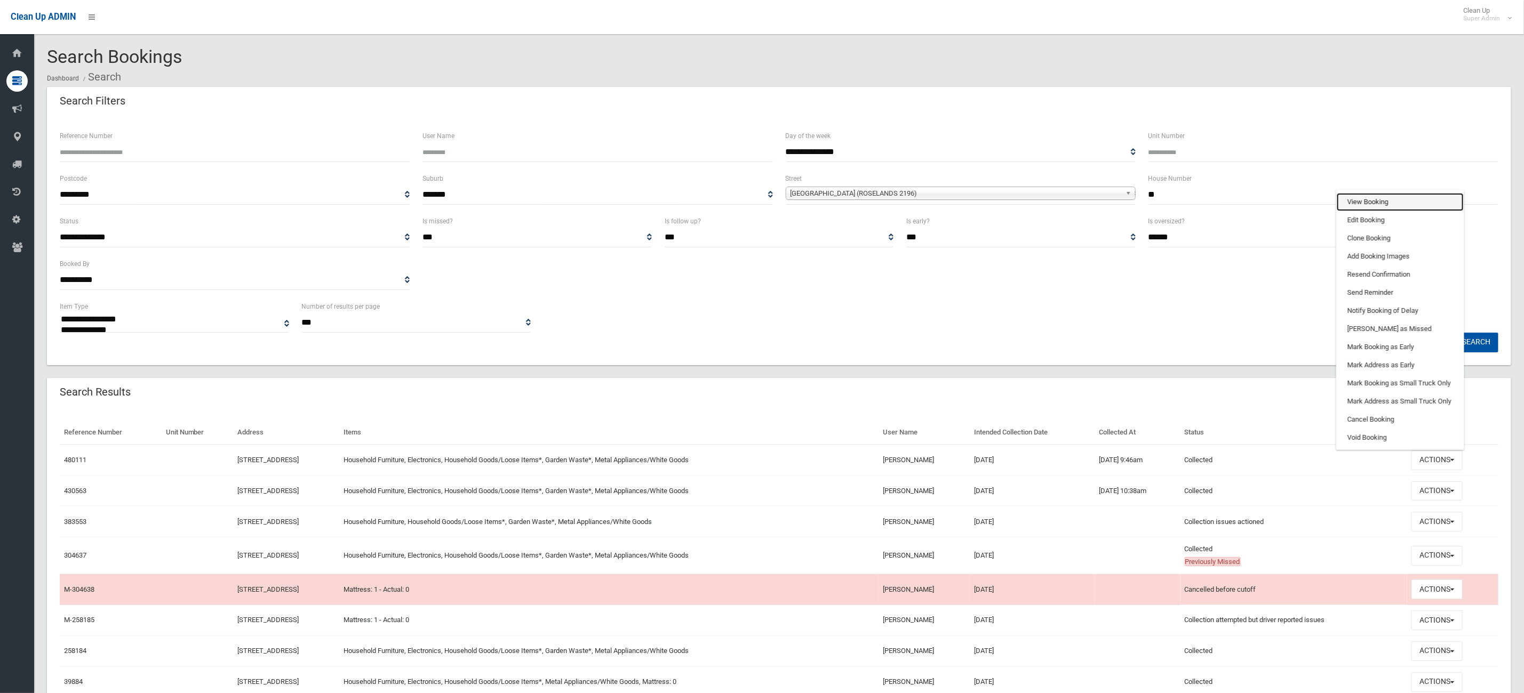
click at [1399, 197] on link "View Booking" at bounding box center [1400, 202] width 127 height 18
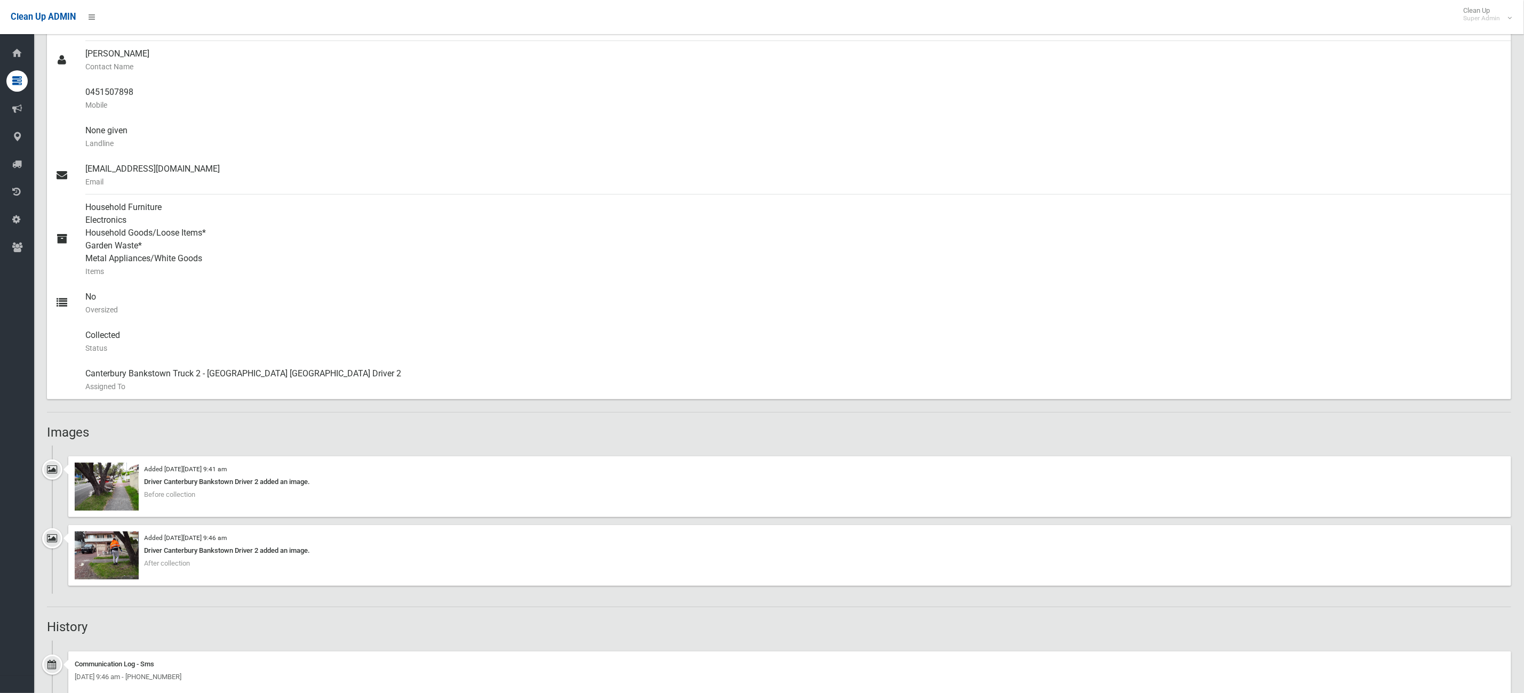
scroll to position [400, 0]
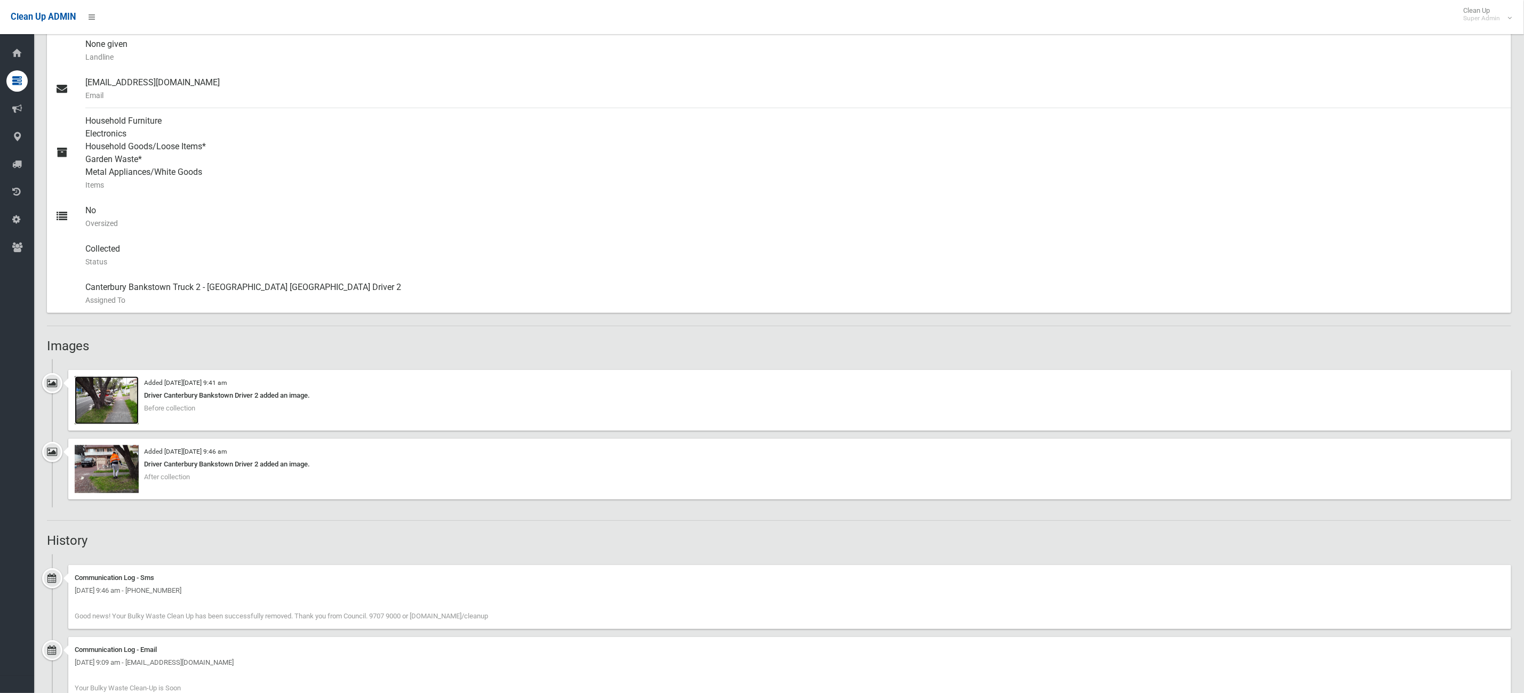
click at [114, 407] on img at bounding box center [107, 401] width 64 height 48
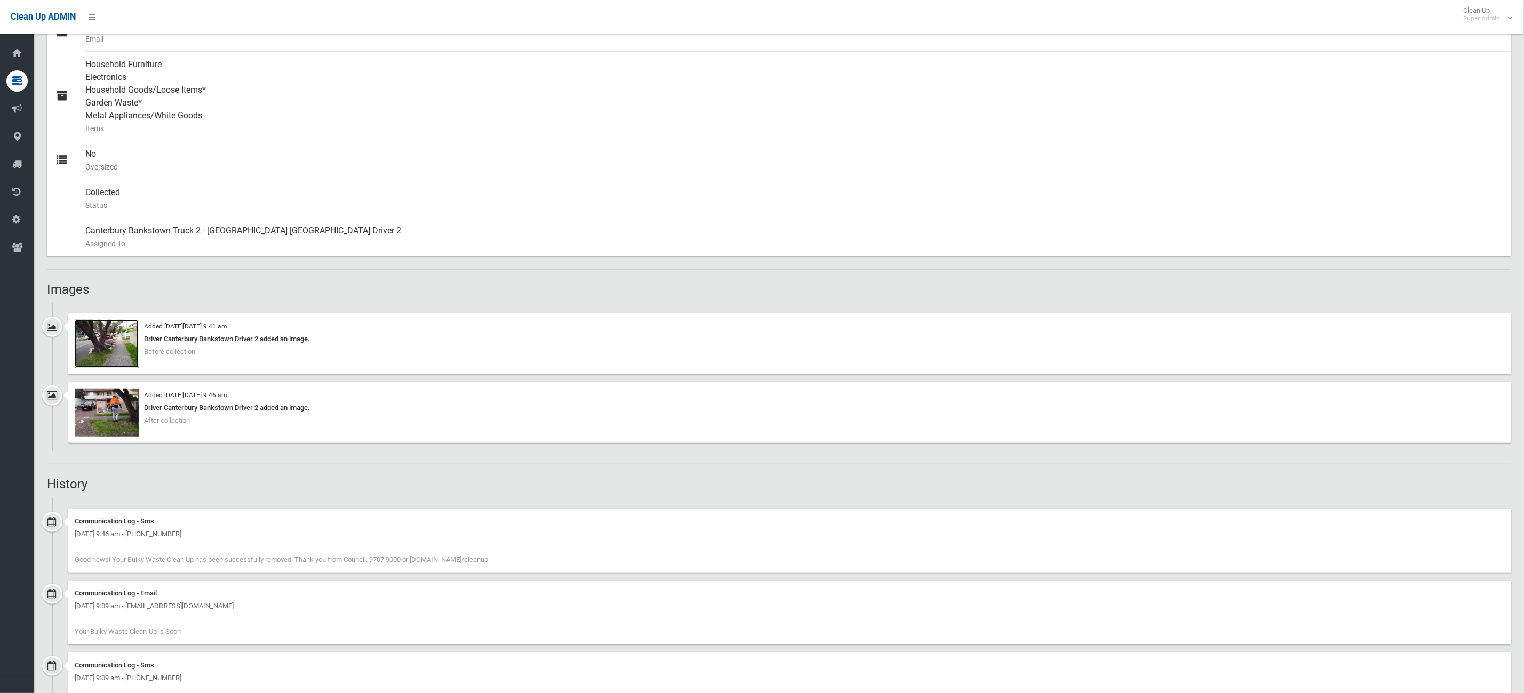
scroll to position [480, 0]
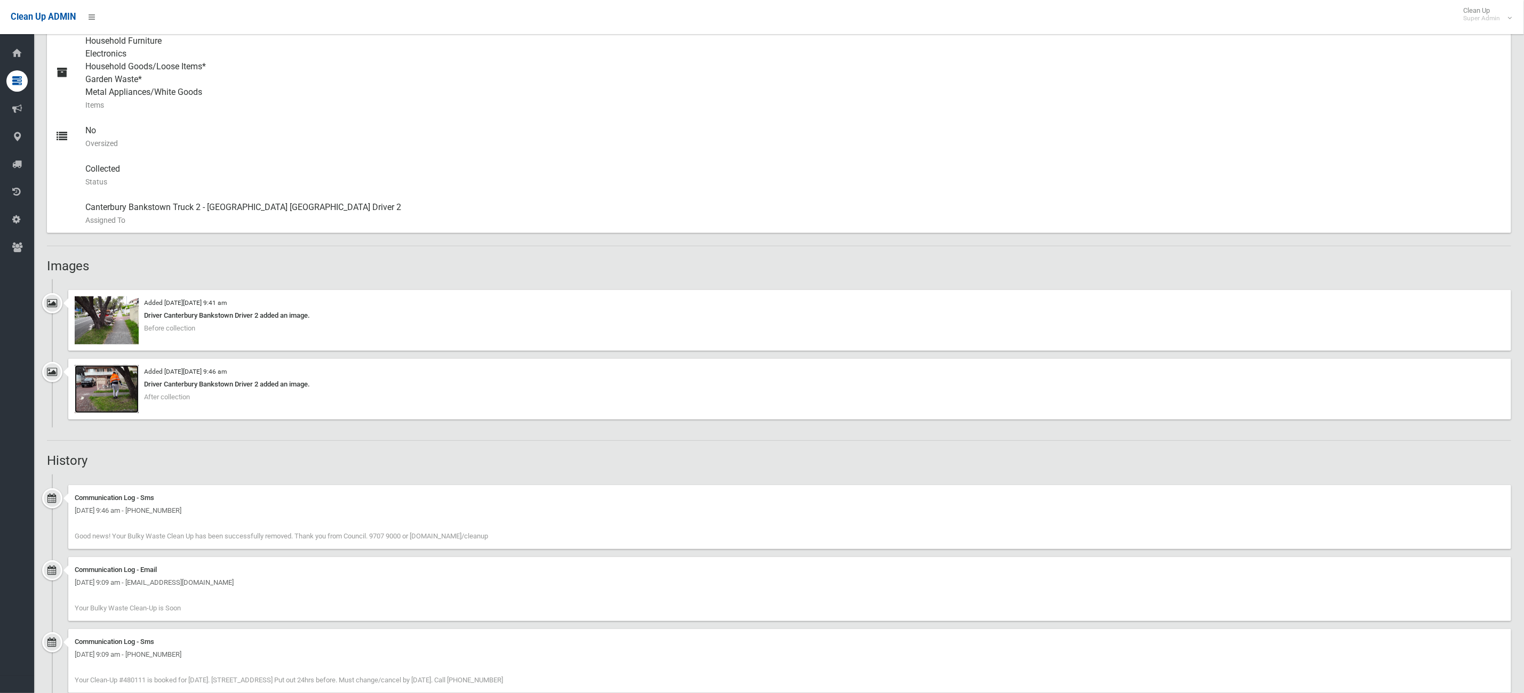
click at [103, 398] on img at bounding box center [107, 389] width 64 height 48
click at [104, 317] on img at bounding box center [107, 321] width 64 height 48
